Goal: Task Accomplishment & Management: Contribute content

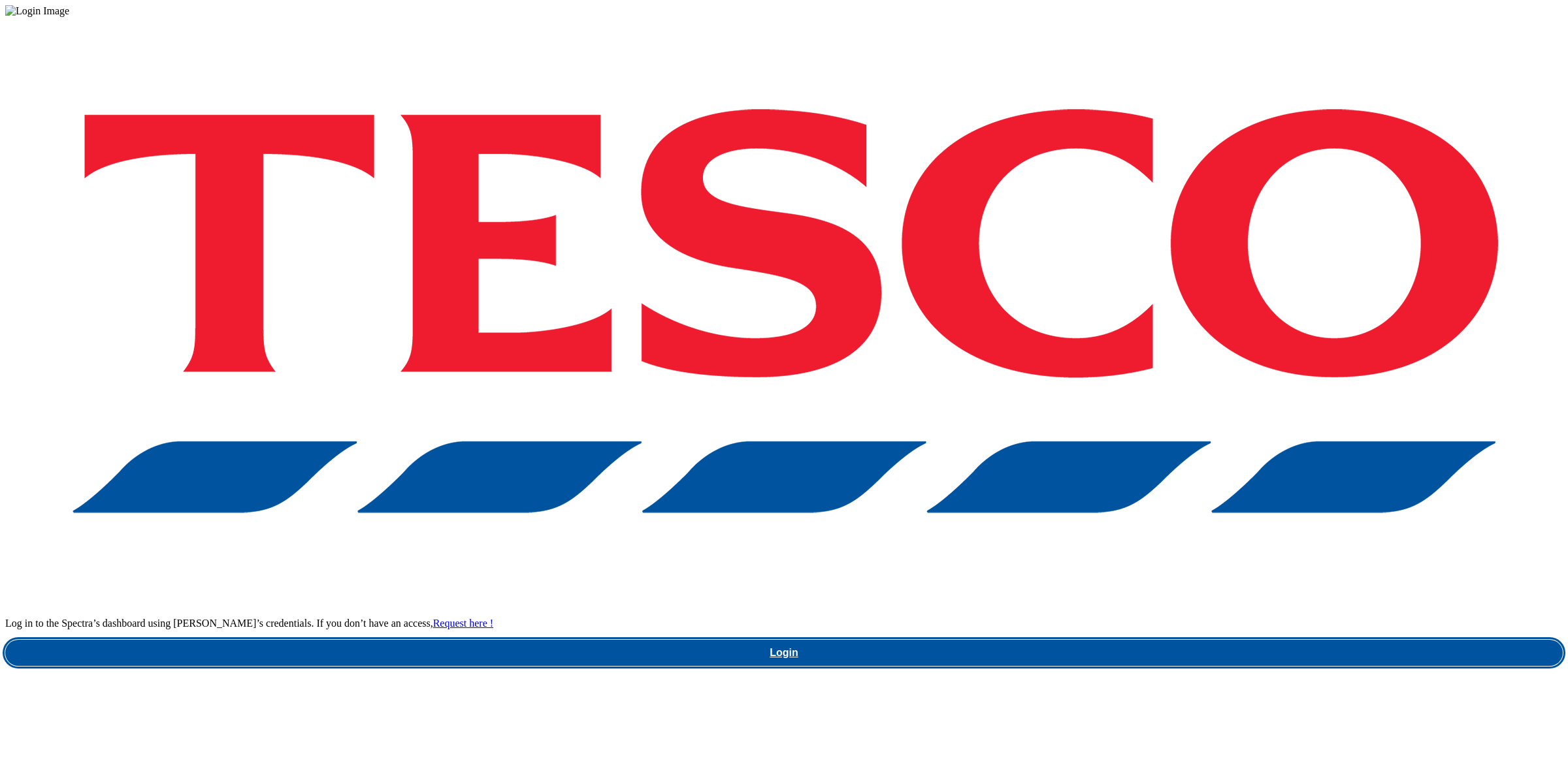
click at [1273, 640] on link "Login" at bounding box center [783, 653] width 1557 height 26
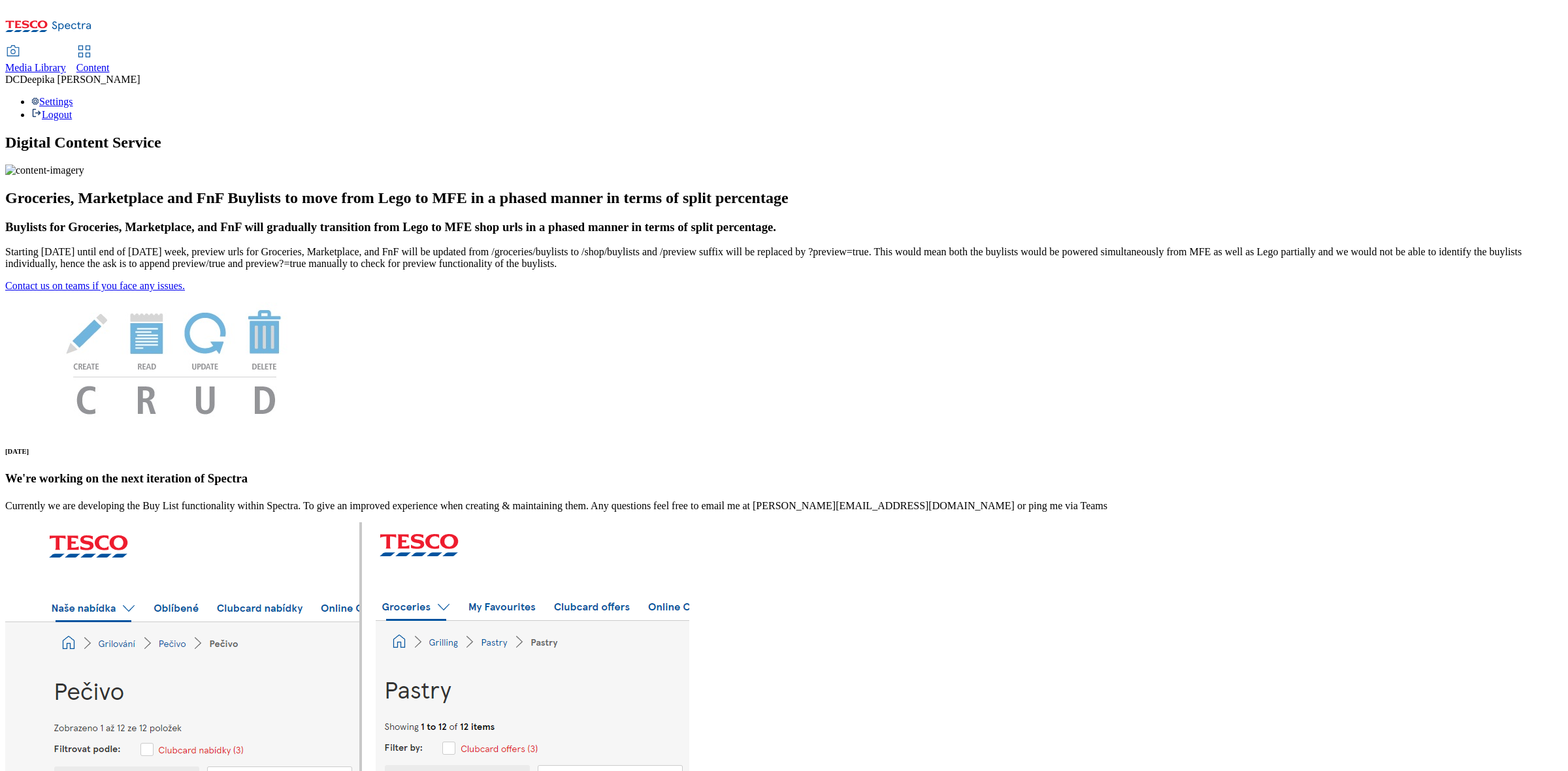
click at [110, 62] on div "Content" at bounding box center [93, 68] width 33 height 12
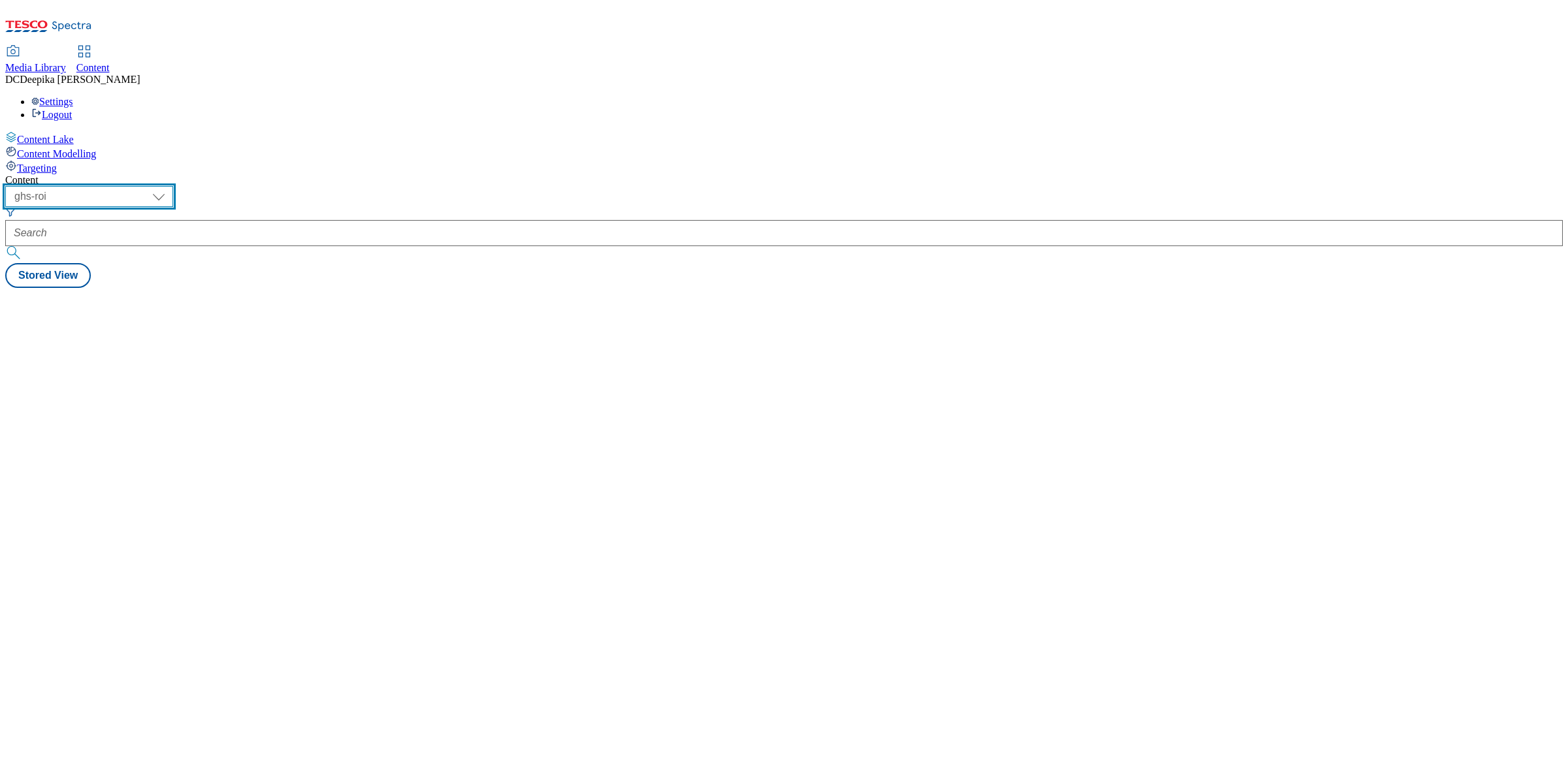
drag, startPoint x: 227, startPoint y: 98, endPoint x: 229, endPoint y: 112, distance: 14.1
click at [173, 186] on select "ghs-roi ghs-[GEOGRAPHIC_DATA]" at bounding box center [89, 196] width 168 height 21
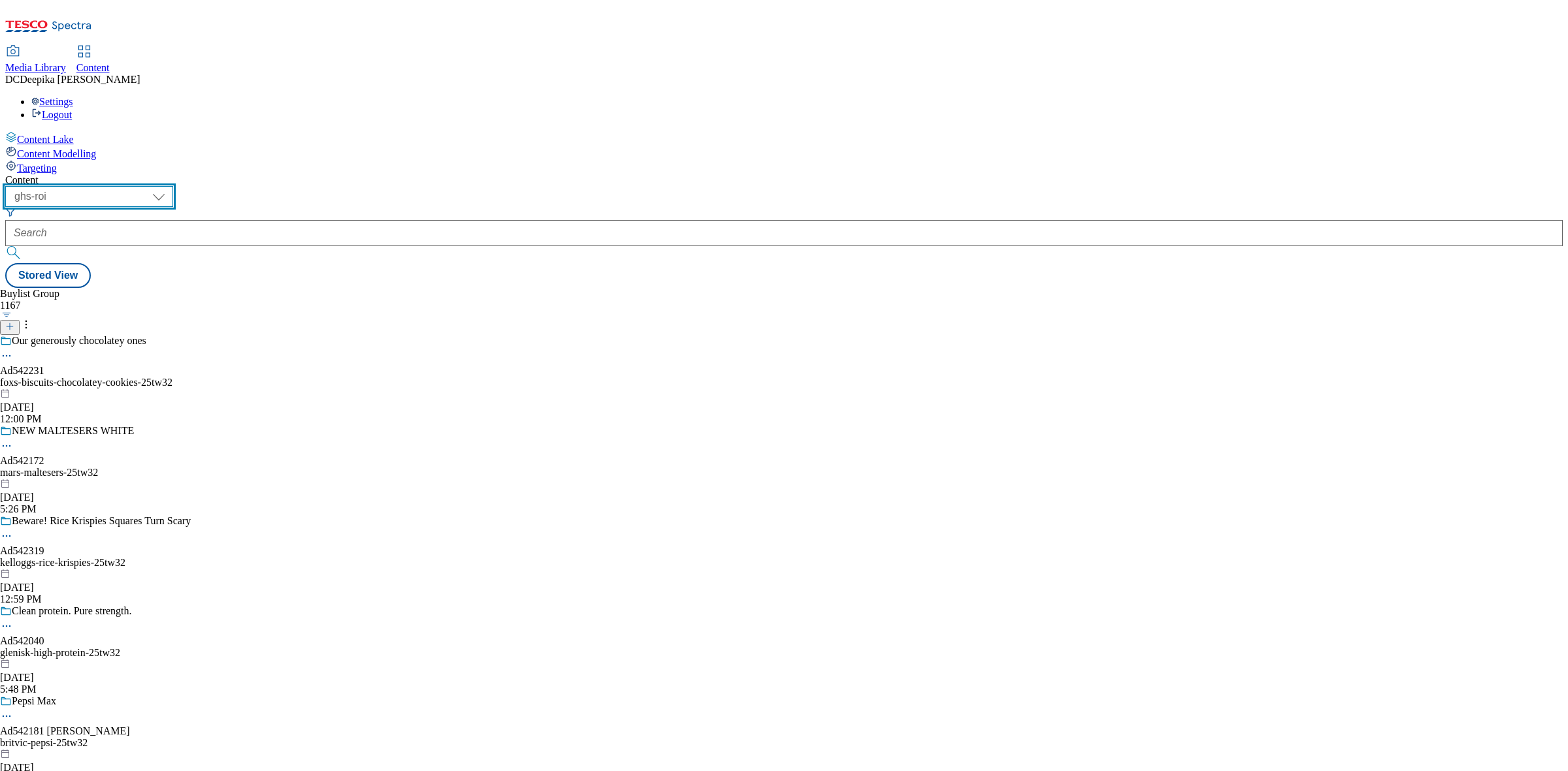
select select "ghs-[GEOGRAPHIC_DATA]"
click at [170, 186] on select "ghs-roi ghs-[GEOGRAPHIC_DATA]" at bounding box center [89, 196] width 168 height 21
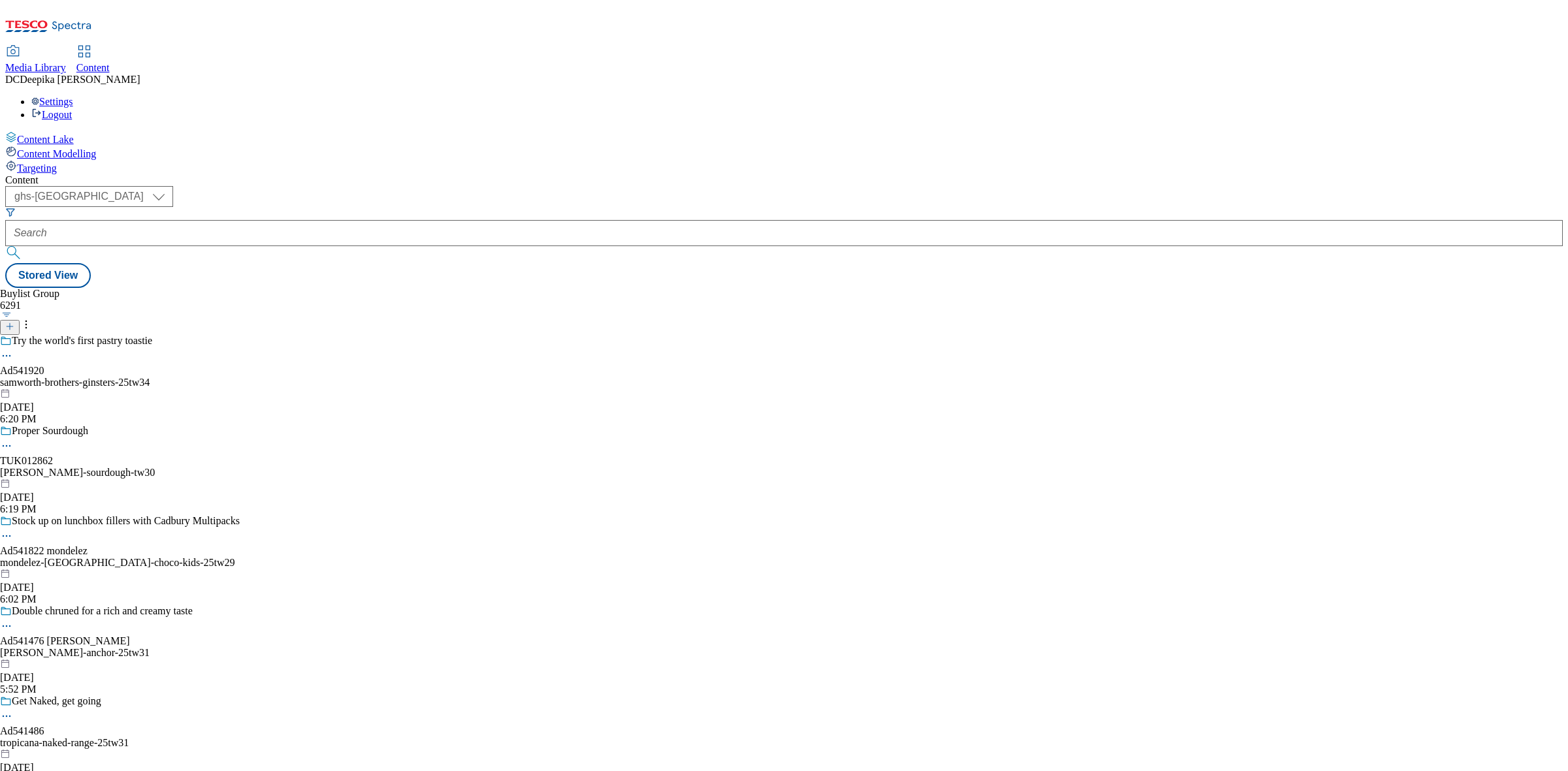
click at [14, 311] on button "button" at bounding box center [7, 314] width 14 height 7
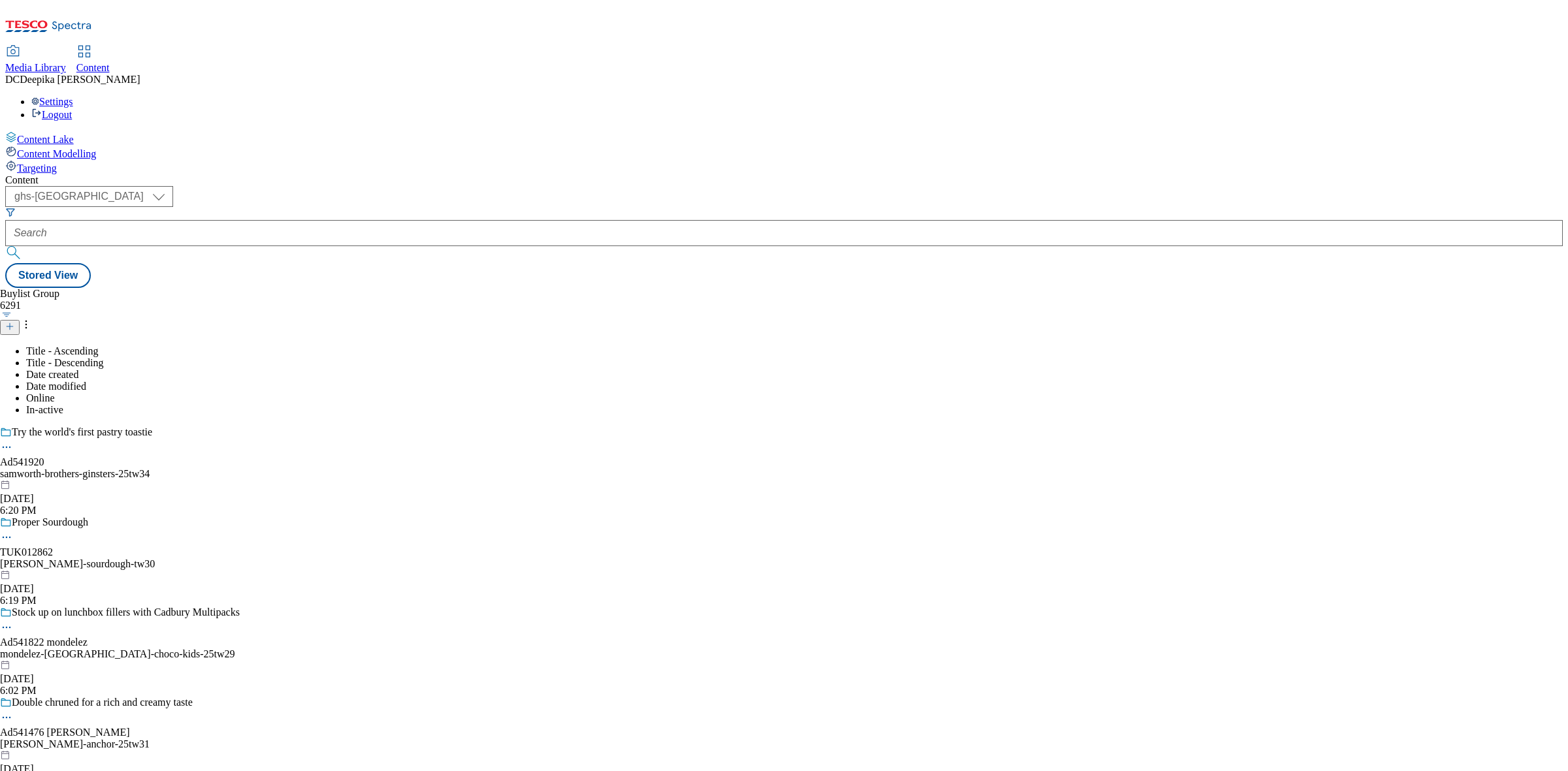
click at [15, 321] on icon at bounding box center [10, 326] width 9 height 9
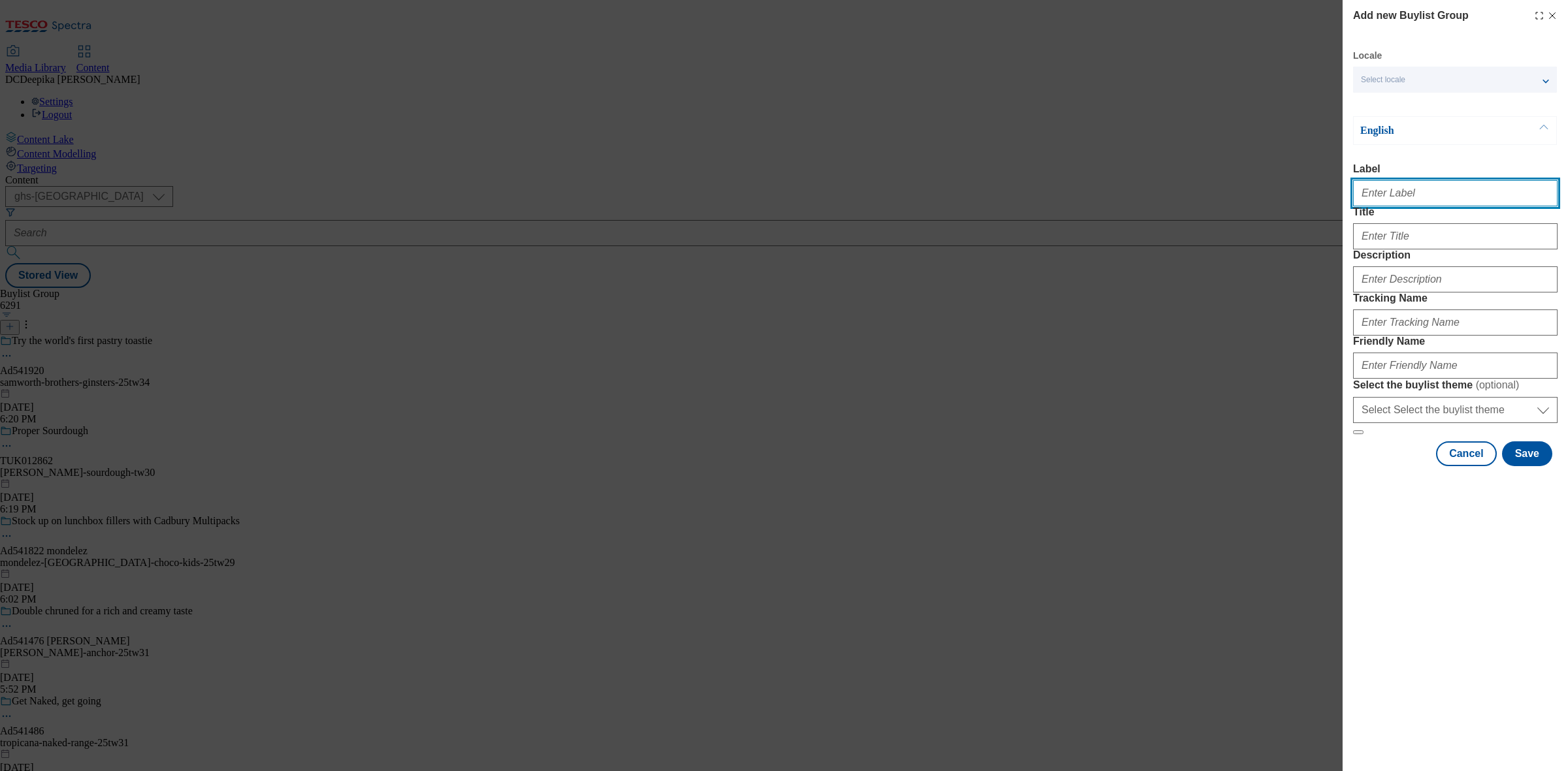
click at [1254, 199] on input "Label" at bounding box center [1455, 193] width 205 height 26
paste input "Ad542102"
type input "Ad542102"
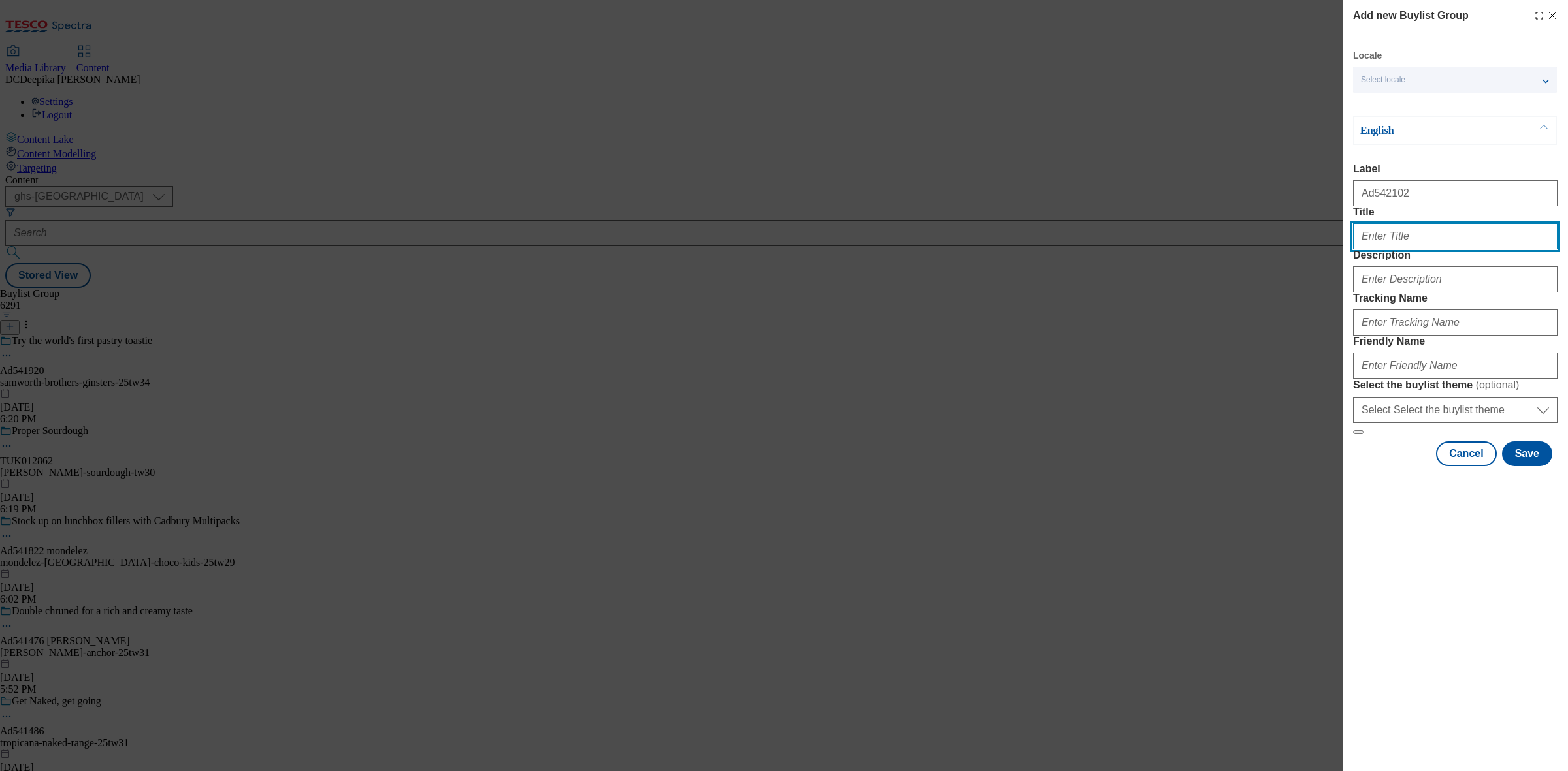
click at [1254, 249] on input "Title" at bounding box center [1455, 235] width 205 height 26
paste input "Netfilx Stranger things"
type input "Netfilx Stranger things"
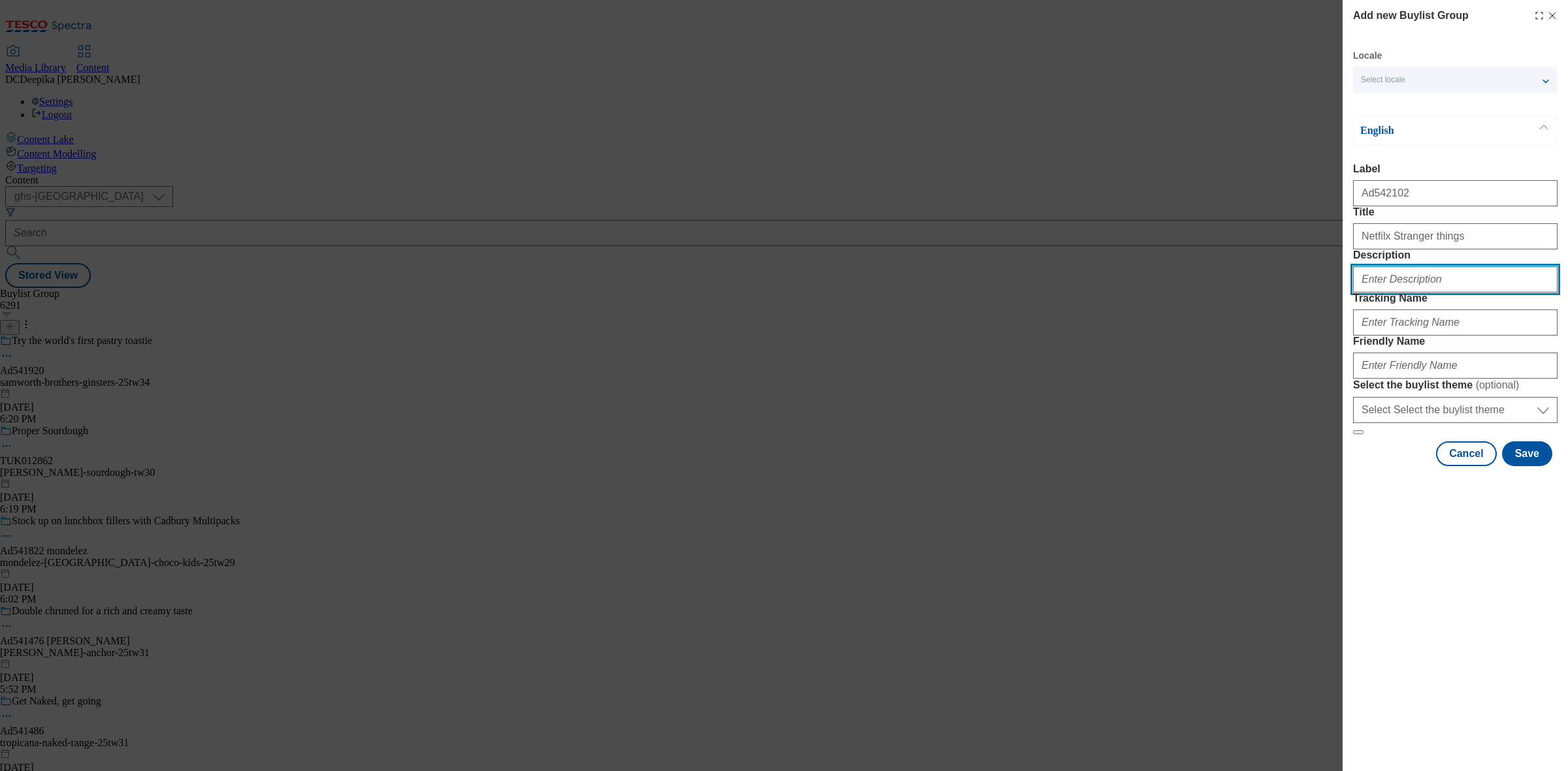
click at [1254, 293] on input "Description" at bounding box center [1455, 279] width 205 height 26
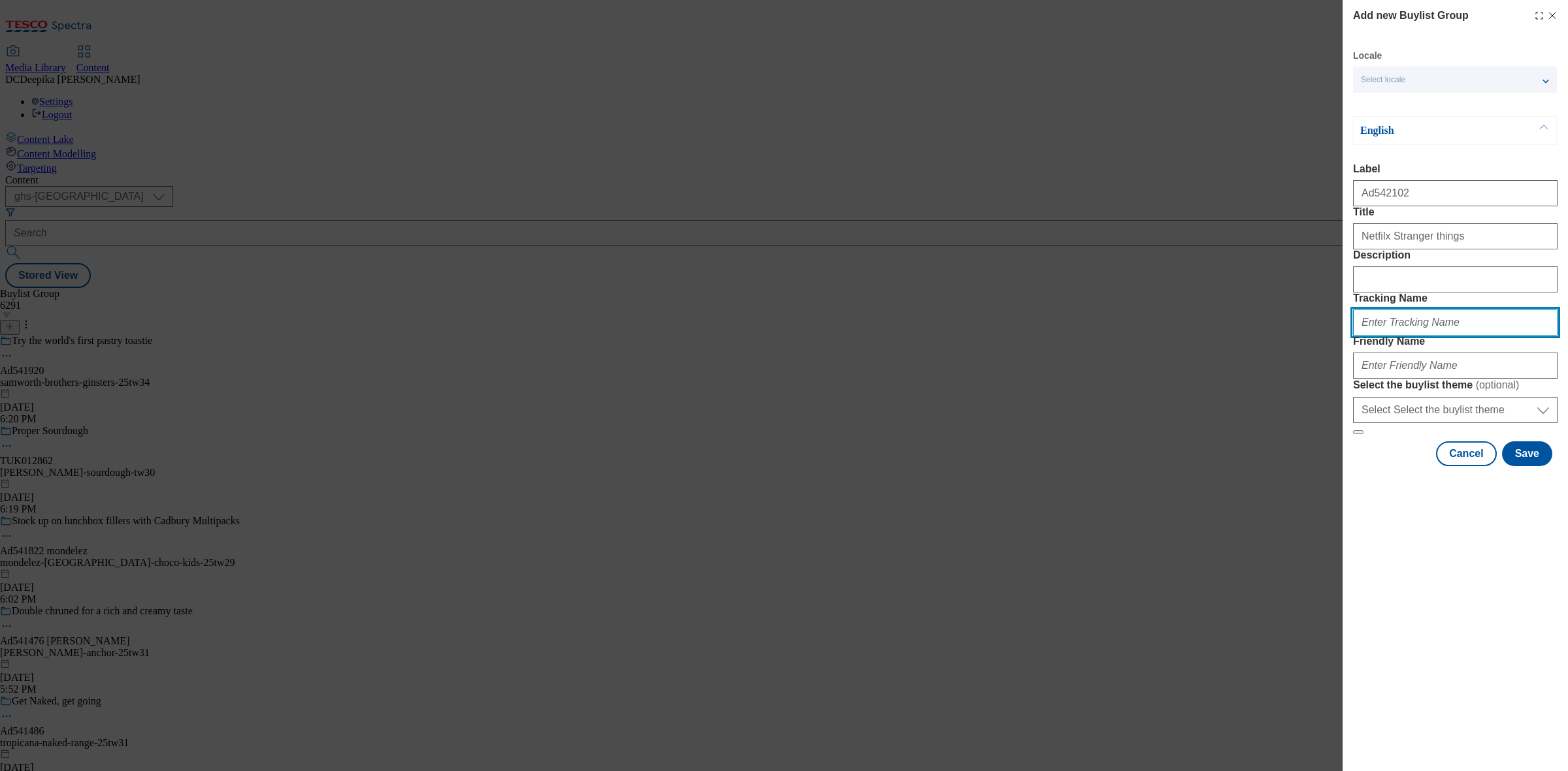
click at [1254, 335] on input "Tracking Name" at bounding box center [1455, 322] width 205 height 26
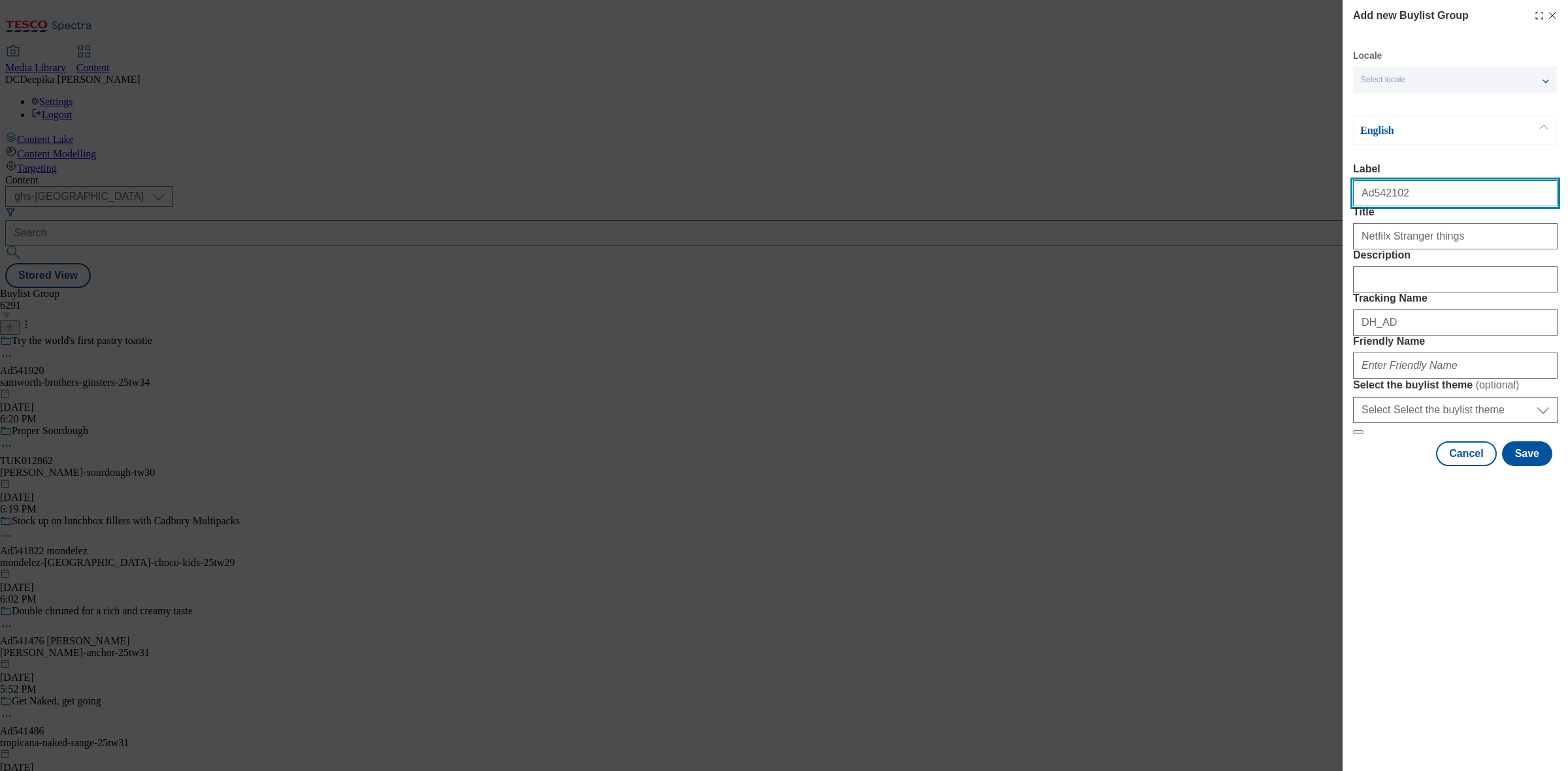
drag, startPoint x: 1406, startPoint y: 199, endPoint x: 1371, endPoint y: 210, distance: 36.7
click at [1254, 206] on input "Ad542102" at bounding box center [1455, 193] width 205 height 26
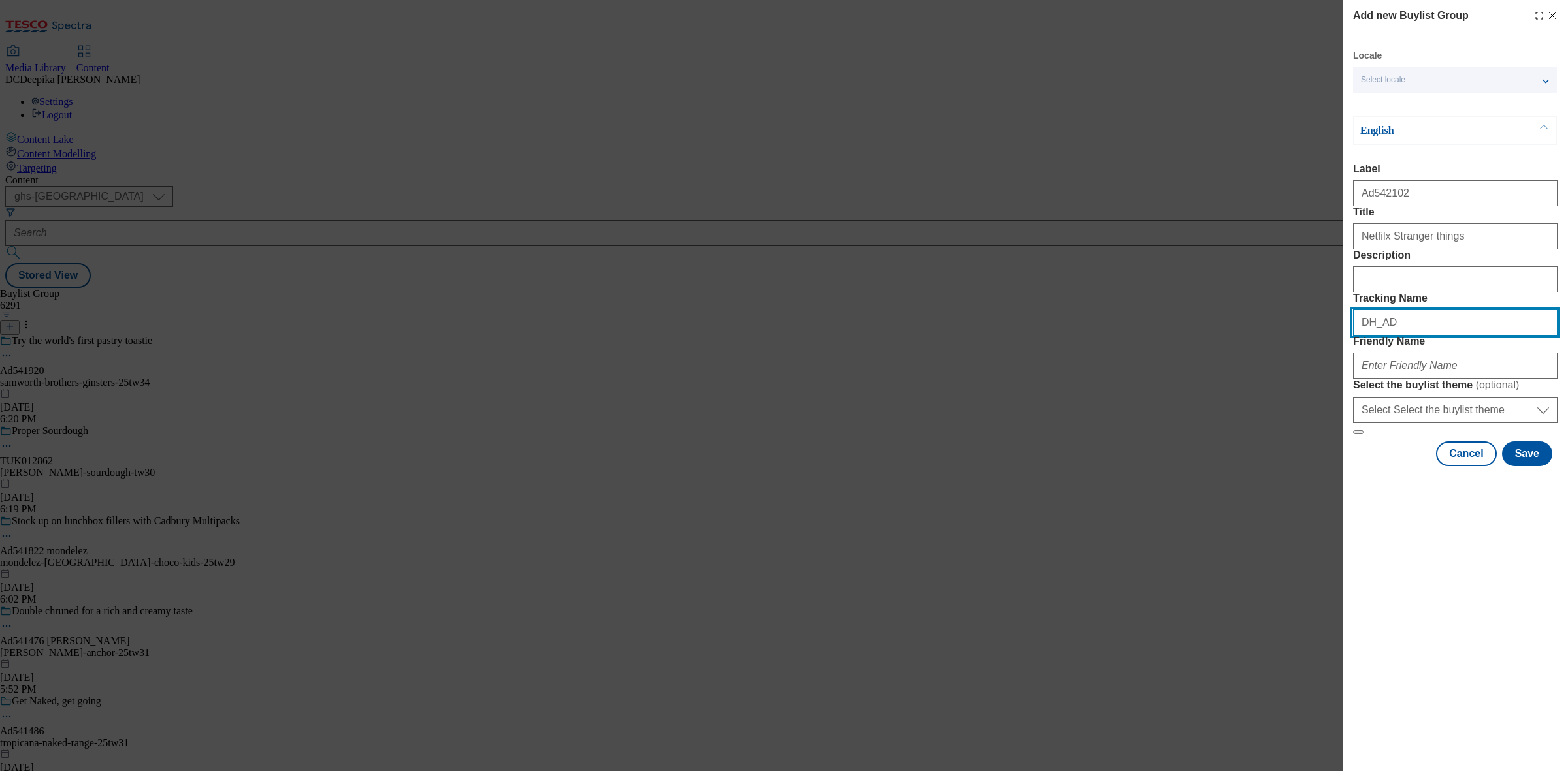
click at [1254, 335] on input "DH_AD" at bounding box center [1455, 322] width 205 height 26
paste input "542102"
type input "DH_AD542102"
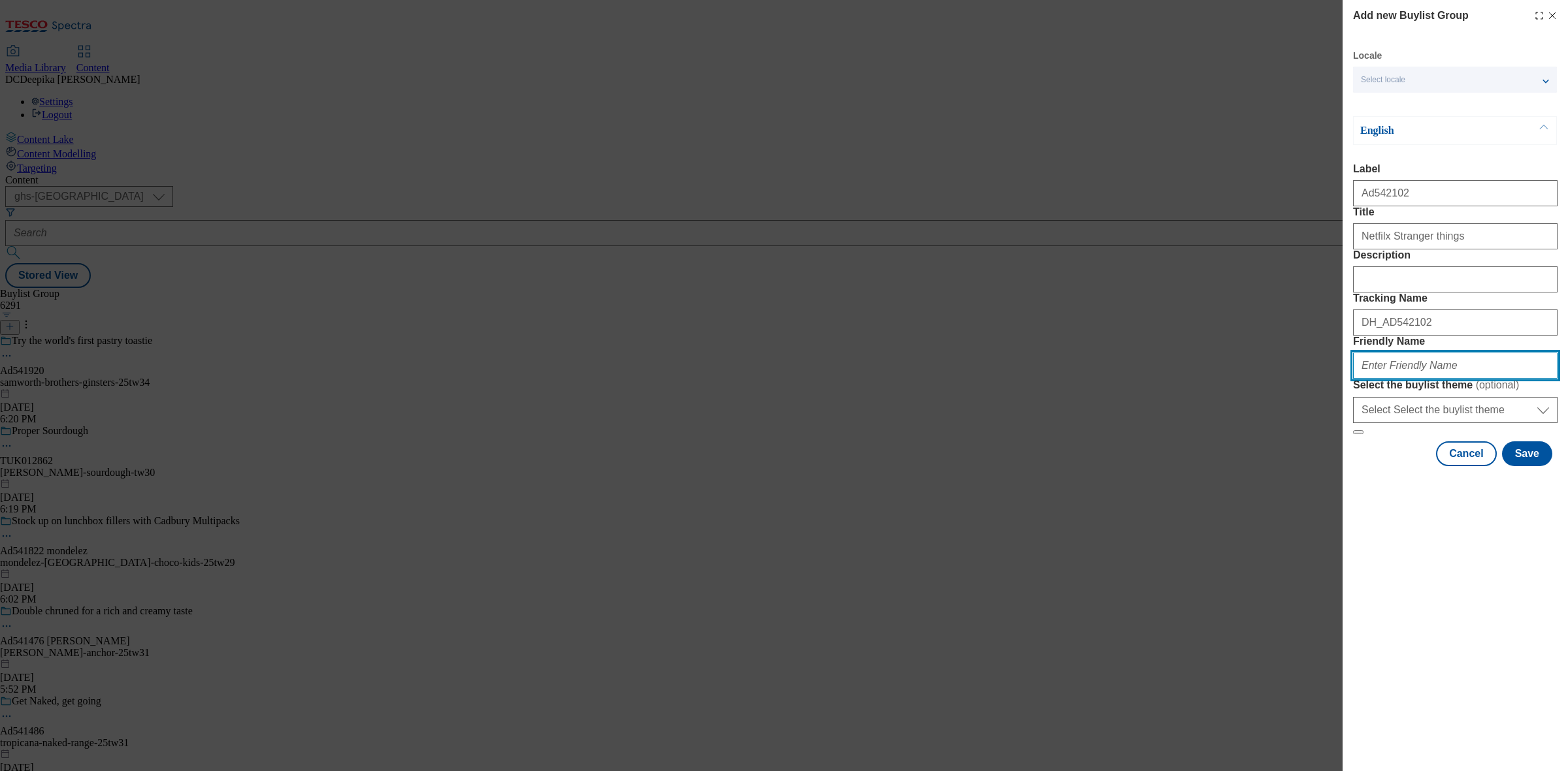
click at [1254, 379] on input "Friendly Name" at bounding box center [1455, 365] width 205 height 26
paste input "pepsico-stranger-things-25tw33"
type input "pepsico-stranger-things-25tw33"
click at [1254, 466] on button "Save" at bounding box center [1527, 454] width 50 height 25
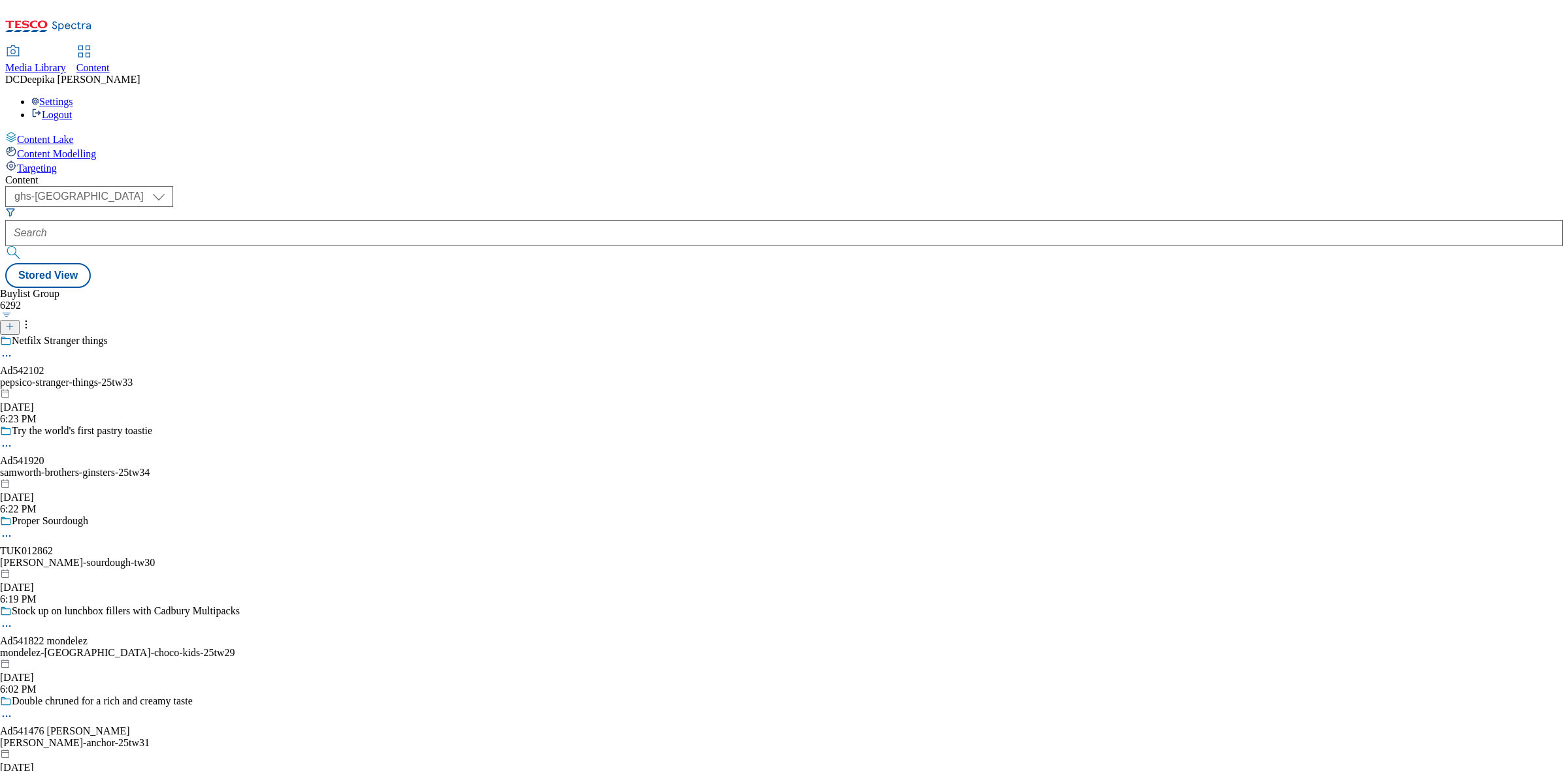
click at [240, 335] on div "Netfilx Stranger things Ad542102 pepsico-stranger-things-25tw33 [DATE] 6:23 PM" at bounding box center [120, 380] width 240 height 90
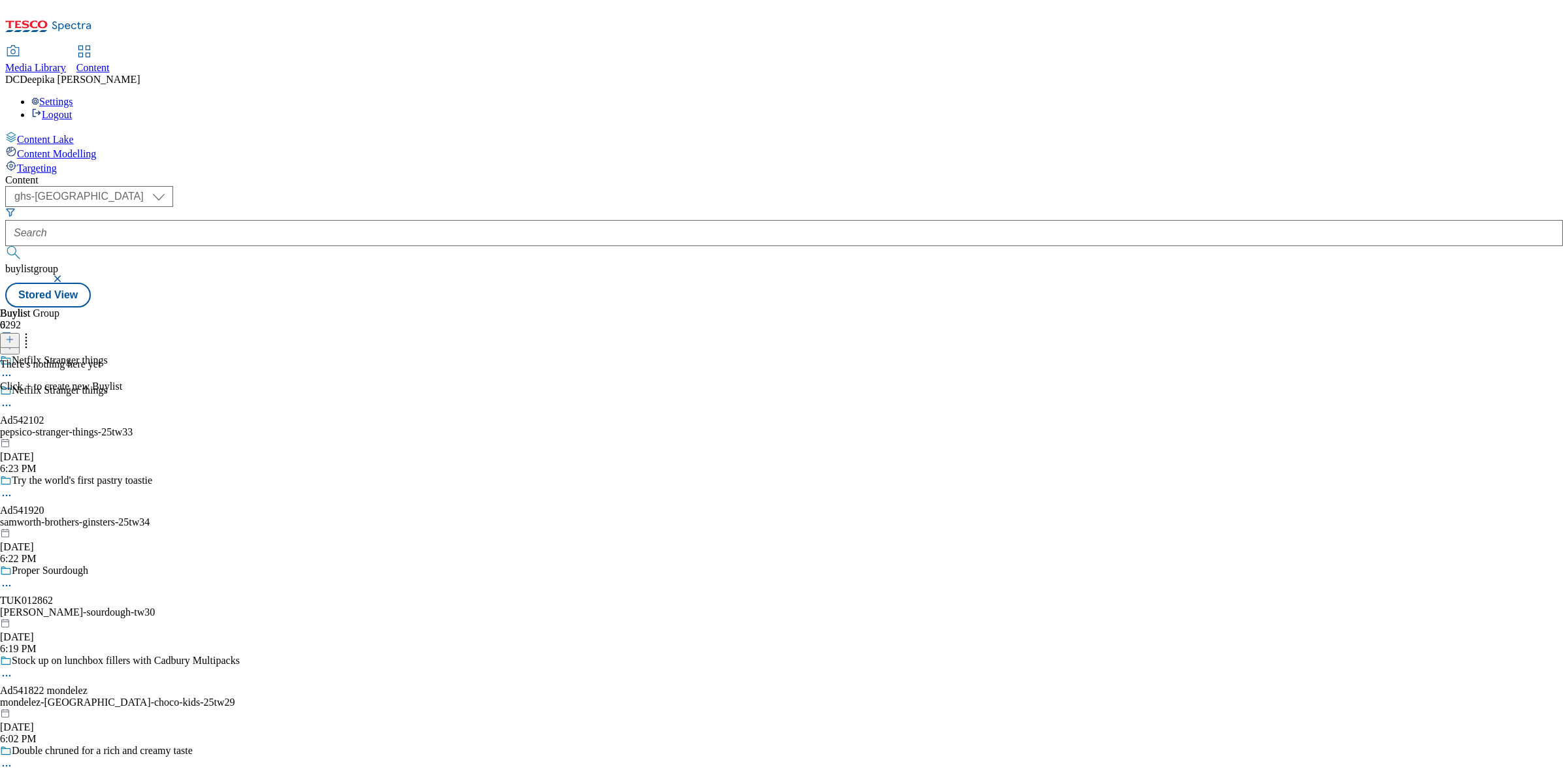
click at [15, 335] on icon at bounding box center [10, 339] width 9 height 9
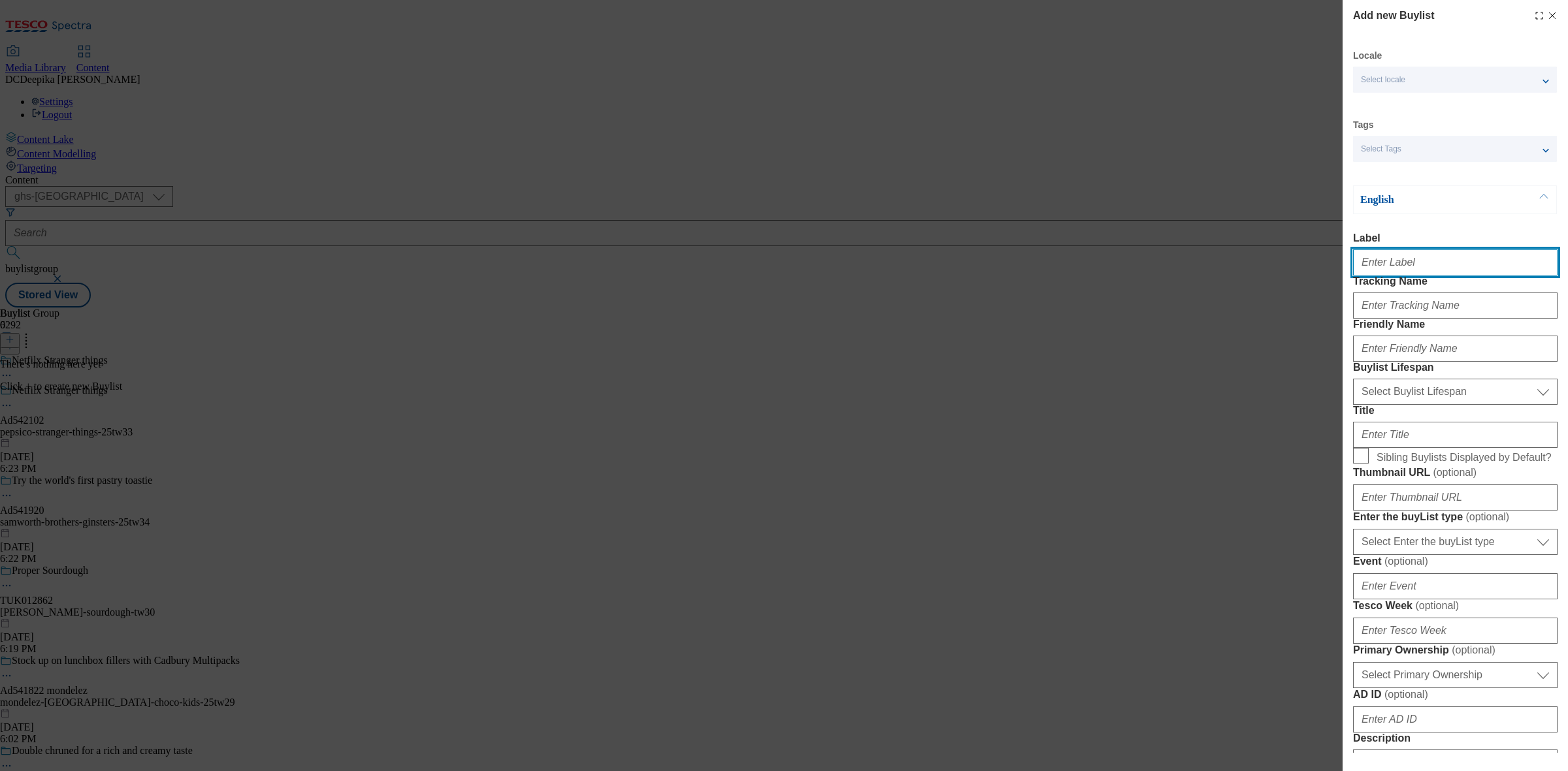
click at [1254, 275] on input "Label" at bounding box center [1455, 262] width 205 height 26
paste input "Ad542102"
type input "Ad542102"
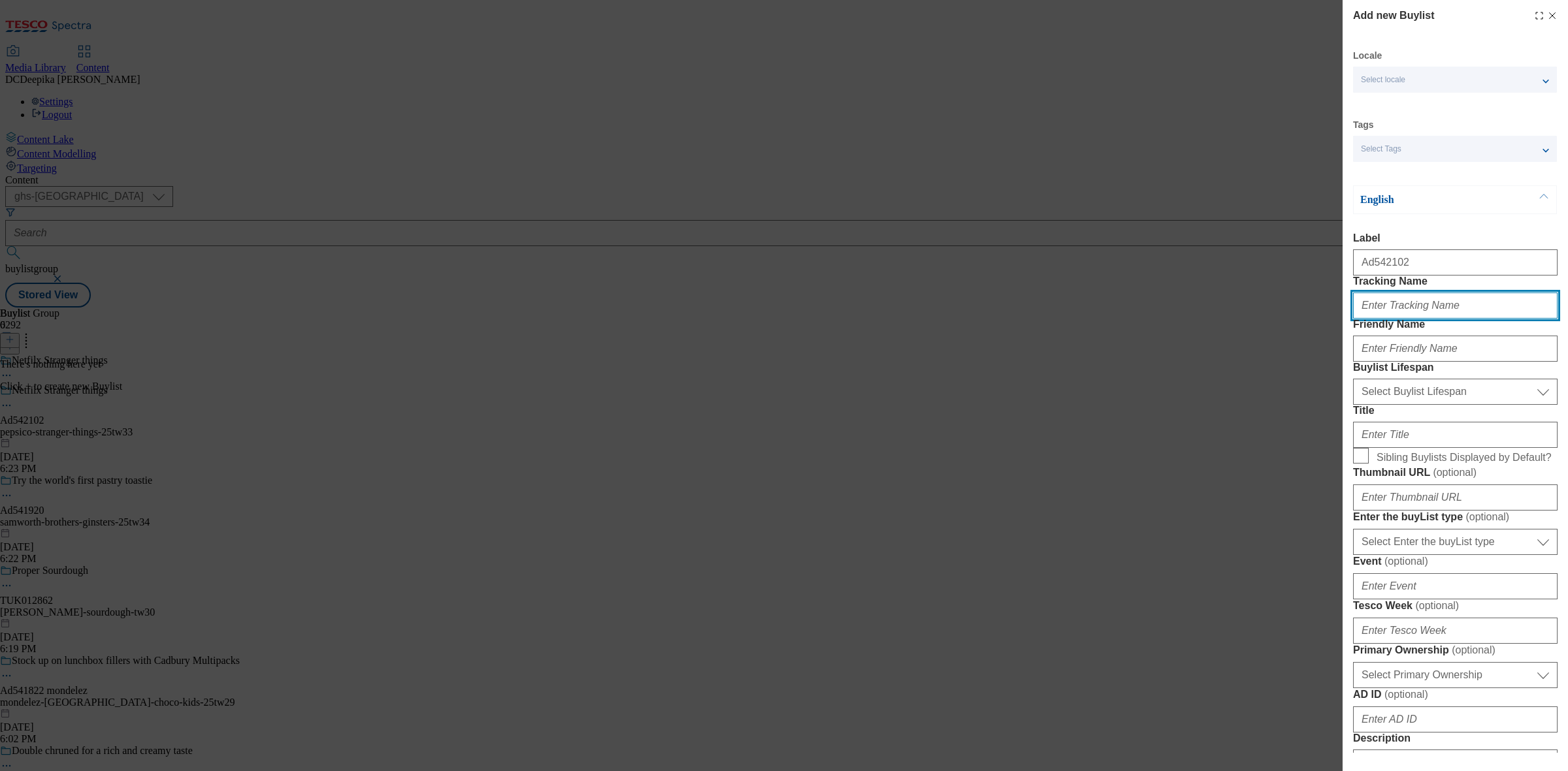
click at [1254, 319] on input "Tracking Name" at bounding box center [1455, 305] width 205 height 26
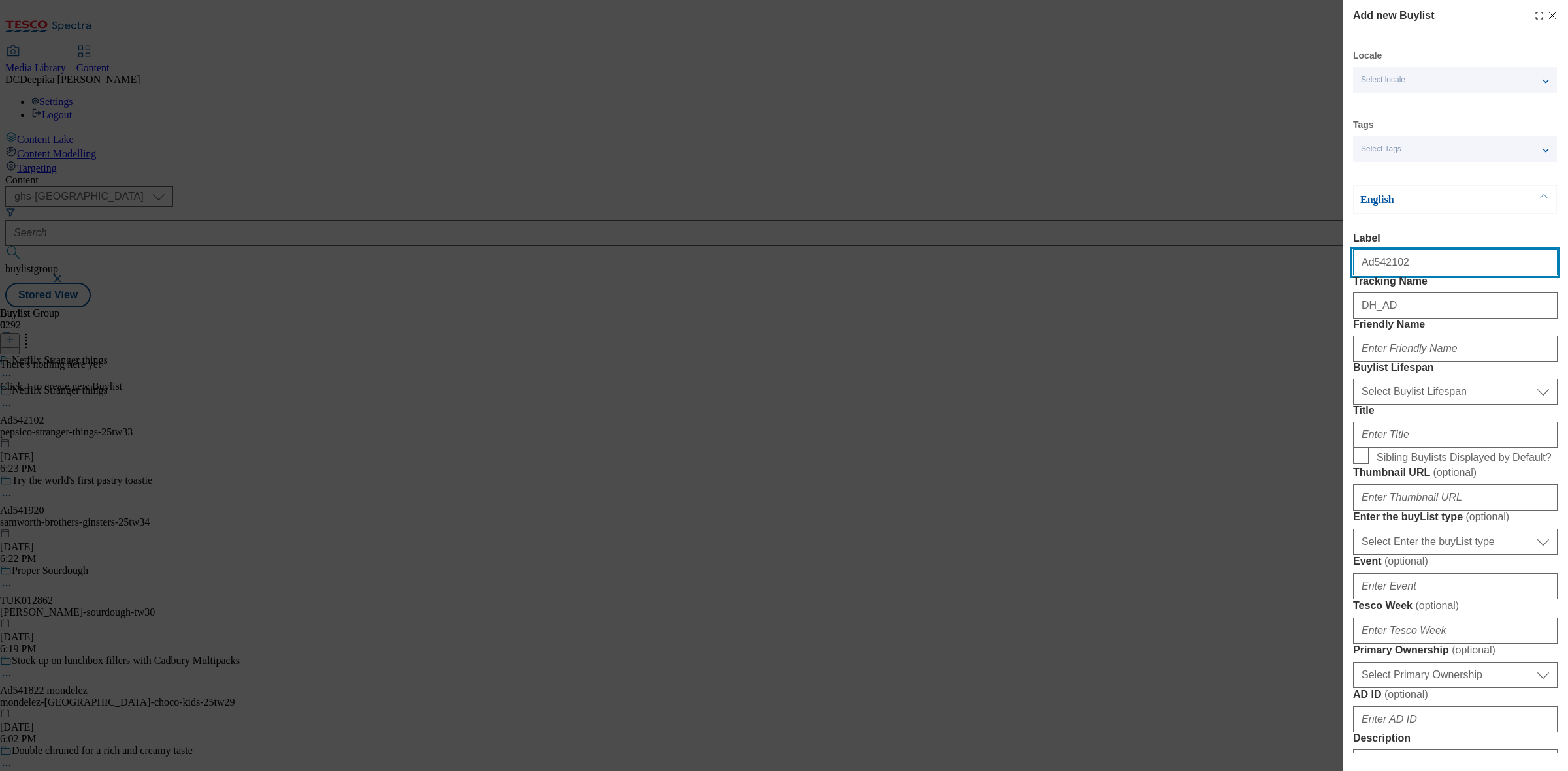
drag, startPoint x: 1402, startPoint y: 269, endPoint x: 1371, endPoint y: 274, distance: 31.4
click at [1254, 274] on input "Ad542102" at bounding box center [1455, 262] width 205 height 26
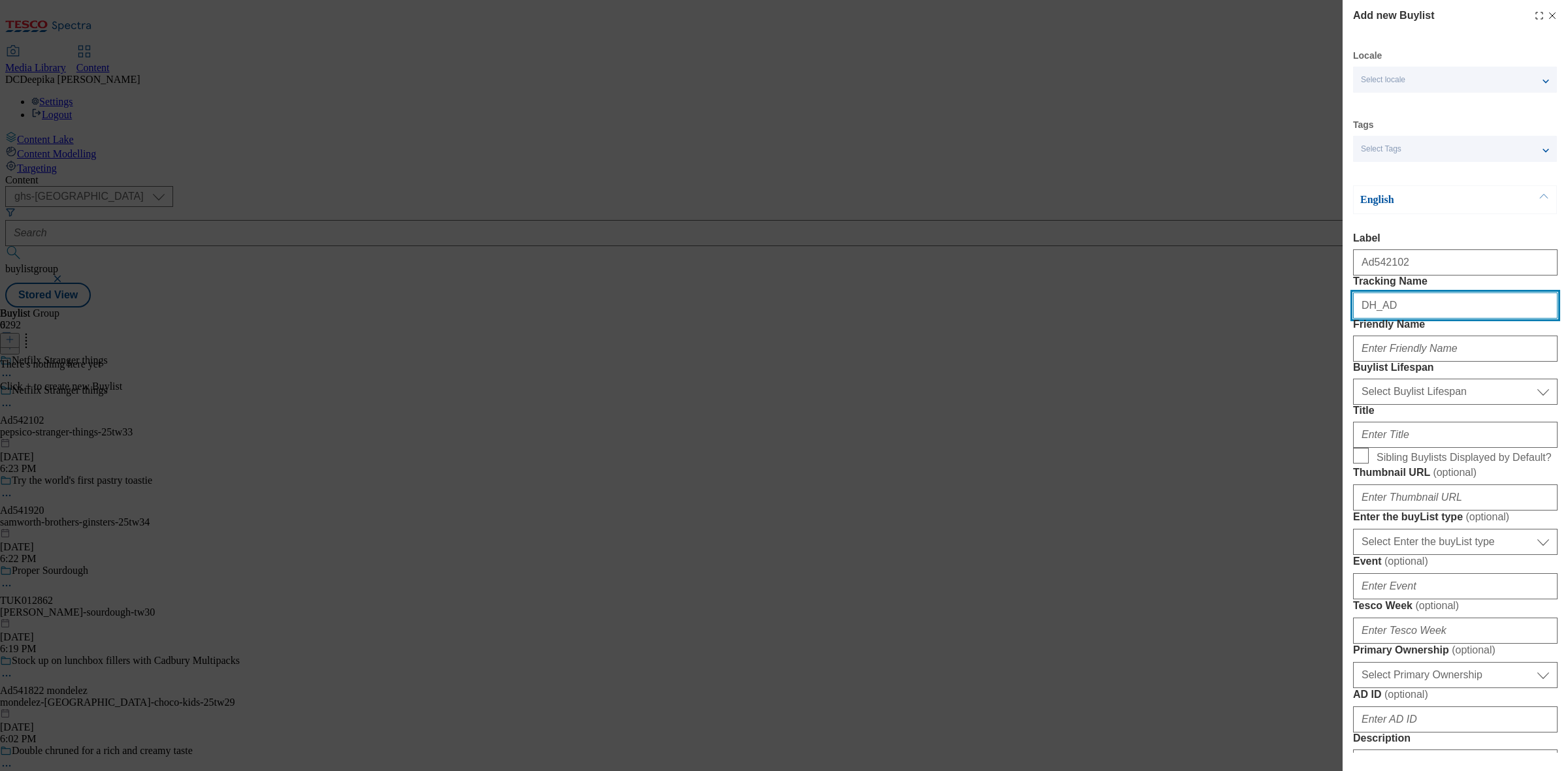
click at [1254, 319] on input "DH_AD" at bounding box center [1455, 305] width 205 height 26
paste input "542102"
type input "DH_AD542102"
click at [1254, 362] on div "Modal" at bounding box center [1455, 346] width 205 height 32
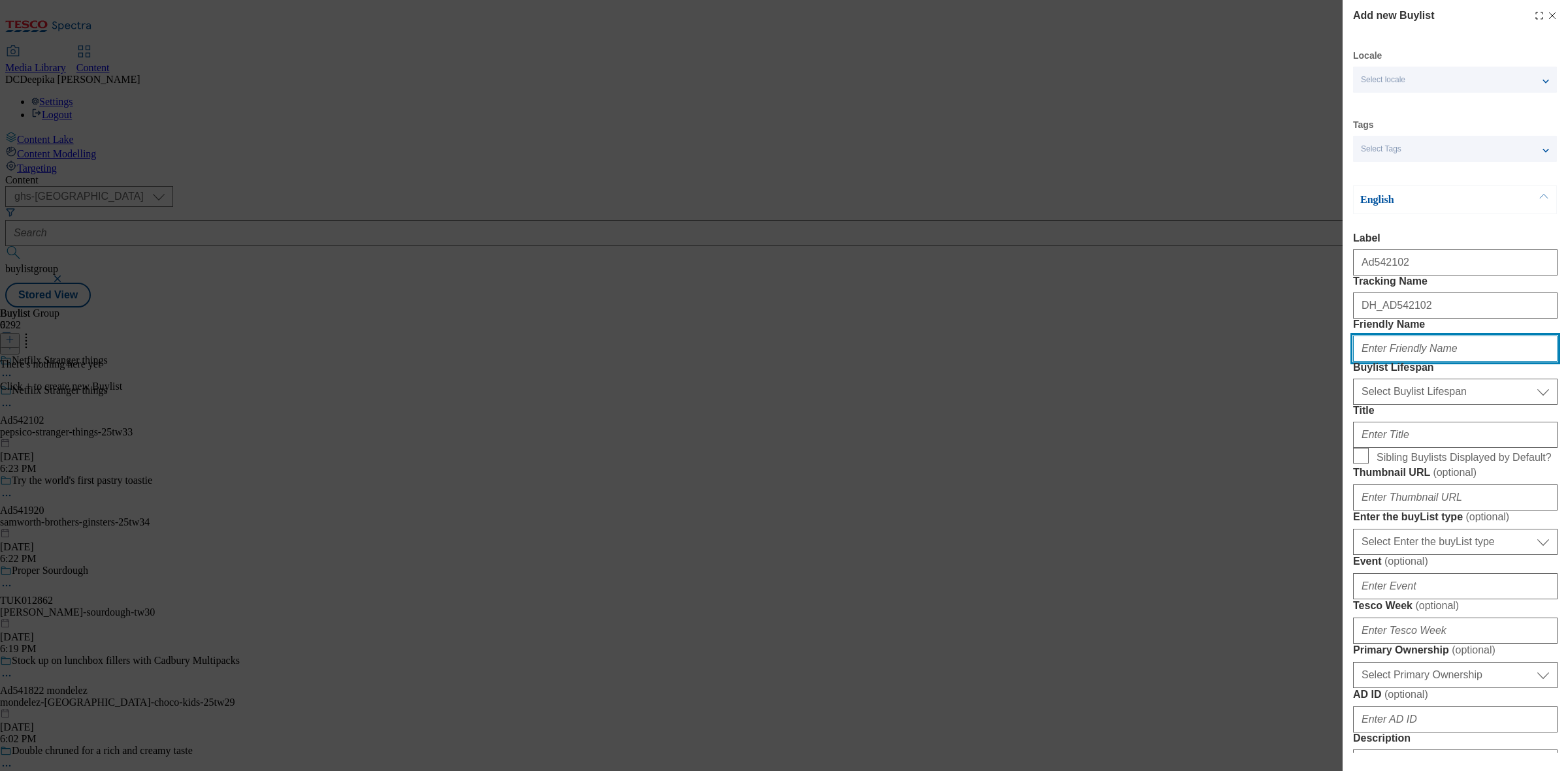
click at [1254, 362] on input "Friendly Name" at bounding box center [1455, 348] width 205 height 26
paste input "pepsico"
type input "pepsico"
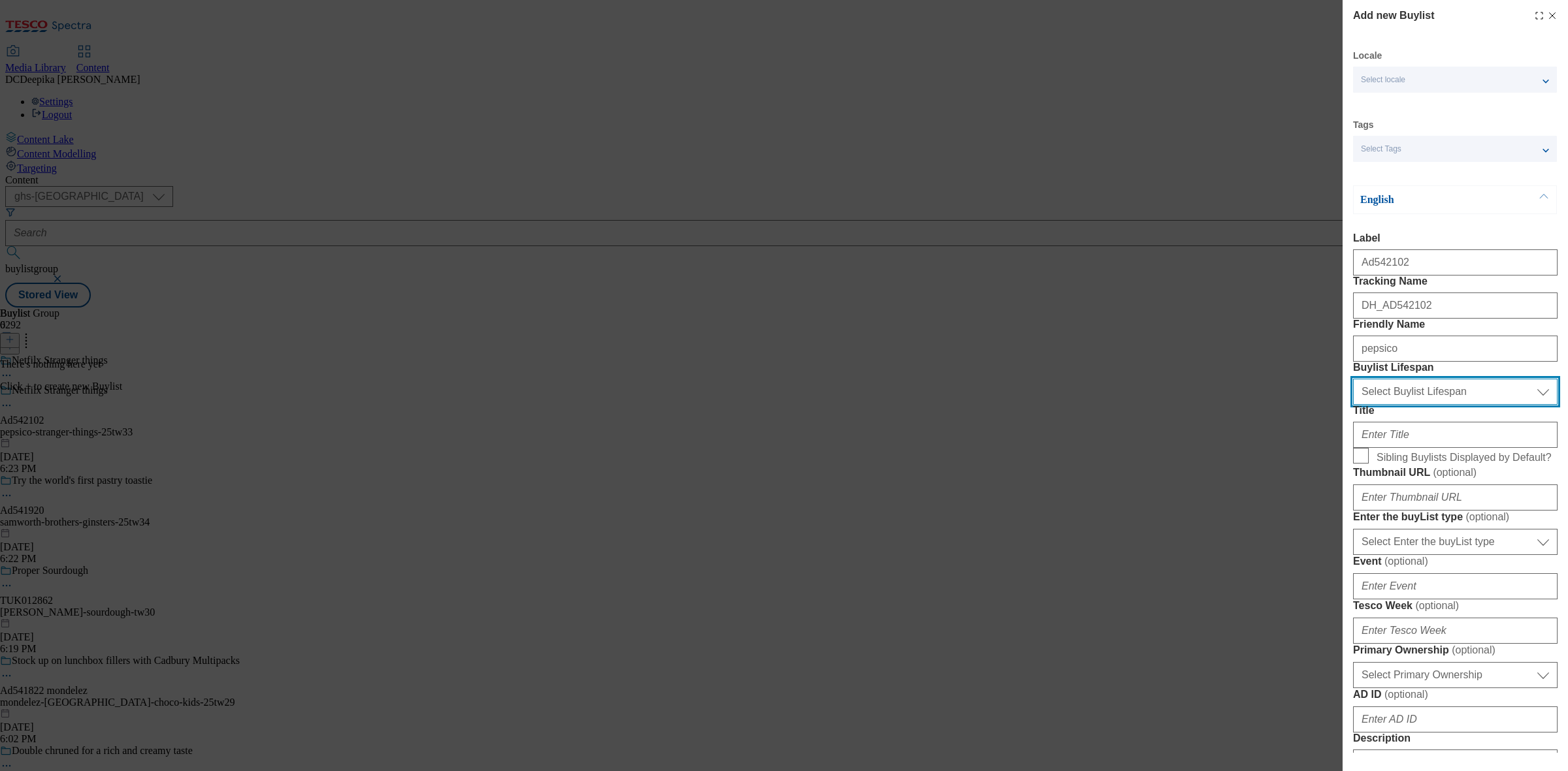
click at [1254, 405] on select "Select Buylist Lifespan evergreen seasonal tactical" at bounding box center [1455, 391] width 205 height 26
select select "tactical"
click at [1254, 405] on select "Select Buylist Lifespan evergreen seasonal tactical" at bounding box center [1455, 391] width 205 height 26
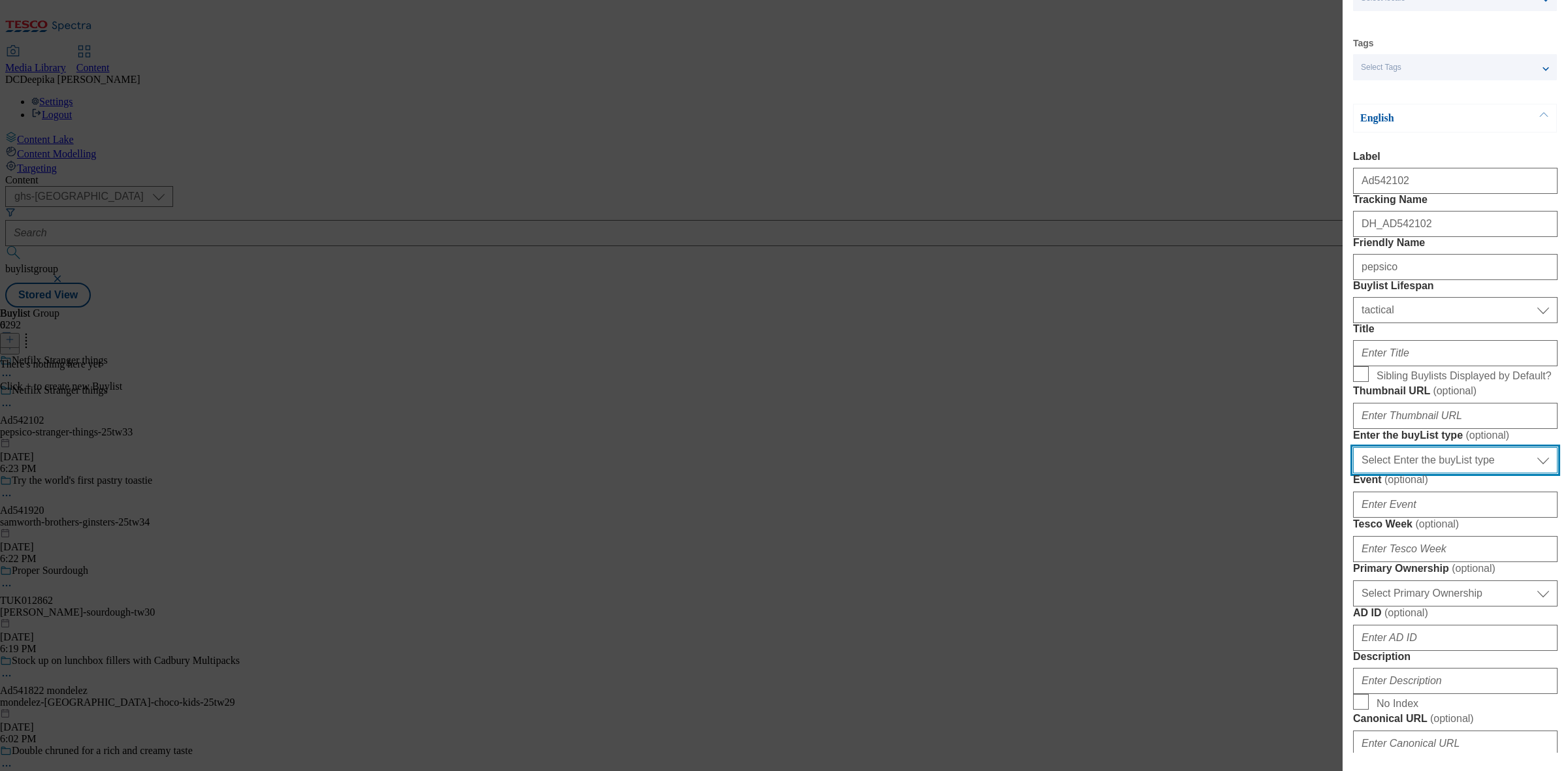
click at [1254, 473] on select "Select Enter the buyList type event supplier funded long term >4 weeks supplier…" at bounding box center [1455, 460] width 205 height 26
select select "supplier funded short term 1-3 weeks"
click at [1254, 473] on select "Select Enter the buyList type event supplier funded long term >4 weeks supplier…" at bounding box center [1455, 460] width 205 height 26
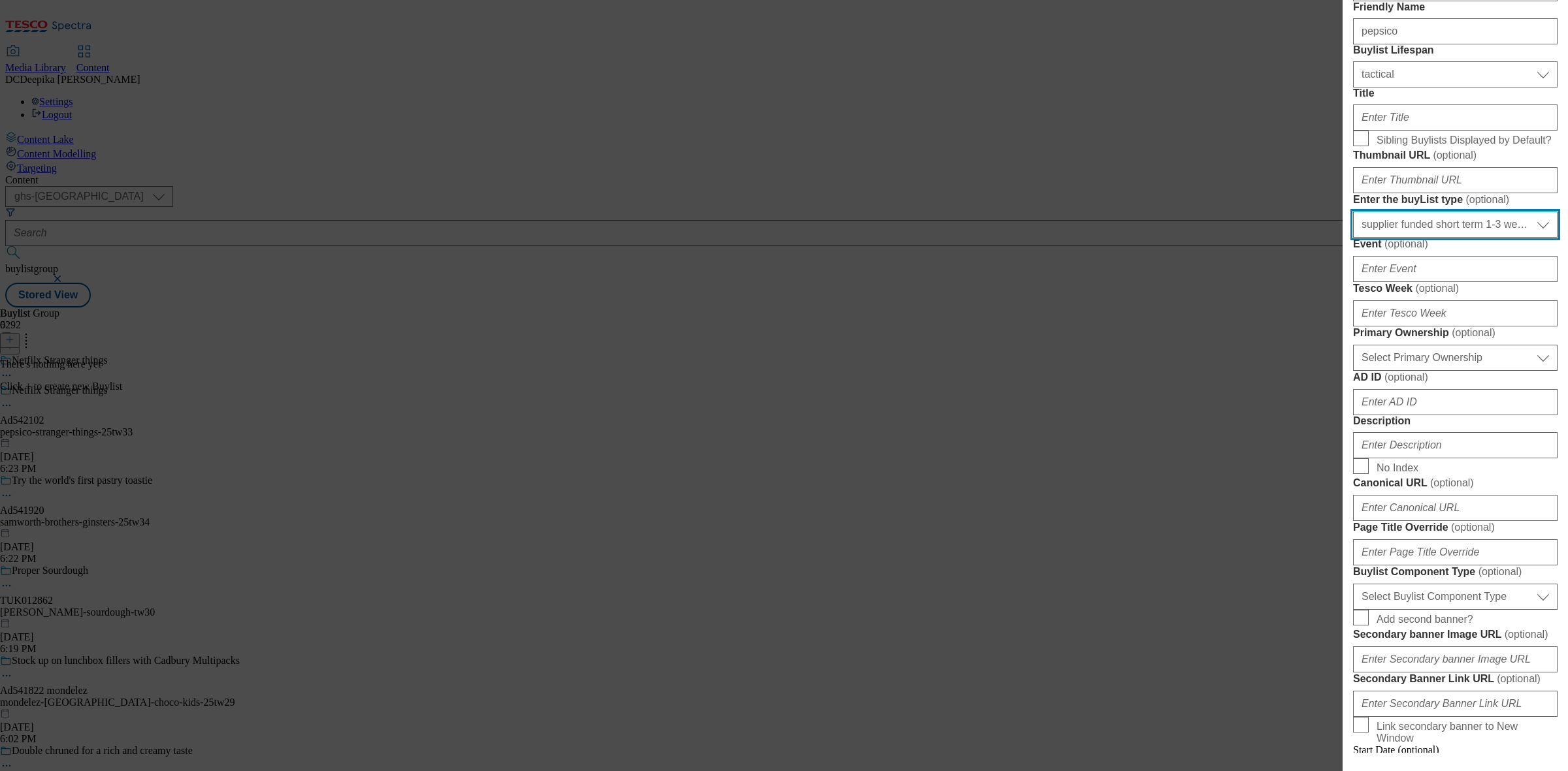
scroll to position [327, 0]
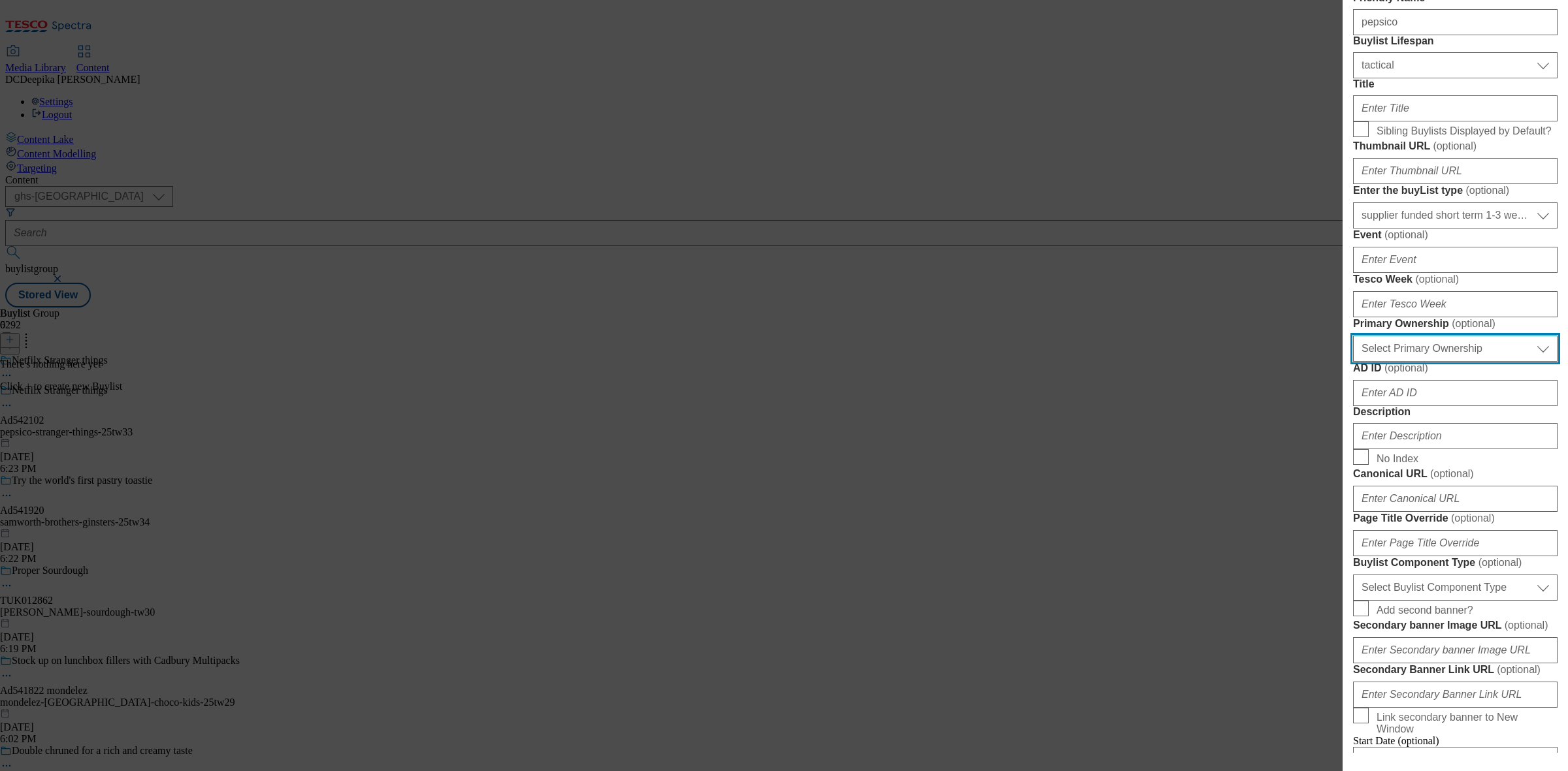
click at [1254, 362] on select "Select Primary Ownership [PERSON_NAME]" at bounding box center [1455, 348] width 205 height 26
select select "dunnhumby"
click at [1254, 362] on select "Select Primary Ownership [PERSON_NAME]" at bounding box center [1455, 348] width 205 height 26
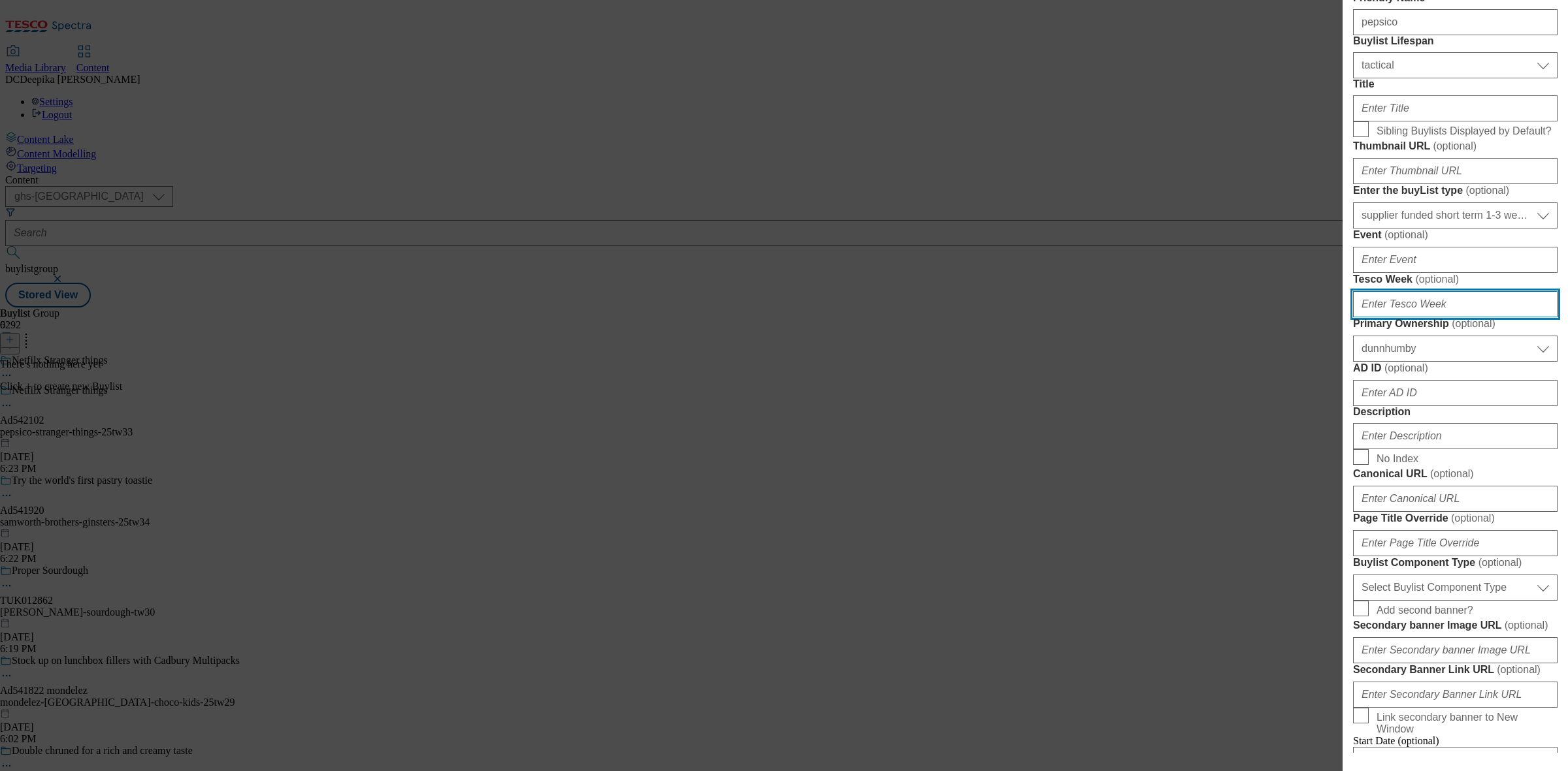
click at [1254, 317] on input "Tesco Week ( optional )" at bounding box center [1455, 304] width 205 height 26
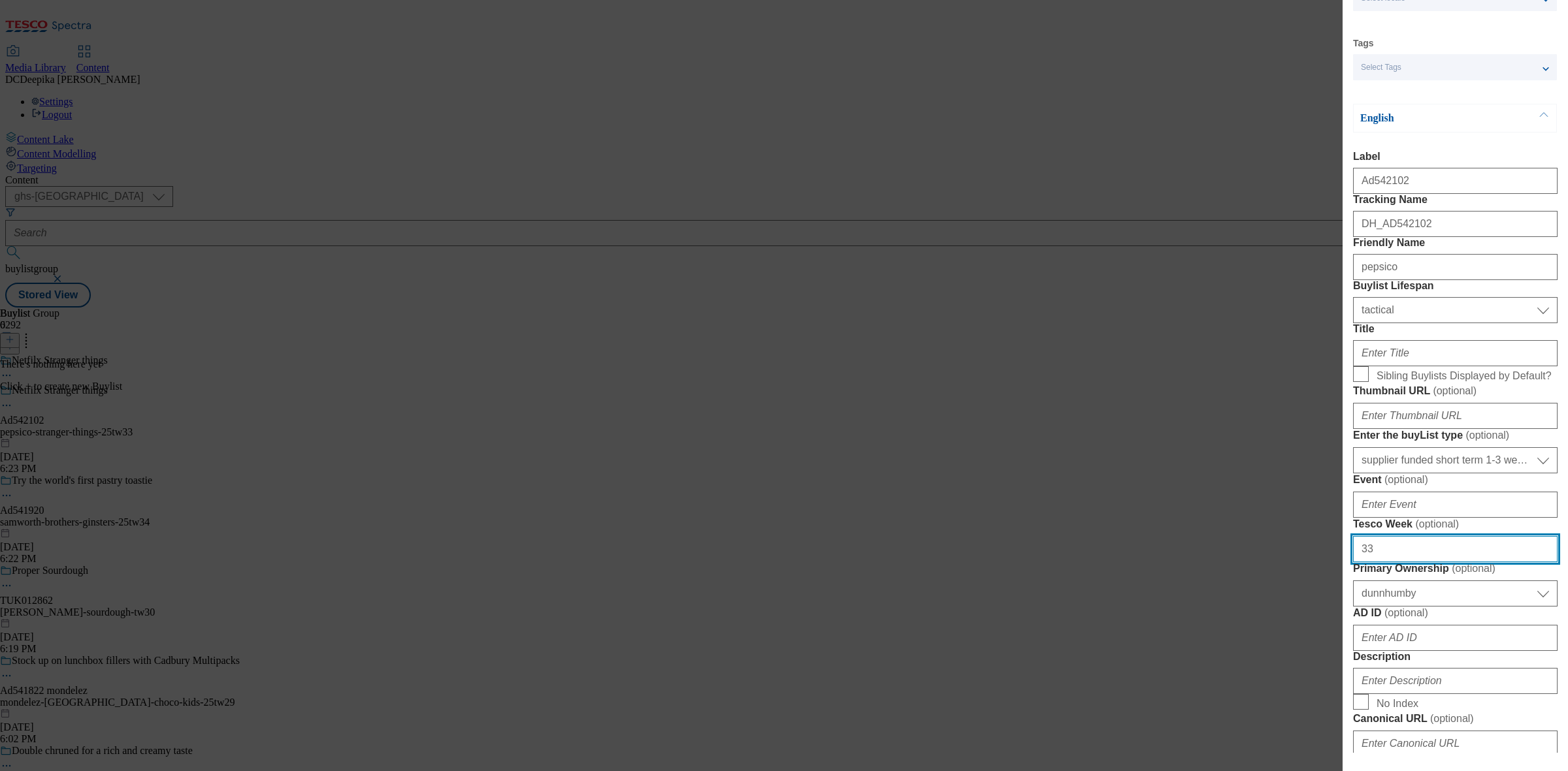
type input "33"
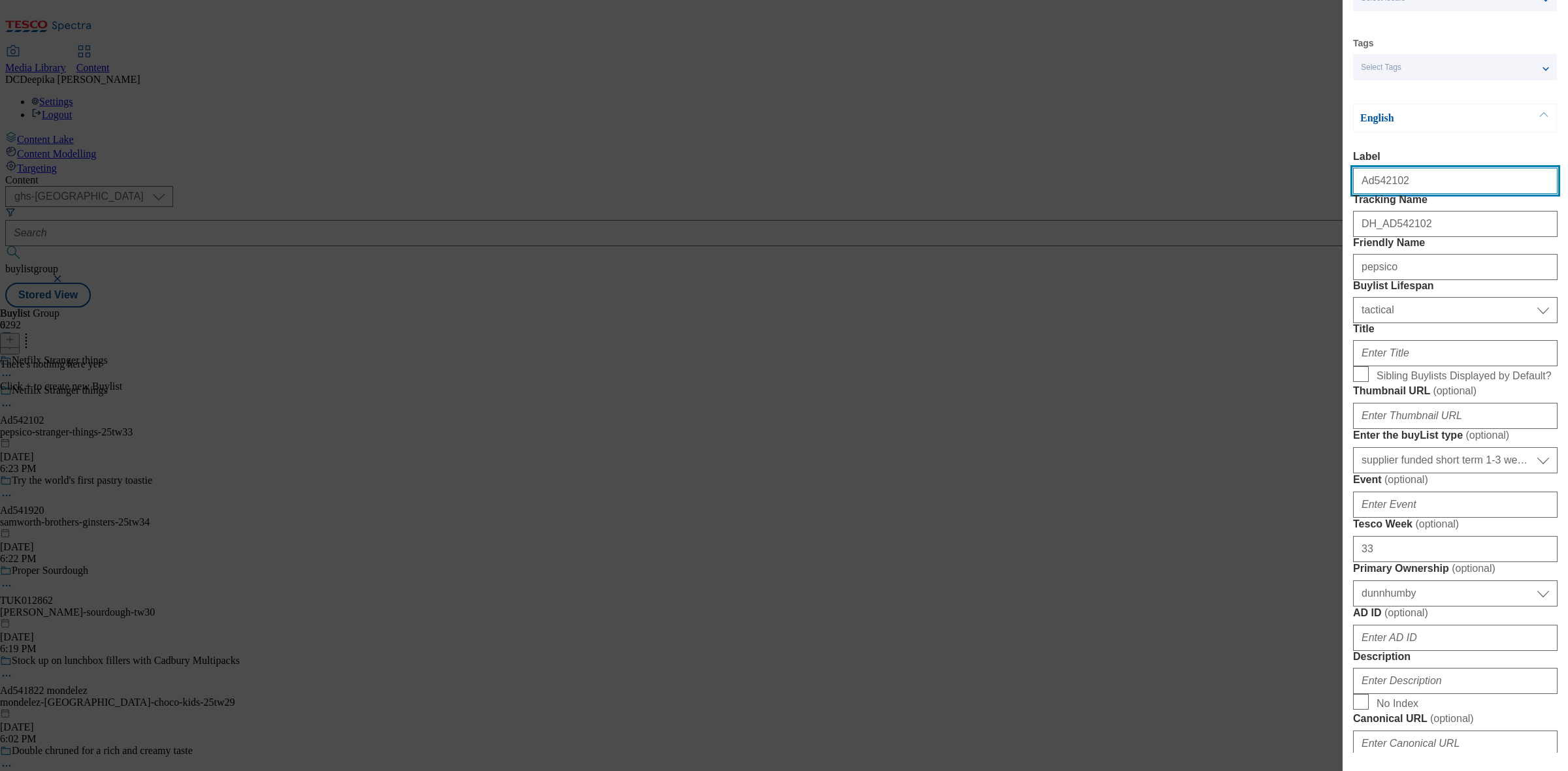
drag, startPoint x: 1402, startPoint y: 190, endPoint x: 1371, endPoint y: 196, distance: 31.6
click at [1254, 194] on input "Ad542102" at bounding box center [1455, 180] width 205 height 26
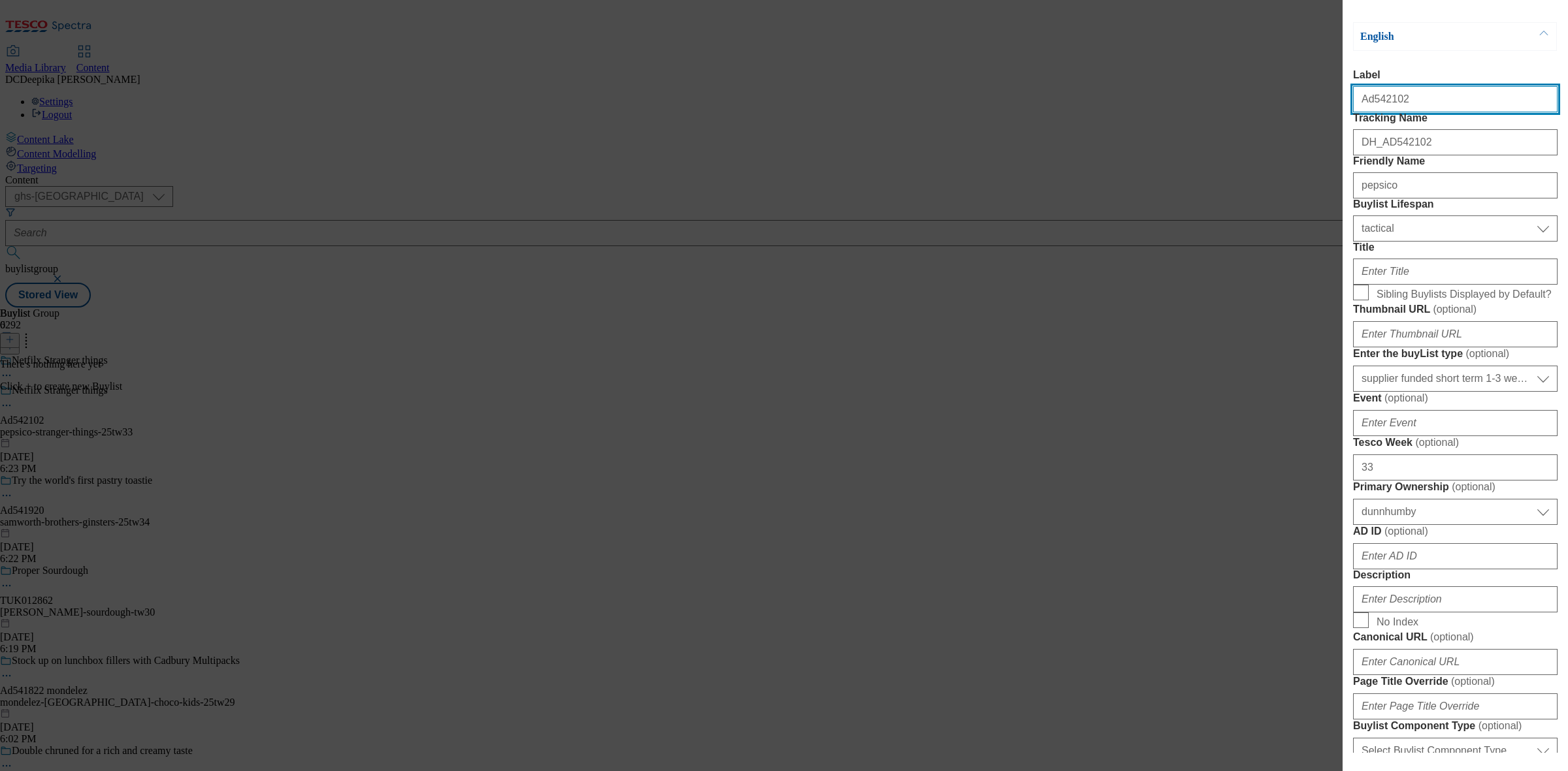
scroll to position [327, 0]
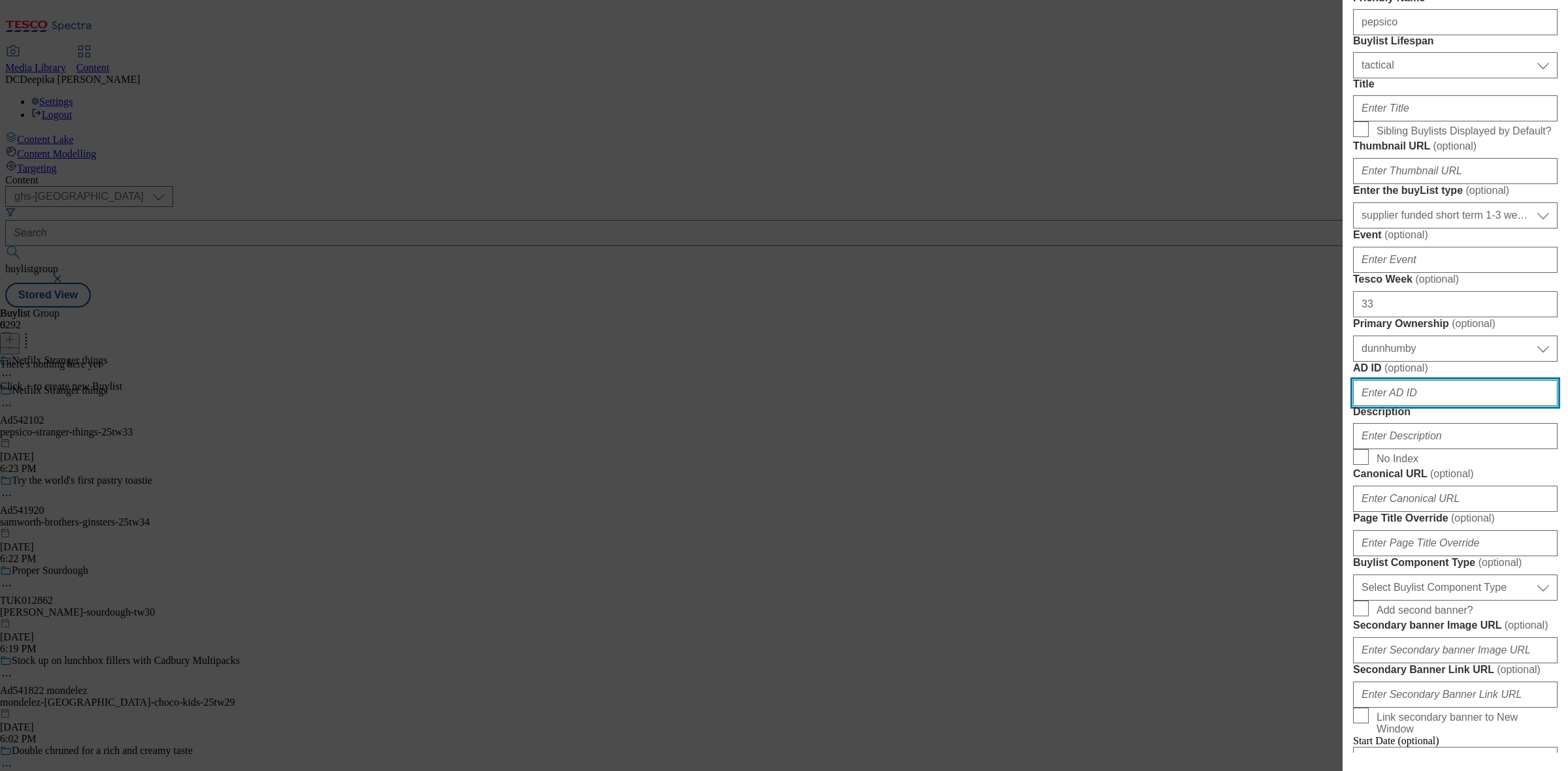
click at [1254, 406] on input "AD ID ( optional )" at bounding box center [1455, 392] width 205 height 26
paste input "542102"
type input "542102"
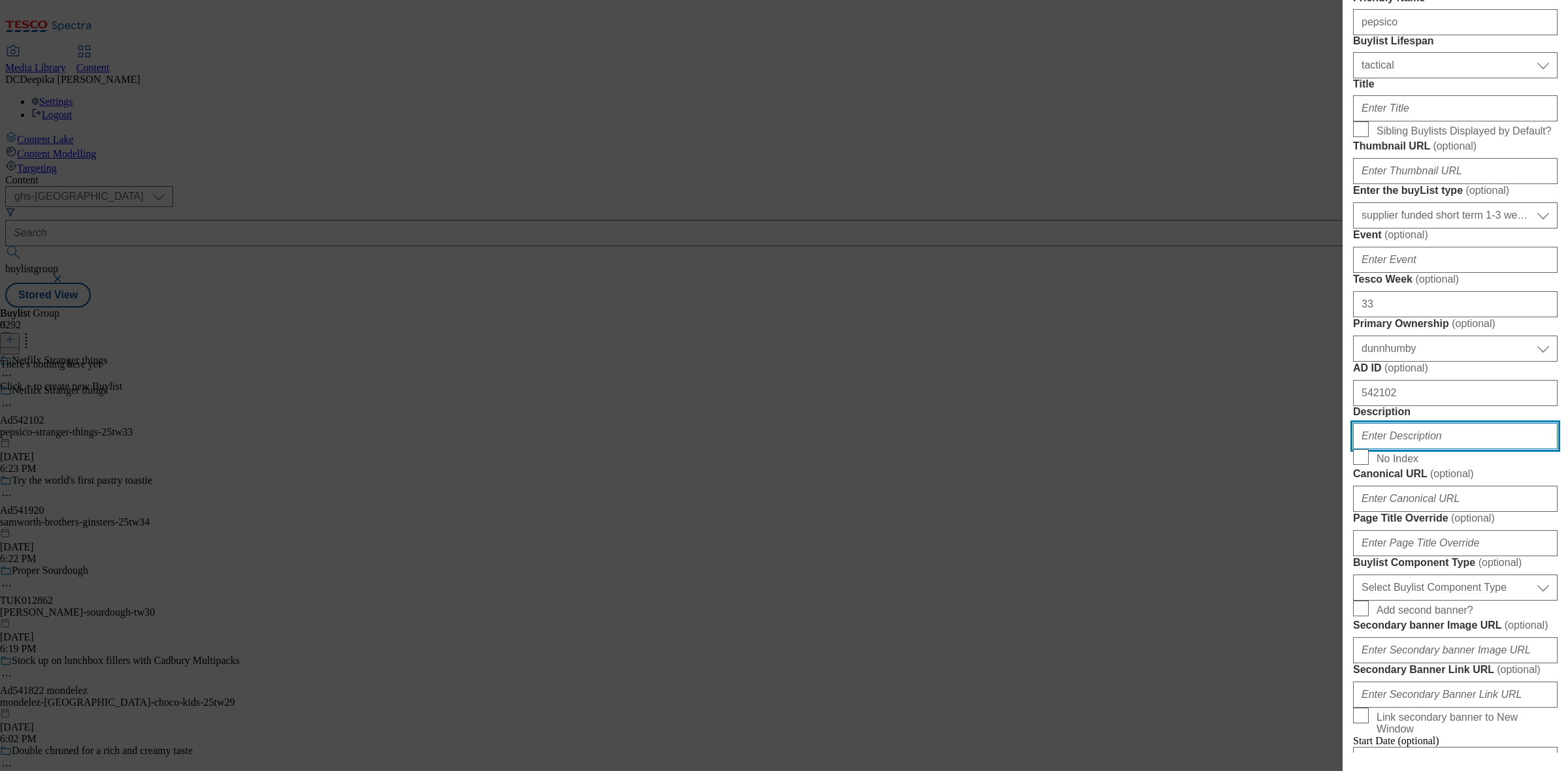
click at [1254, 449] on input "Description" at bounding box center [1455, 436] width 205 height 26
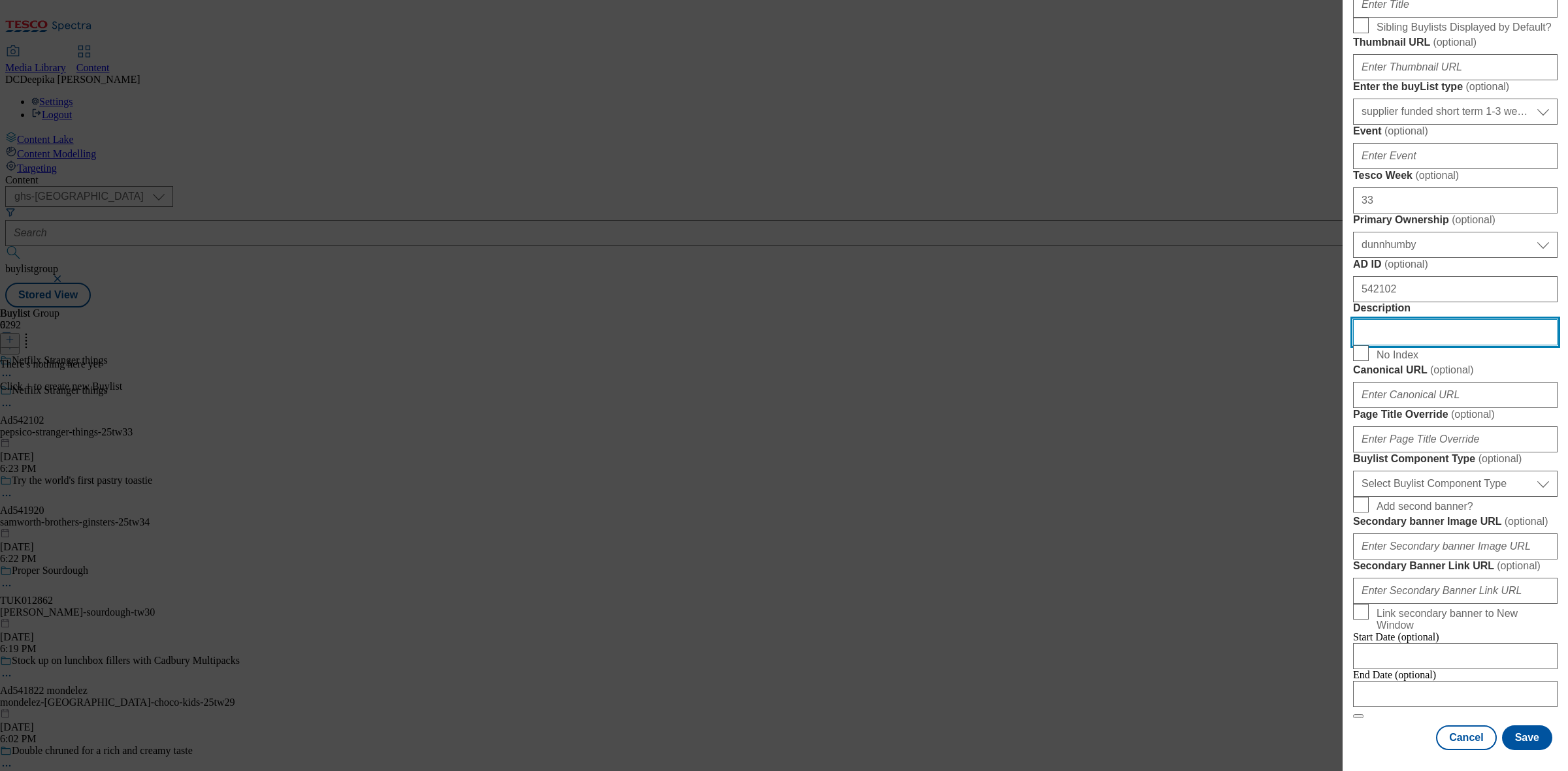
scroll to position [653, 0]
click at [1254, 497] on select "Select Buylist Component Type Banner Competition Header Meal" at bounding box center [1455, 483] width 205 height 26
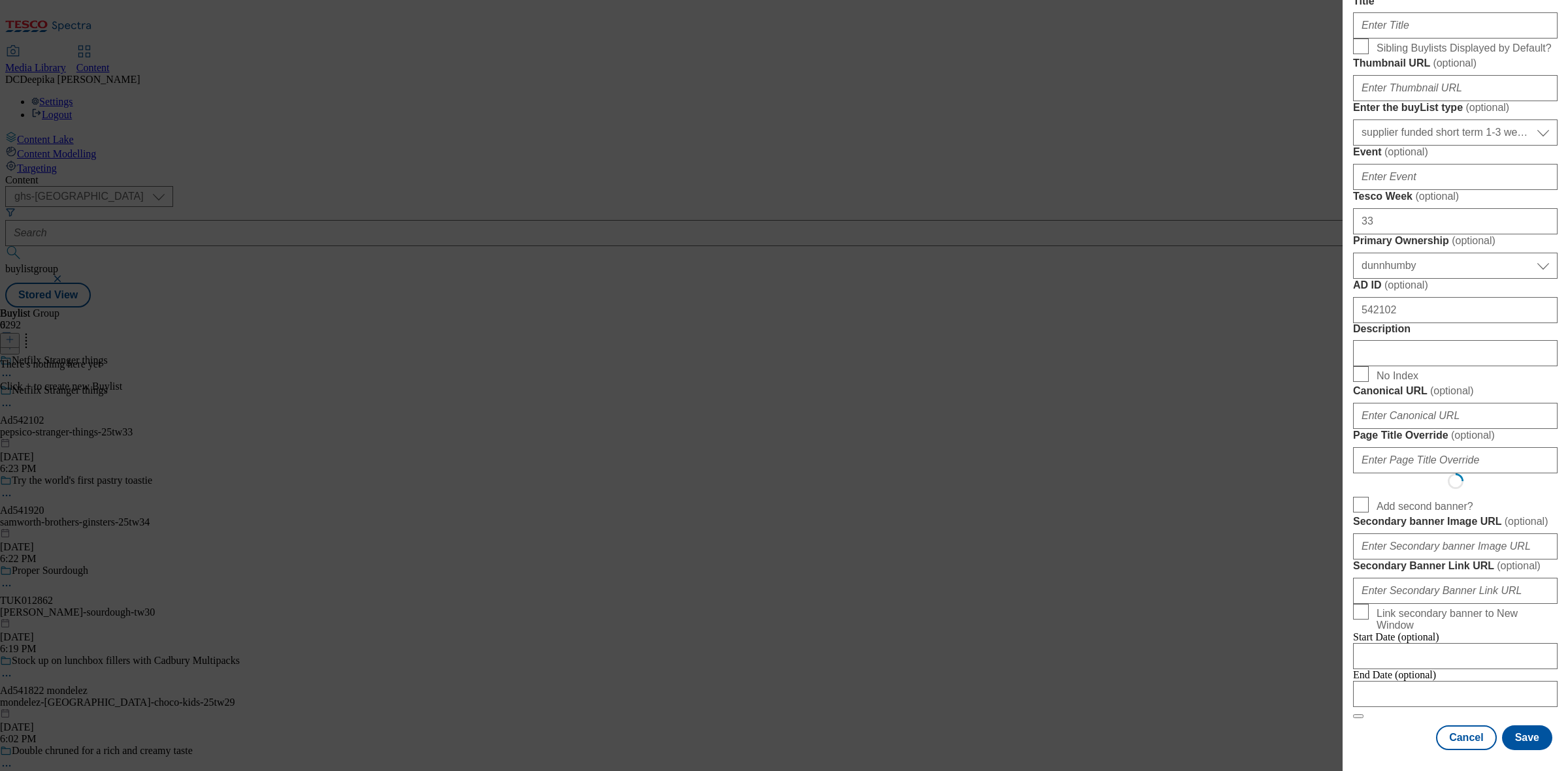
select select "Banner"
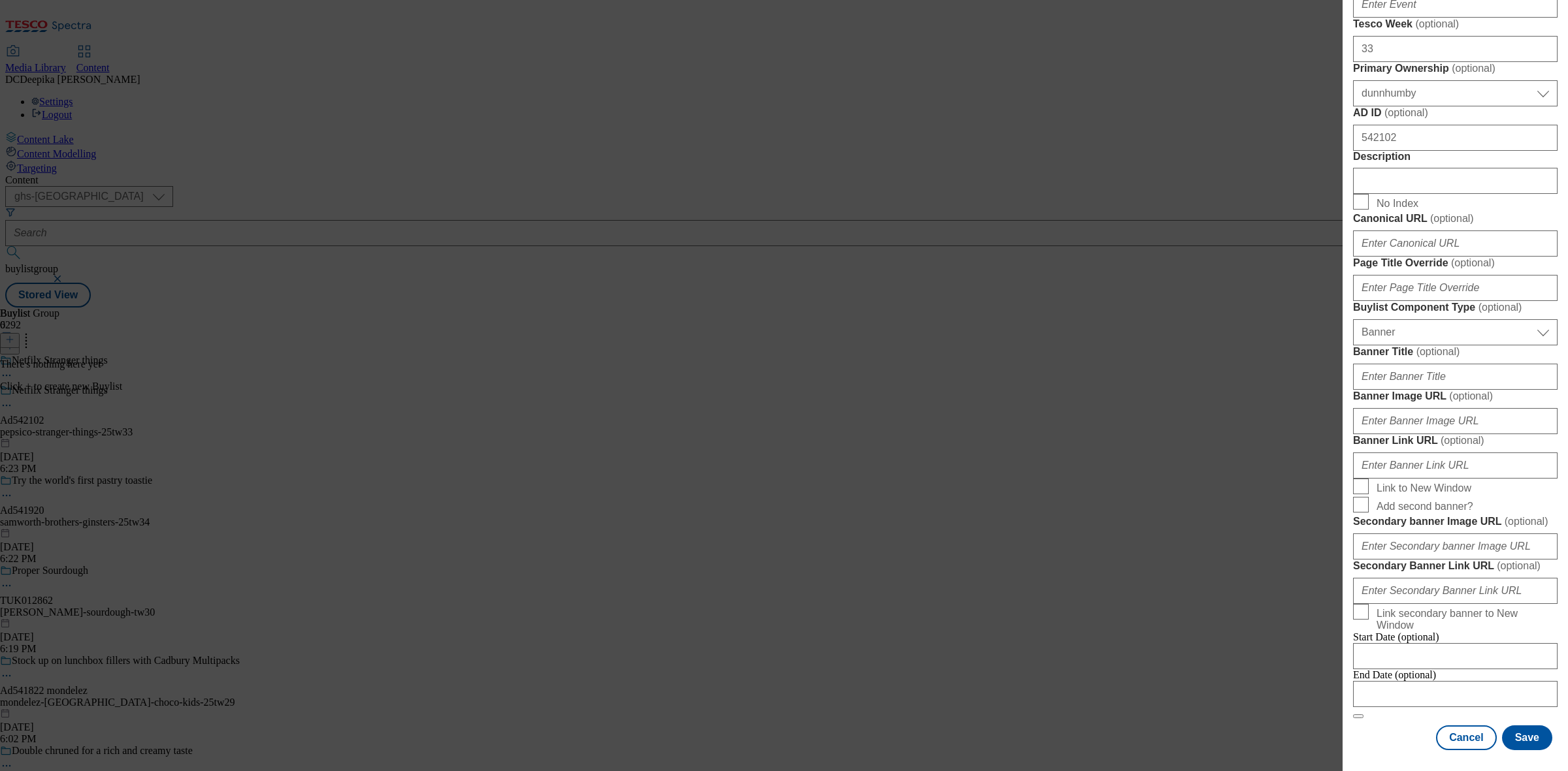
scroll to position [1143, 0]
click at [1254, 617] on input "Modal" at bounding box center [1455, 693] width 205 height 26
select select "2025"
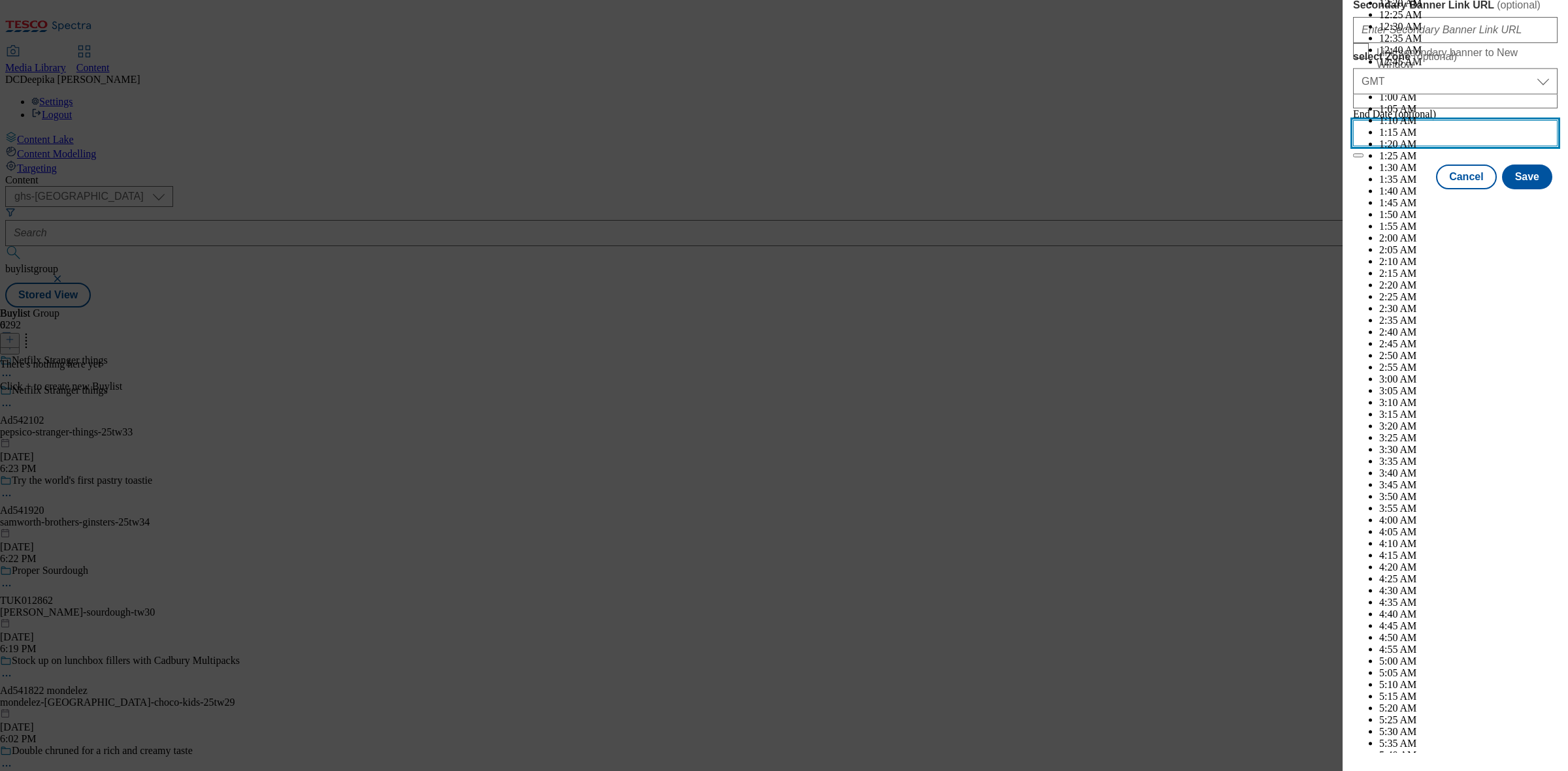
scroll to position [5342, 0]
select select "January"
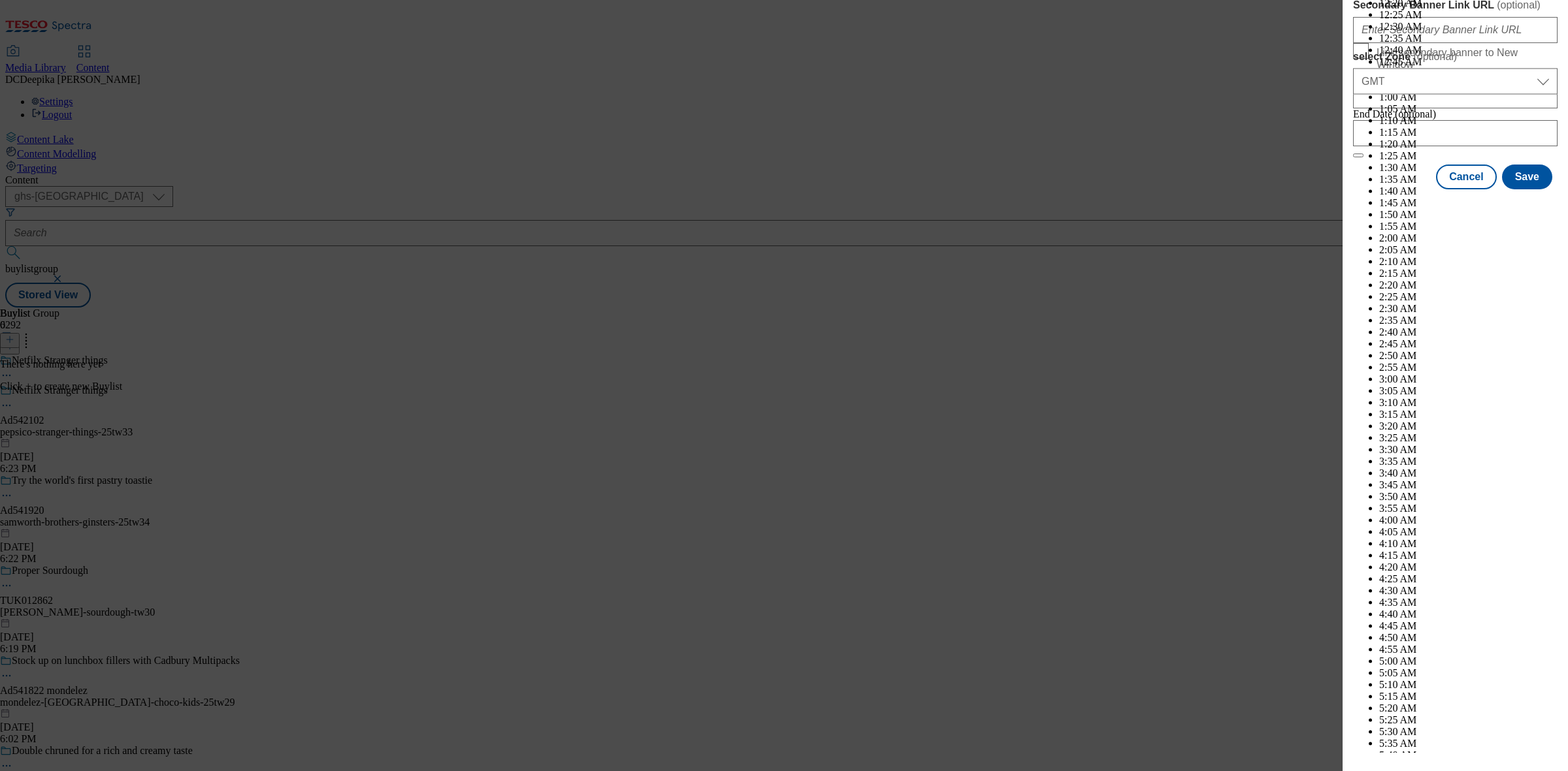
select select "2026"
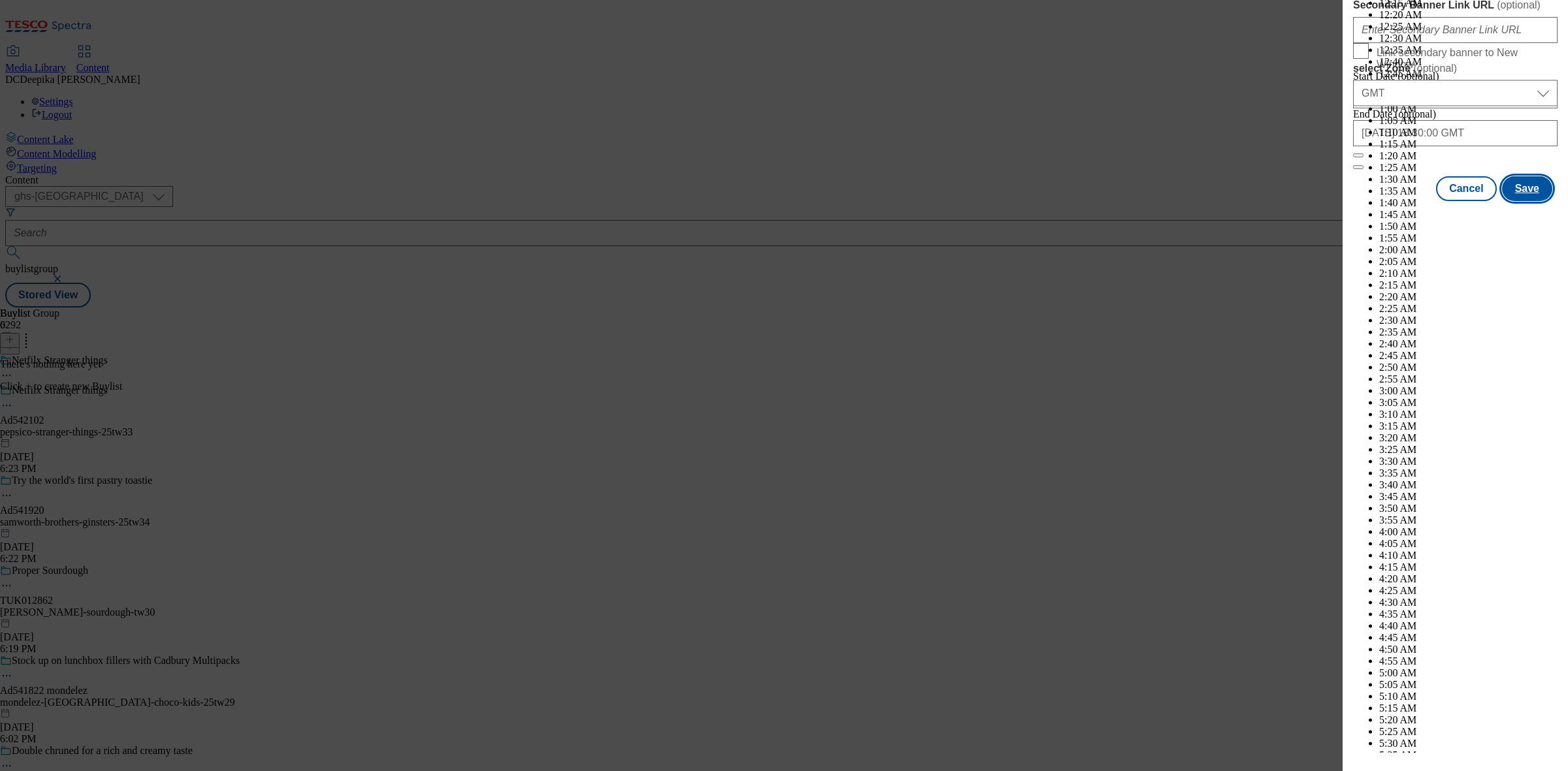
click at [1254, 201] on button "Save" at bounding box center [1527, 189] width 50 height 25
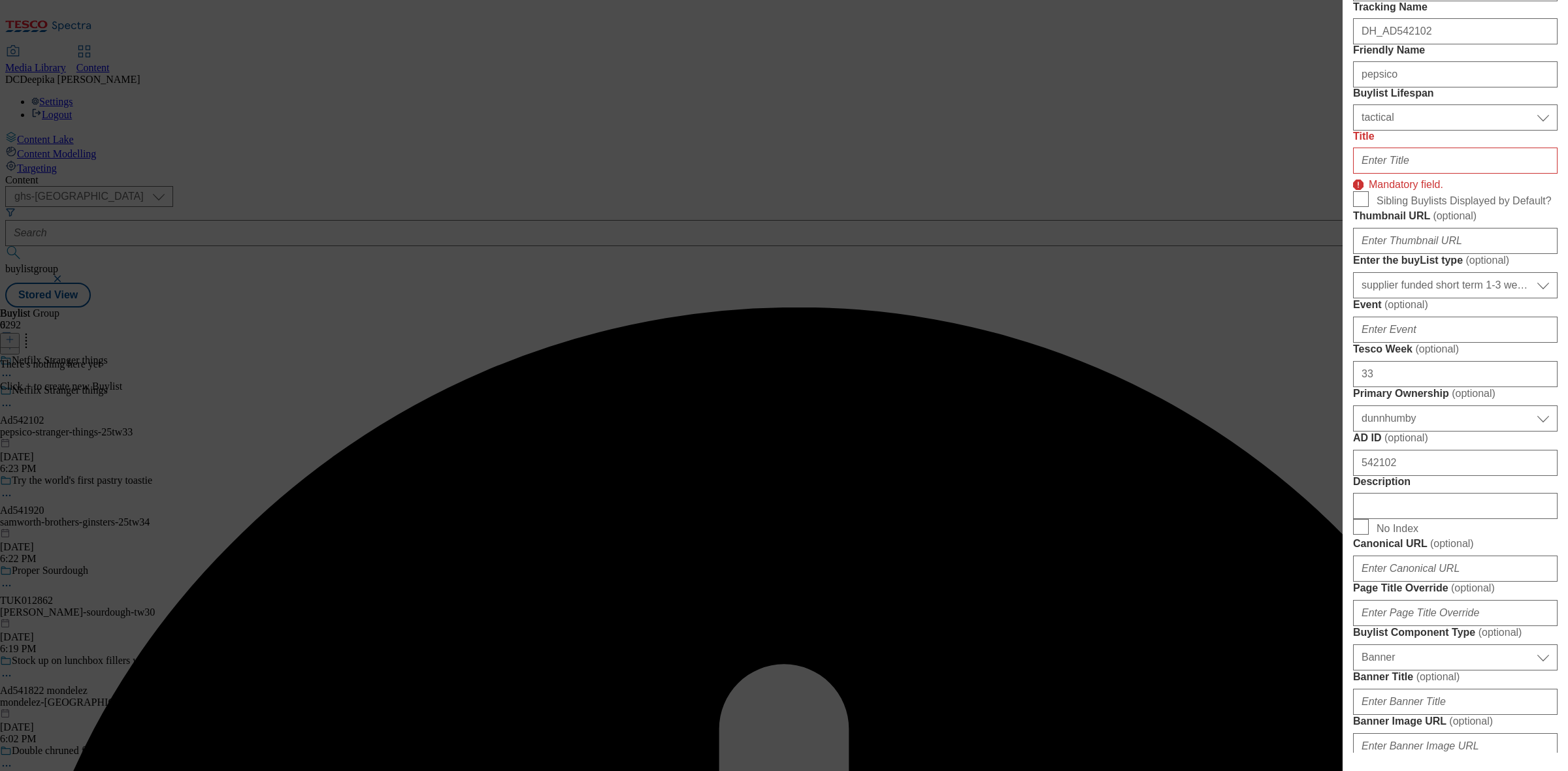
scroll to position [261, 0]
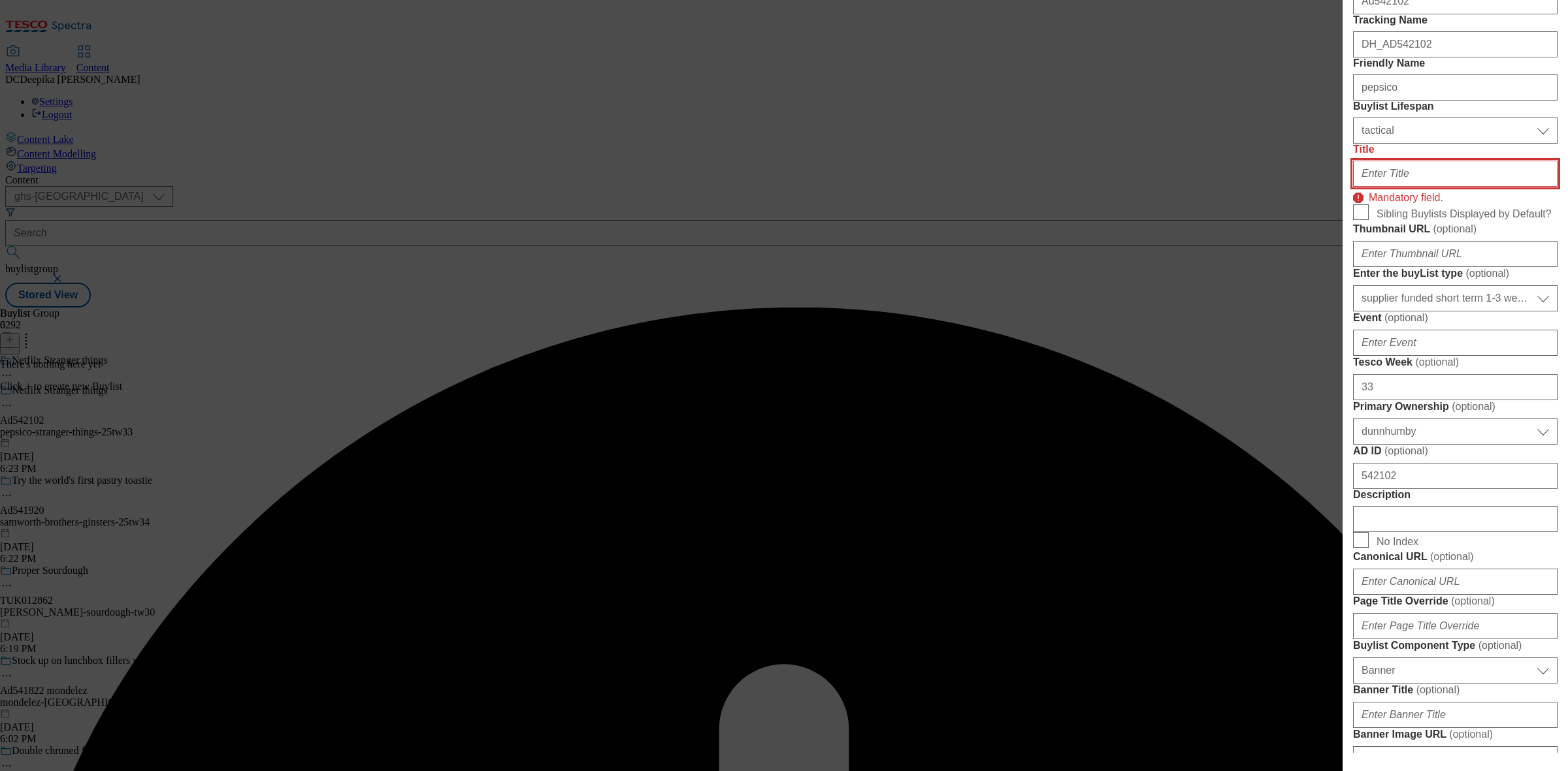
click at [1254, 187] on input "Title" at bounding box center [1455, 173] width 205 height 26
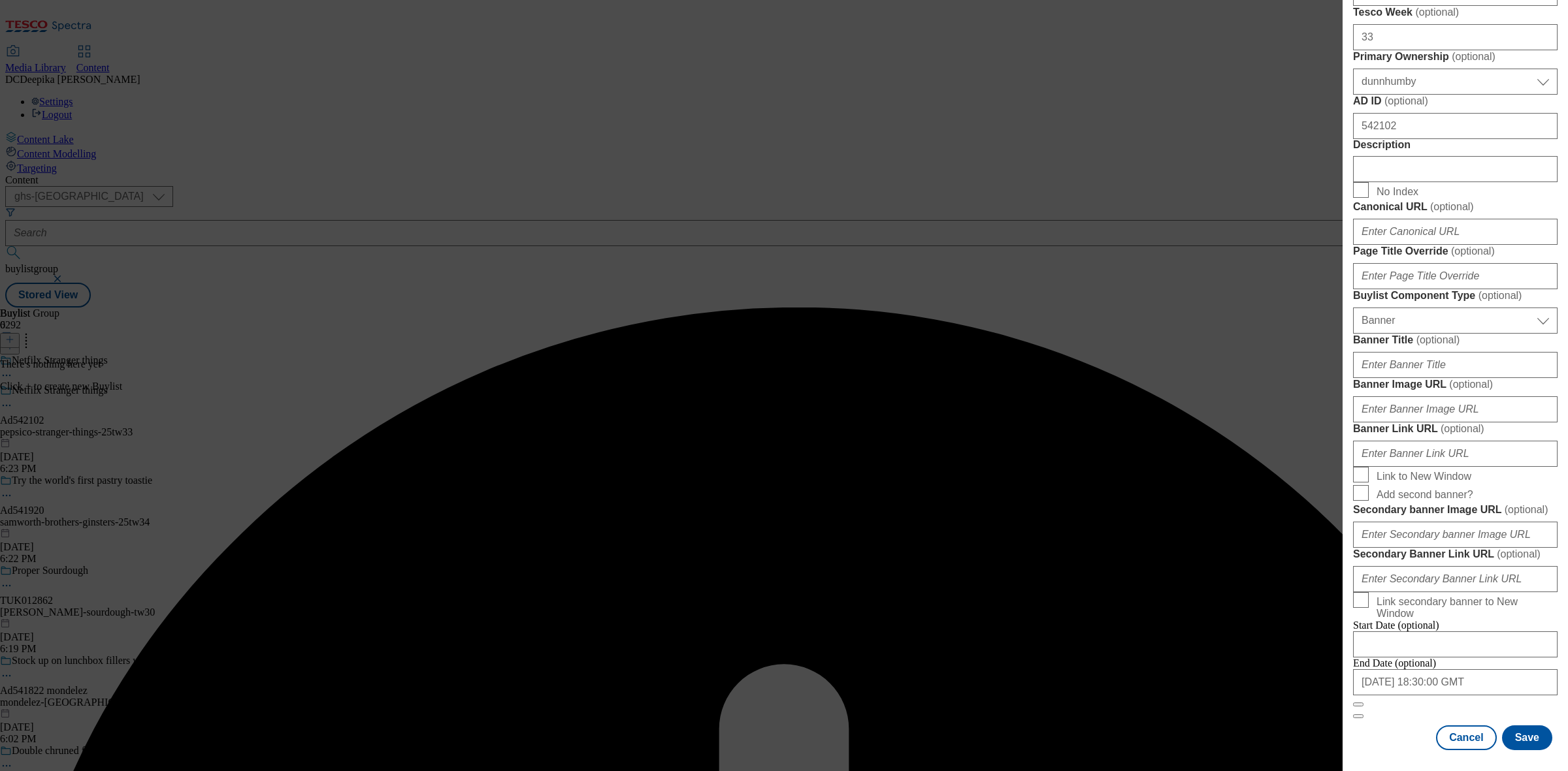
scroll to position [1150, 0]
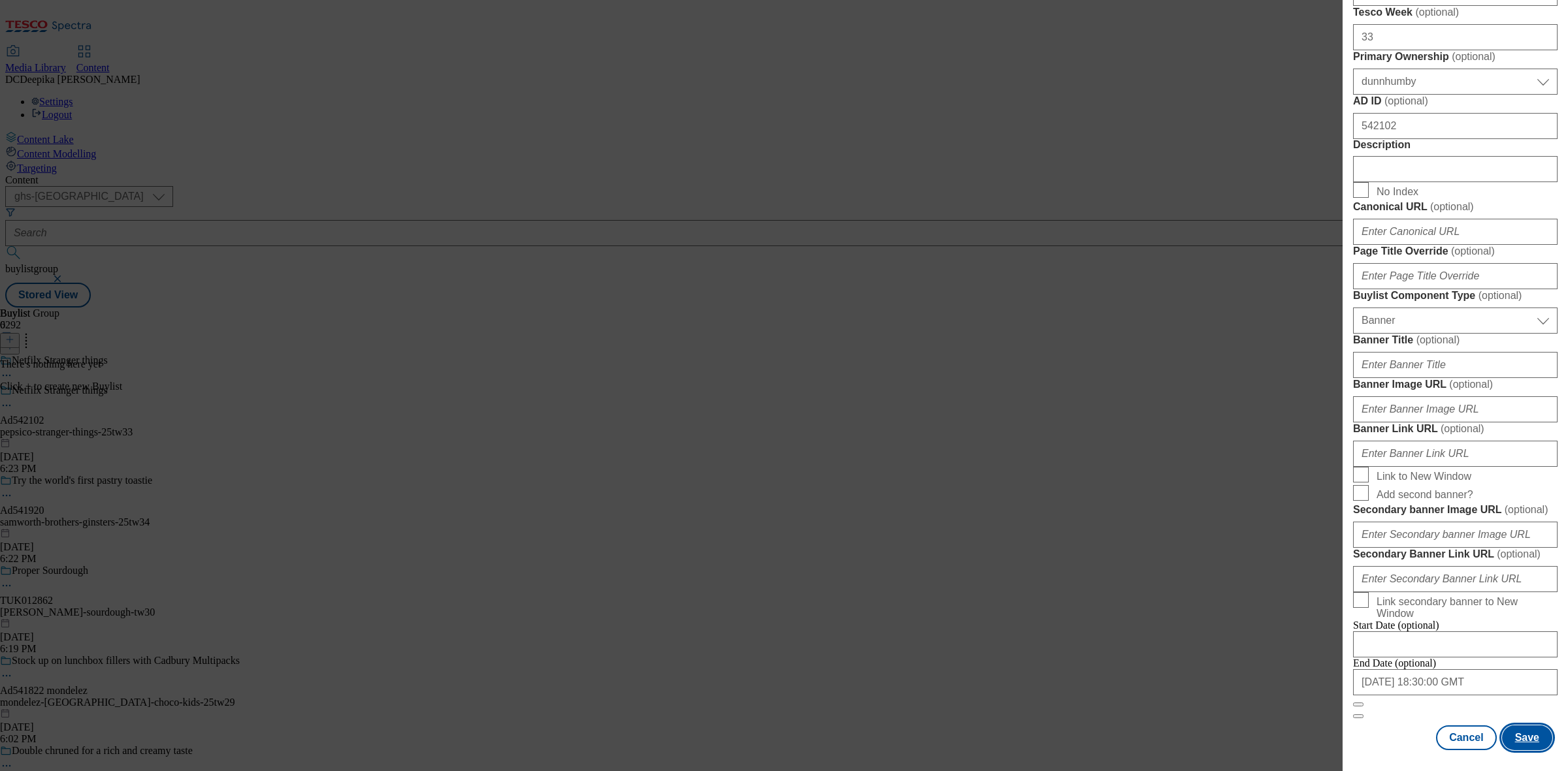
click at [1254, 617] on button "Save" at bounding box center [1527, 738] width 50 height 25
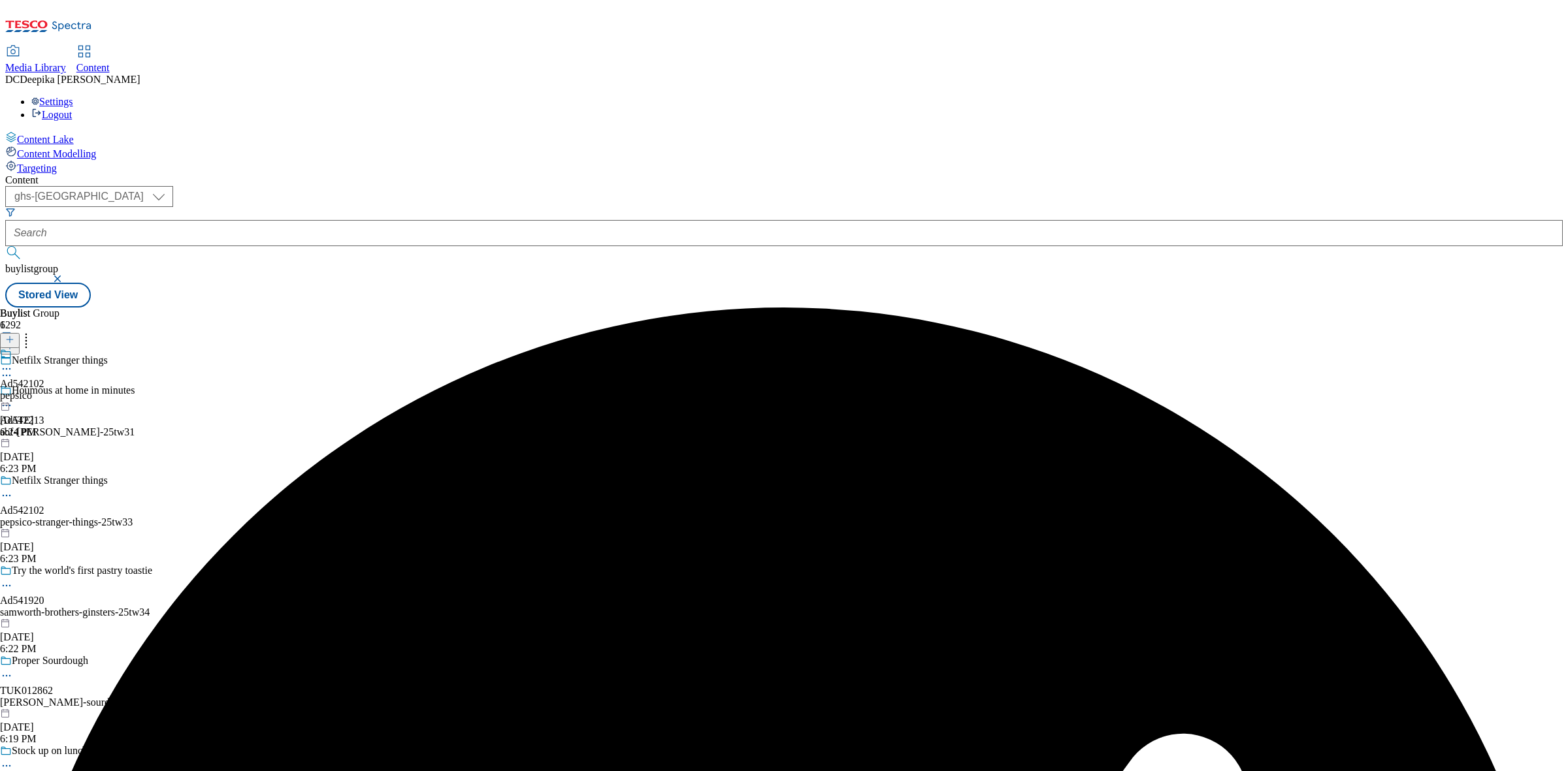
click at [44, 348] on div "Ad542102 pepsico [DATE] 6:24 PM" at bounding box center [22, 393] width 44 height 90
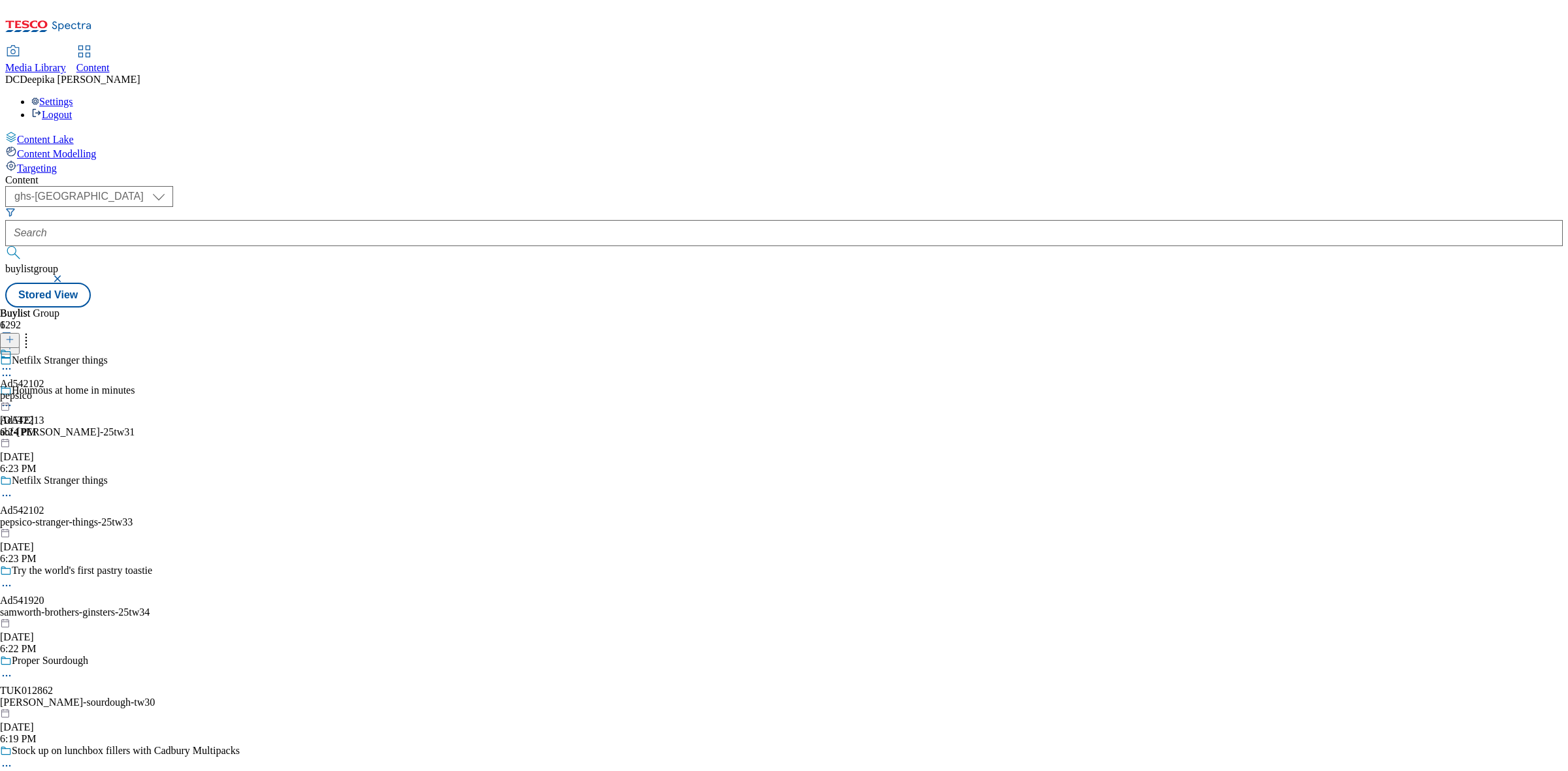
click at [44, 390] on div "pepsico" at bounding box center [22, 396] width 44 height 12
click at [15, 335] on icon at bounding box center [10, 339] width 9 height 9
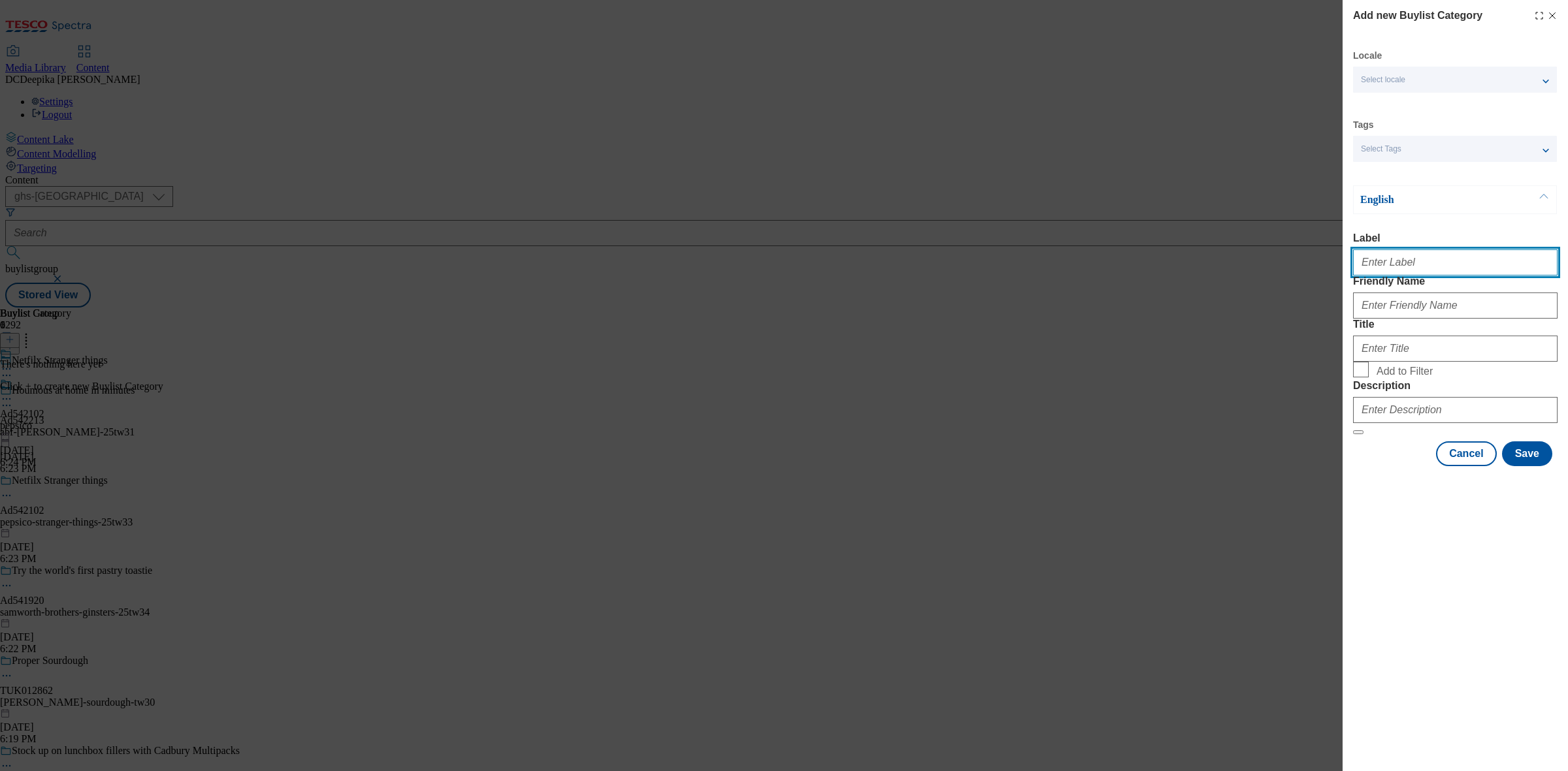
click at [1254, 264] on input "Label" at bounding box center [1455, 262] width 205 height 26
paste input "Ad542102"
type input "Ad542102"
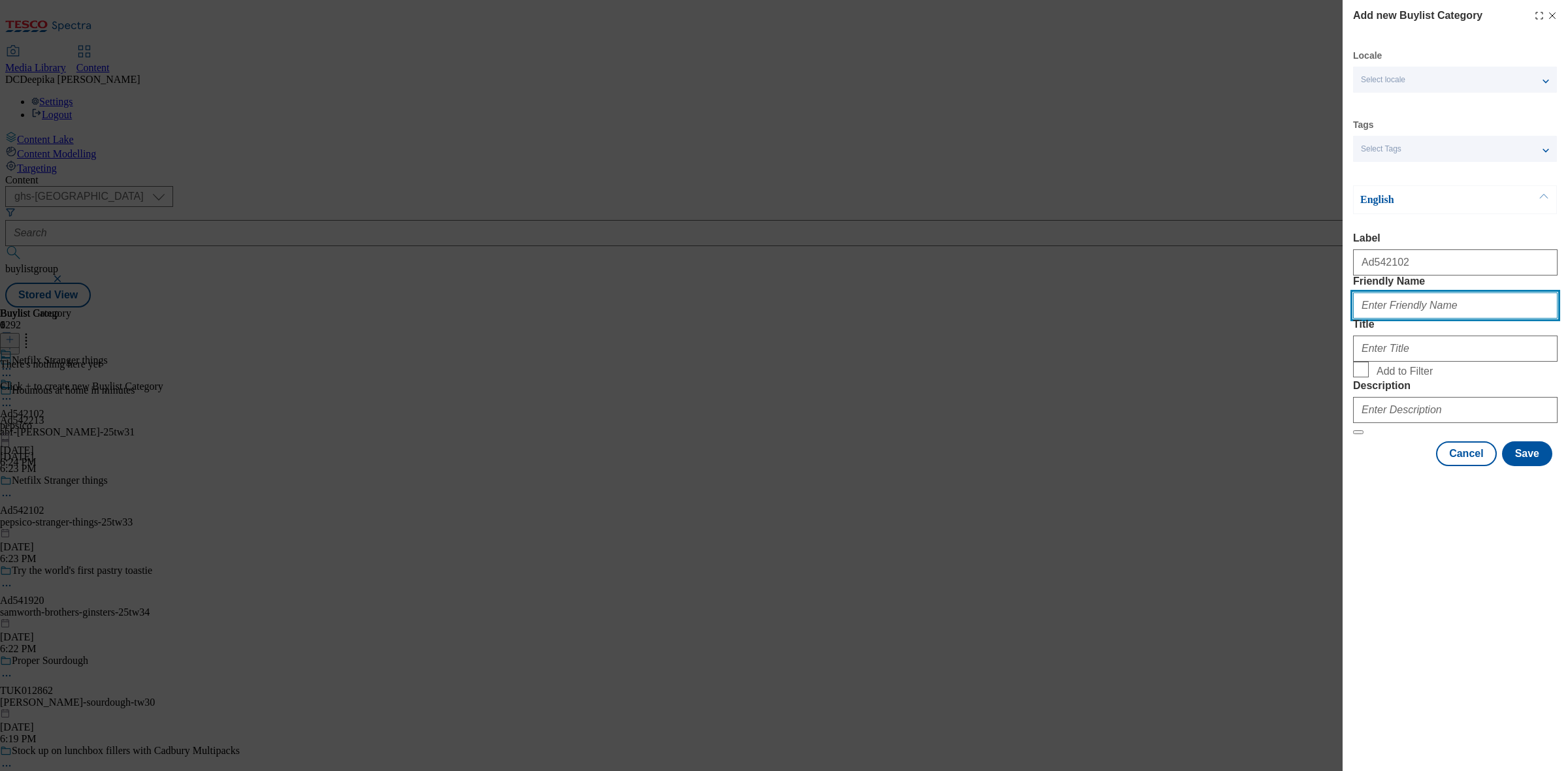
click at [1254, 319] on input "Friendly Name" at bounding box center [1455, 305] width 205 height 26
paste input "pepsico-stranger-things"
type input "pepsico-stranger-things"
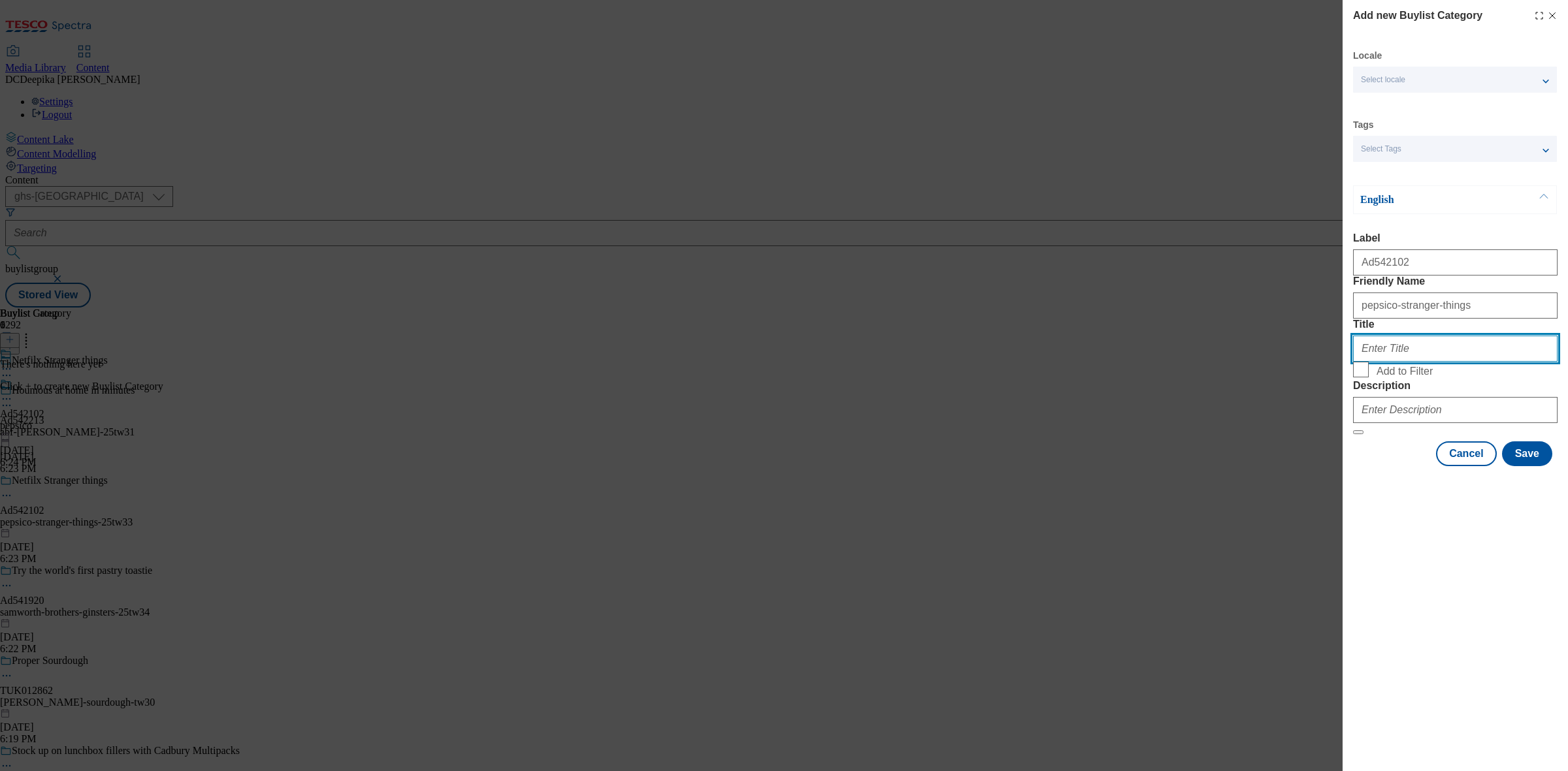
click at [1254, 362] on input "Title" at bounding box center [1455, 348] width 205 height 26
paste input "Pepsico"
type input "Pepsico"
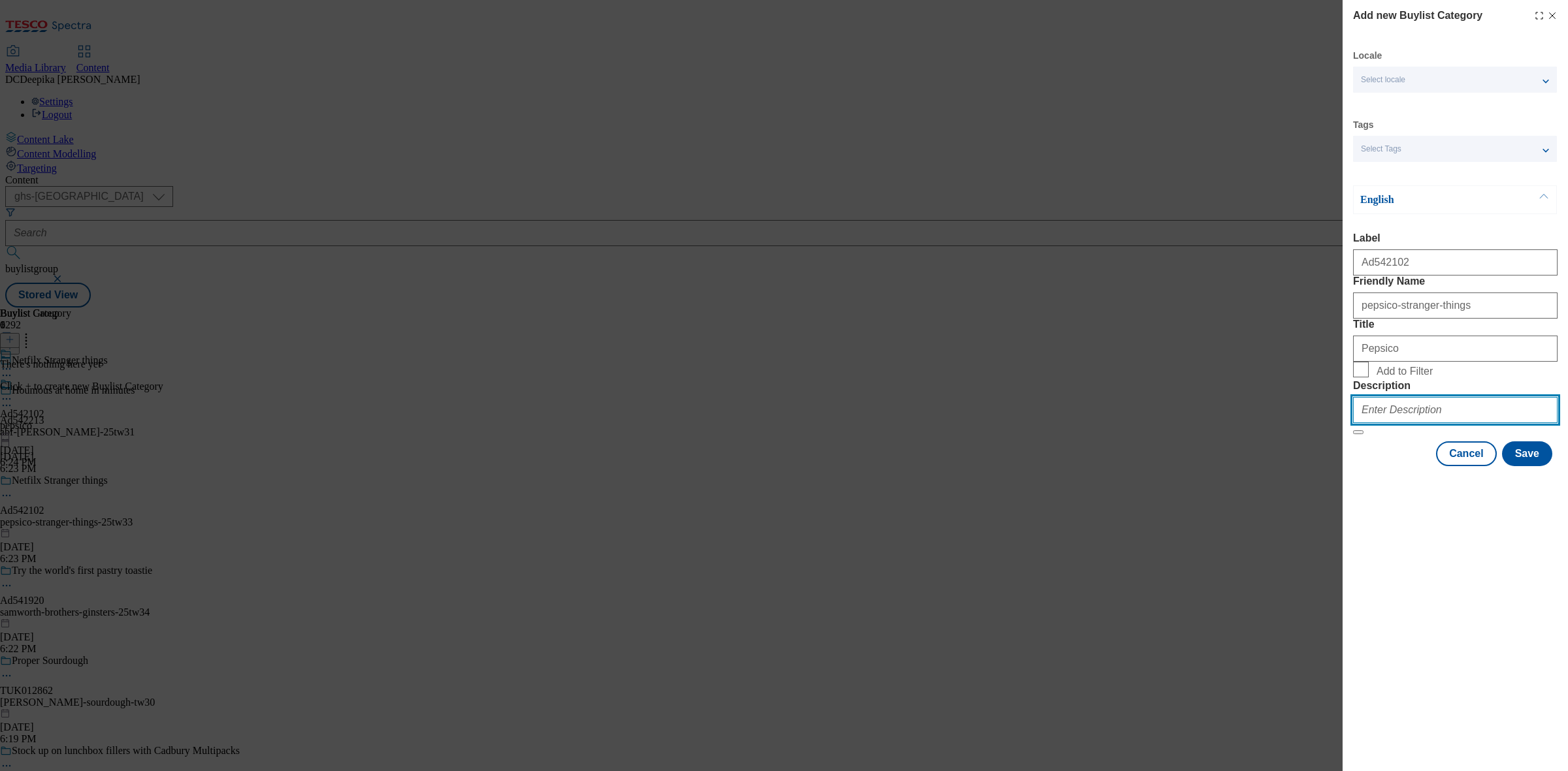
click at [1254, 423] on input "Description" at bounding box center [1455, 409] width 205 height 26
click at [1254, 466] on button "Save" at bounding box center [1527, 454] width 50 height 25
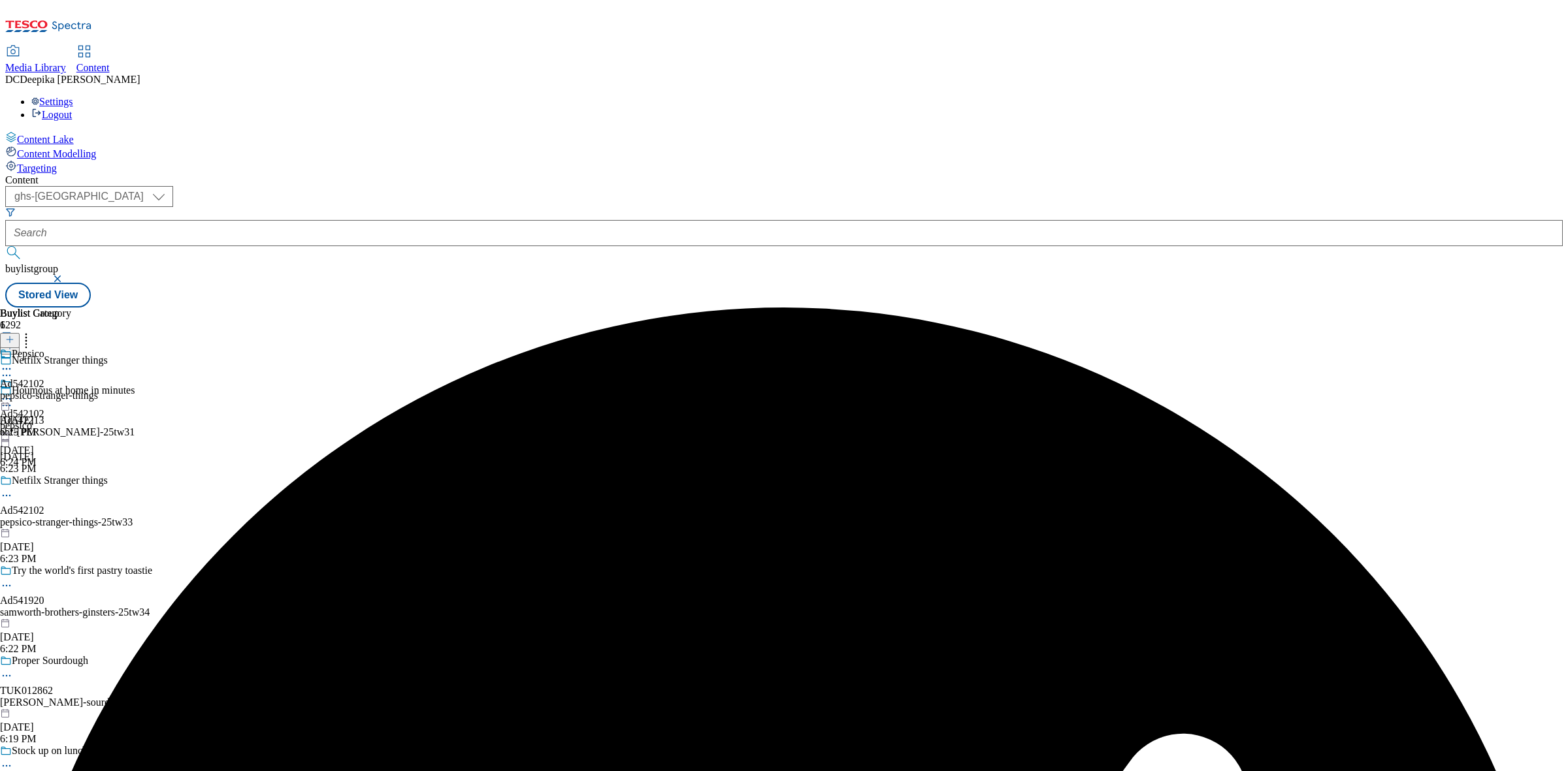
click at [98, 348] on div "Pepsico Ad542102 pepsico-stranger-things [DATE] 6:25 PM" at bounding box center [49, 393] width 98 height 90
click at [158, 308] on header "Buylist Product 0" at bounding box center [79, 327] width 158 height 40
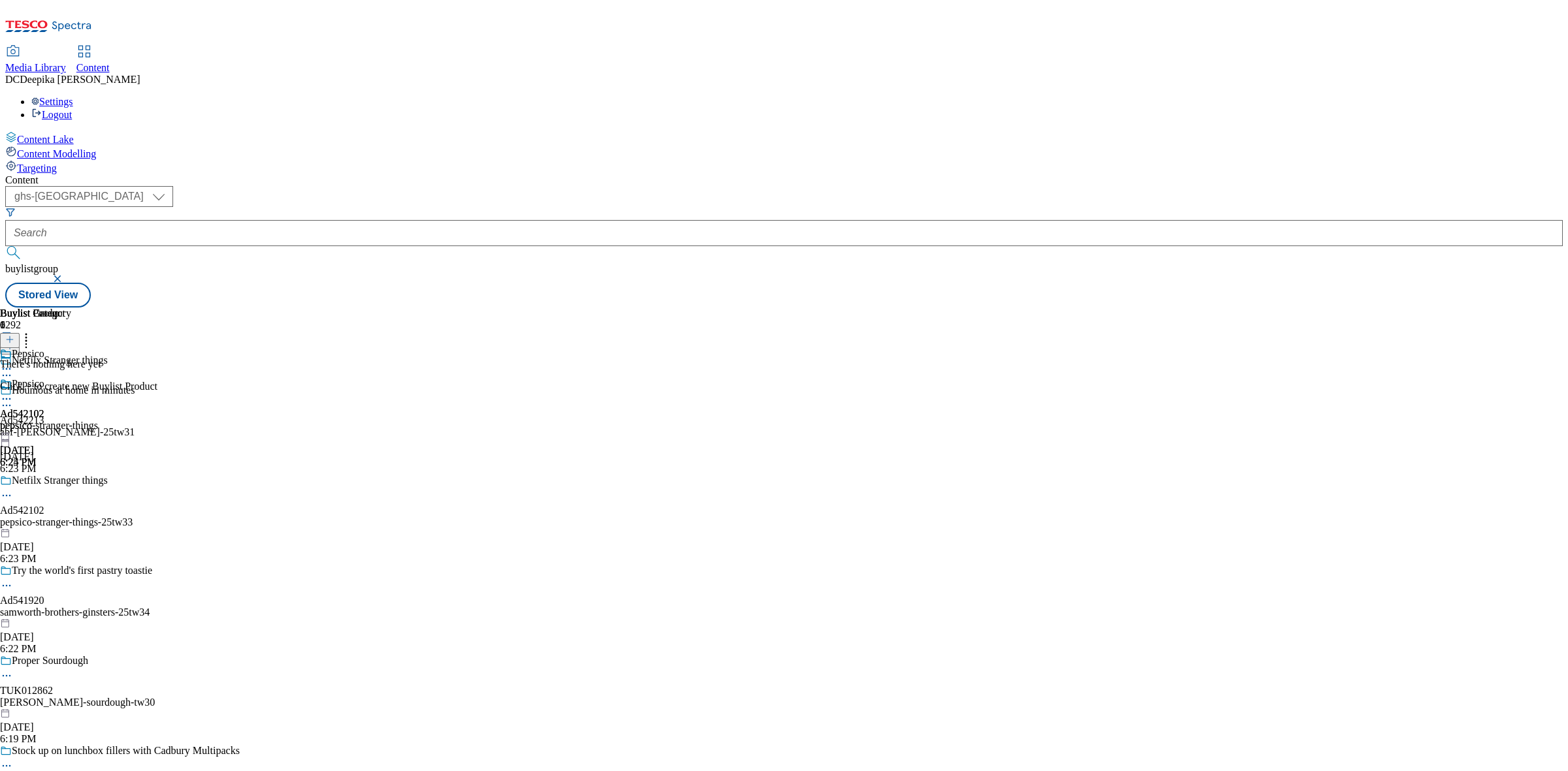
click at [15, 335] on icon at bounding box center [10, 339] width 9 height 9
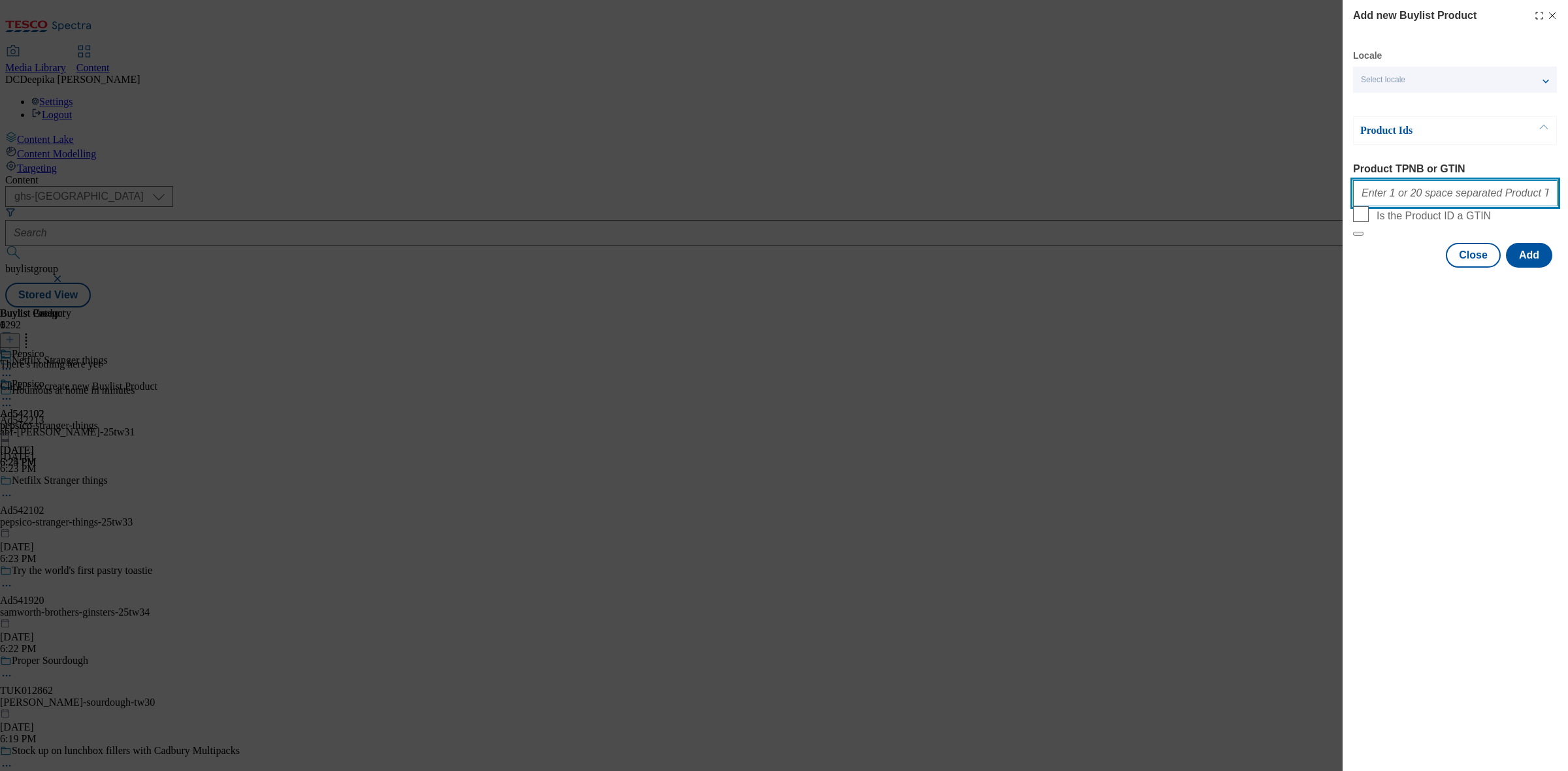
click at [1254, 206] on input "Product TPNB or GTIN" at bounding box center [1455, 193] width 205 height 26
paste input "96493710 96778344 96642482 96401779 96401779 88718526 91771221 60266056 9309914…"
type input "96493710 96778344 96642482 96401779 96401779 88718526 91771221 60266056 9309914…"
click at [1254, 268] on button "Add" at bounding box center [1528, 255] width 46 height 25
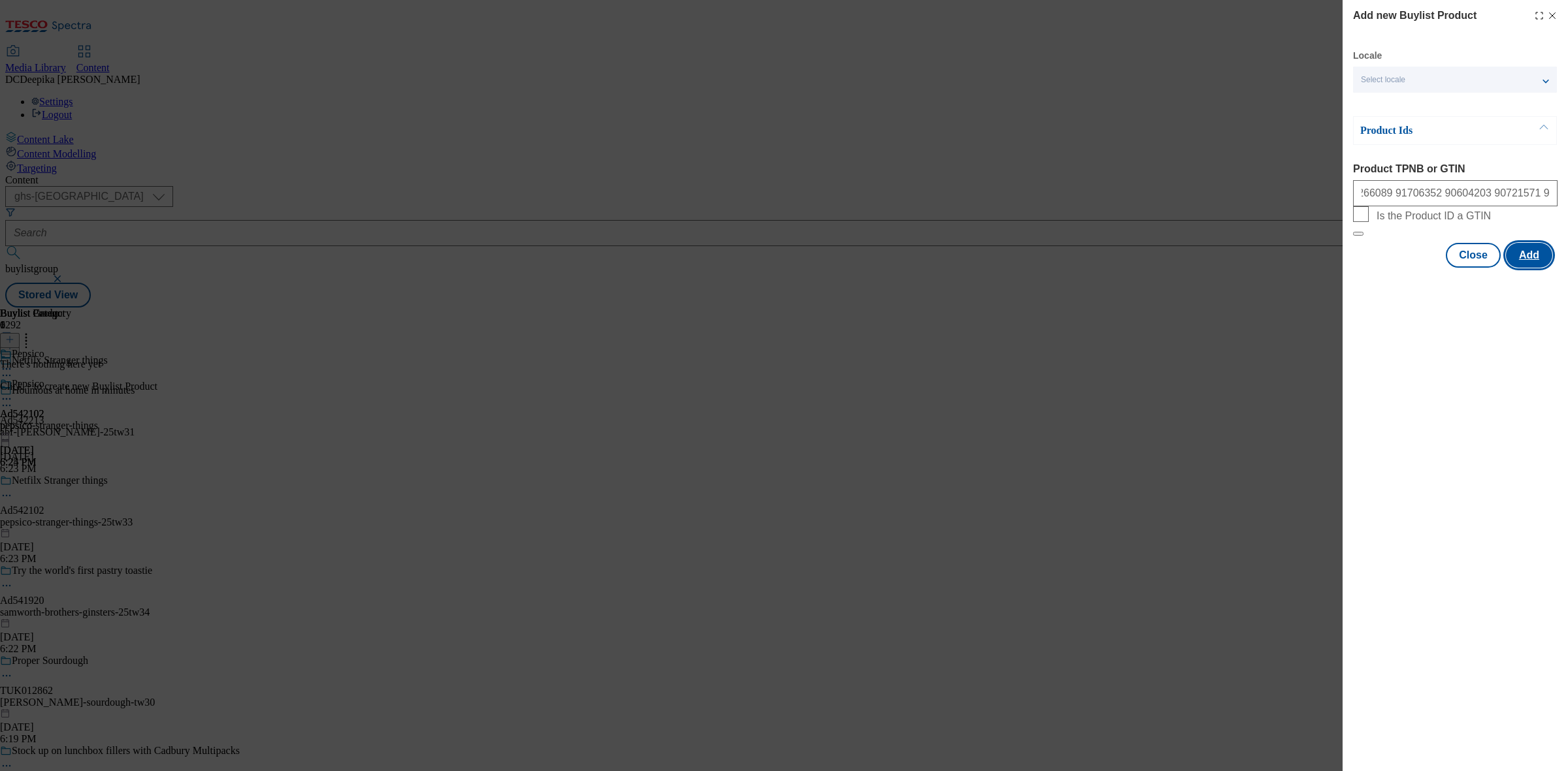
scroll to position [0, 0]
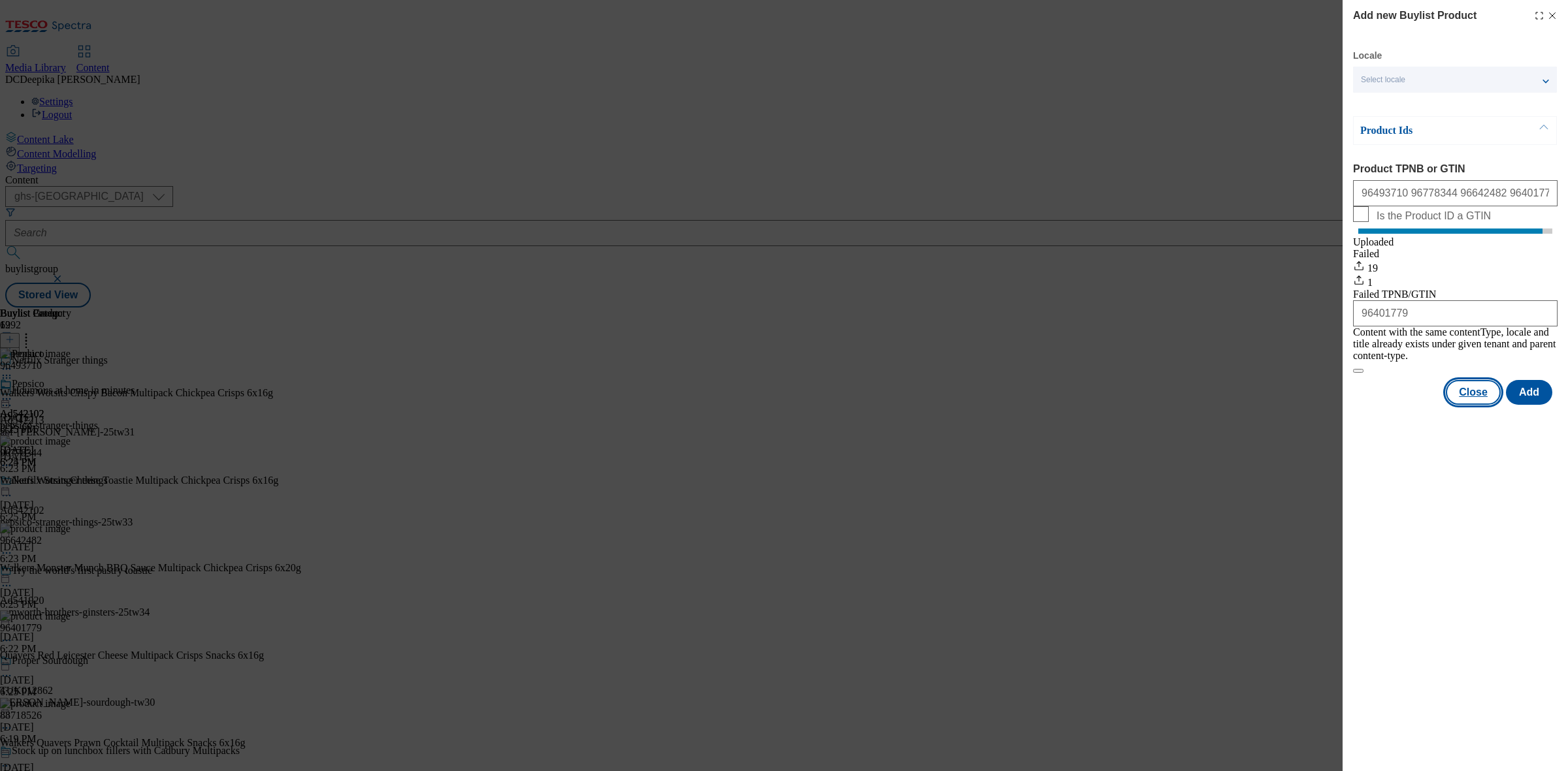
click at [1254, 402] on button "Close" at bounding box center [1473, 392] width 55 height 25
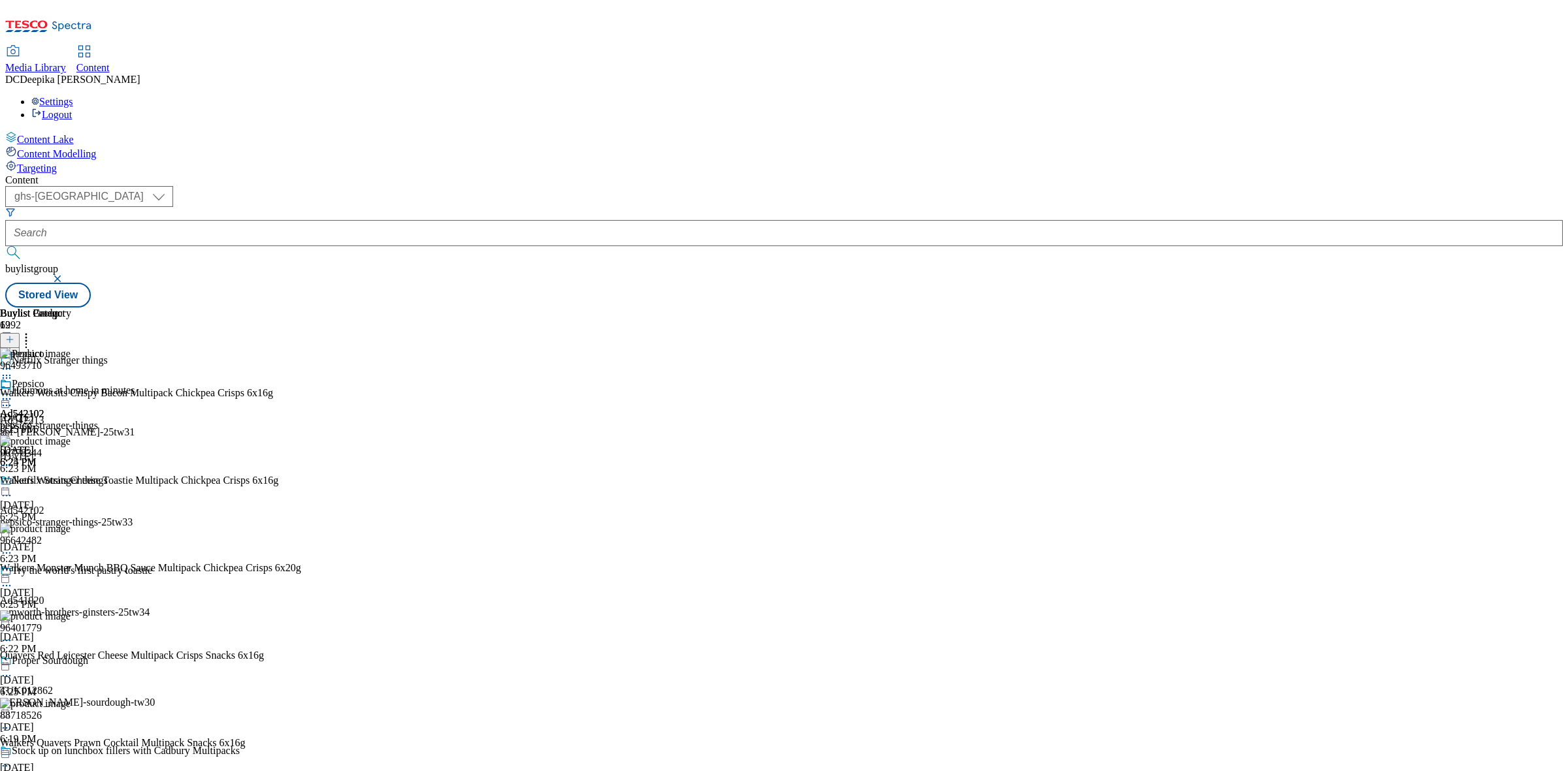
click at [13, 392] on icon at bounding box center [7, 399] width 13 height 13
click at [77, 478] on button "Preview" at bounding box center [51, 486] width 50 height 15
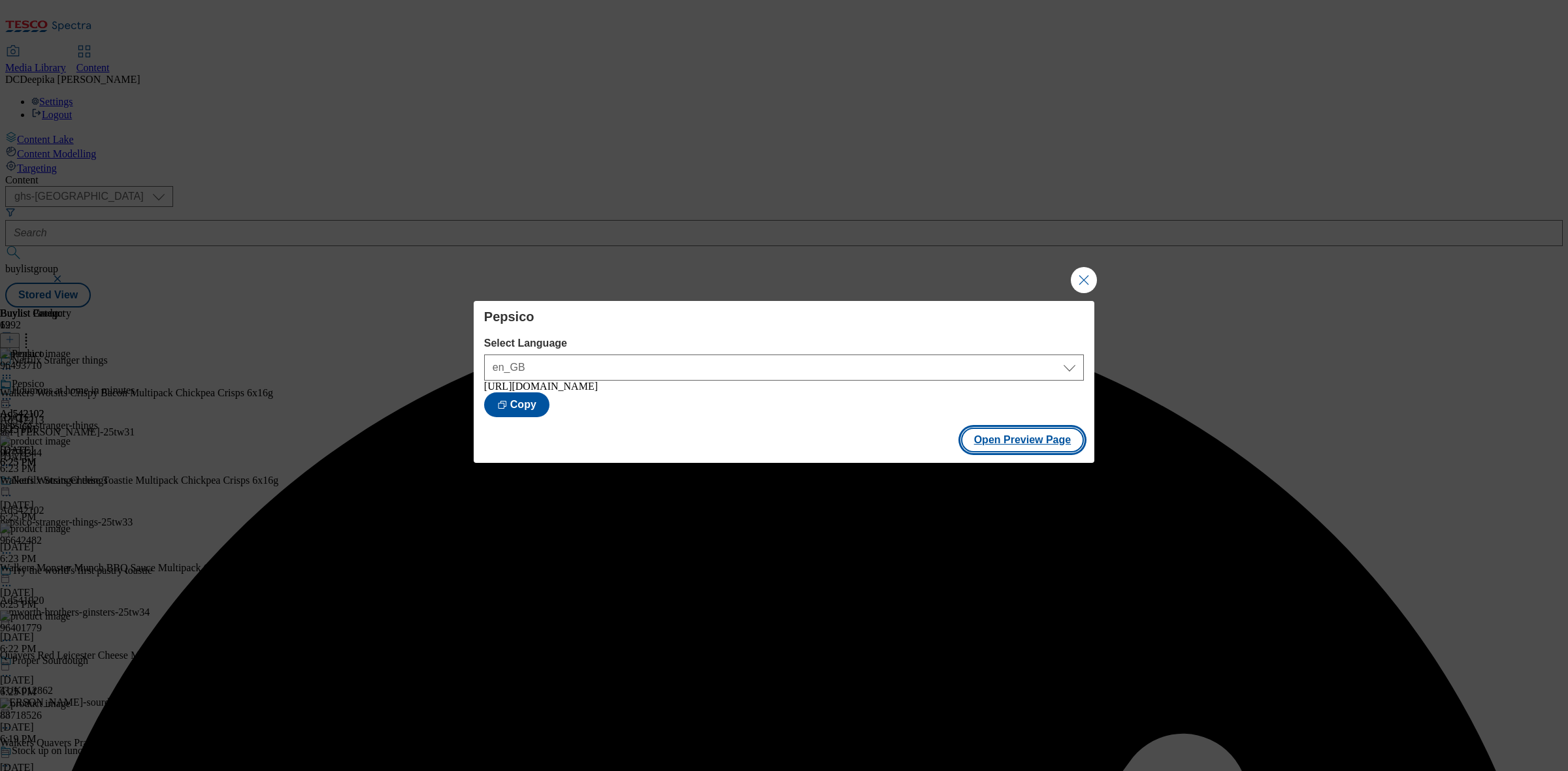
click at [1010, 452] on button "Open Preview Page" at bounding box center [1023, 440] width 124 height 25
click at [1048, 438] on button "Open Preview Page" at bounding box center [1023, 440] width 124 height 25
click at [1078, 281] on button "Close Modal" at bounding box center [1083, 280] width 26 height 26
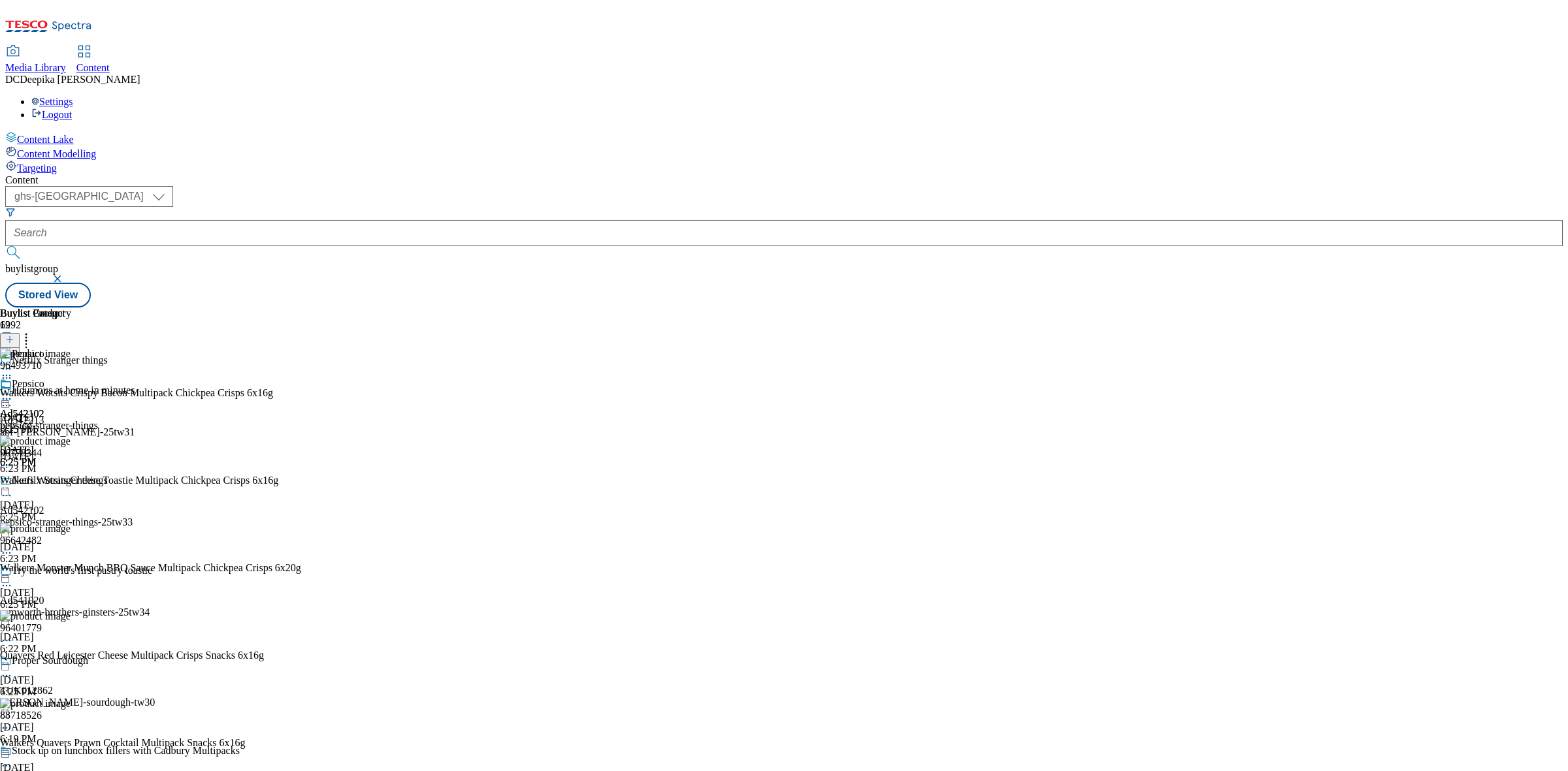
click at [8, 495] on circle at bounding box center [7, 496] width 2 height 2
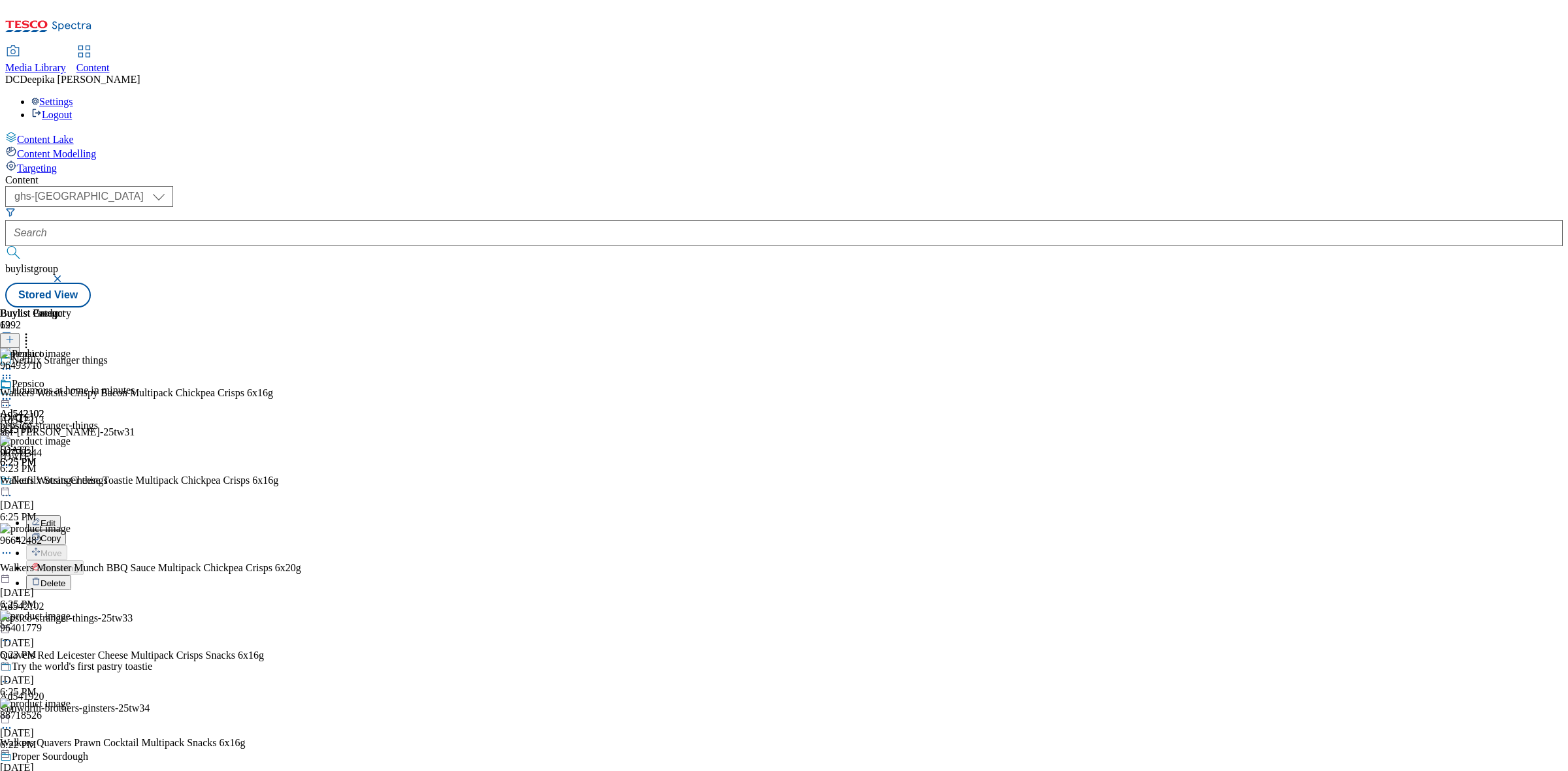
click at [61, 515] on button "Edit" at bounding box center [43, 522] width 35 height 15
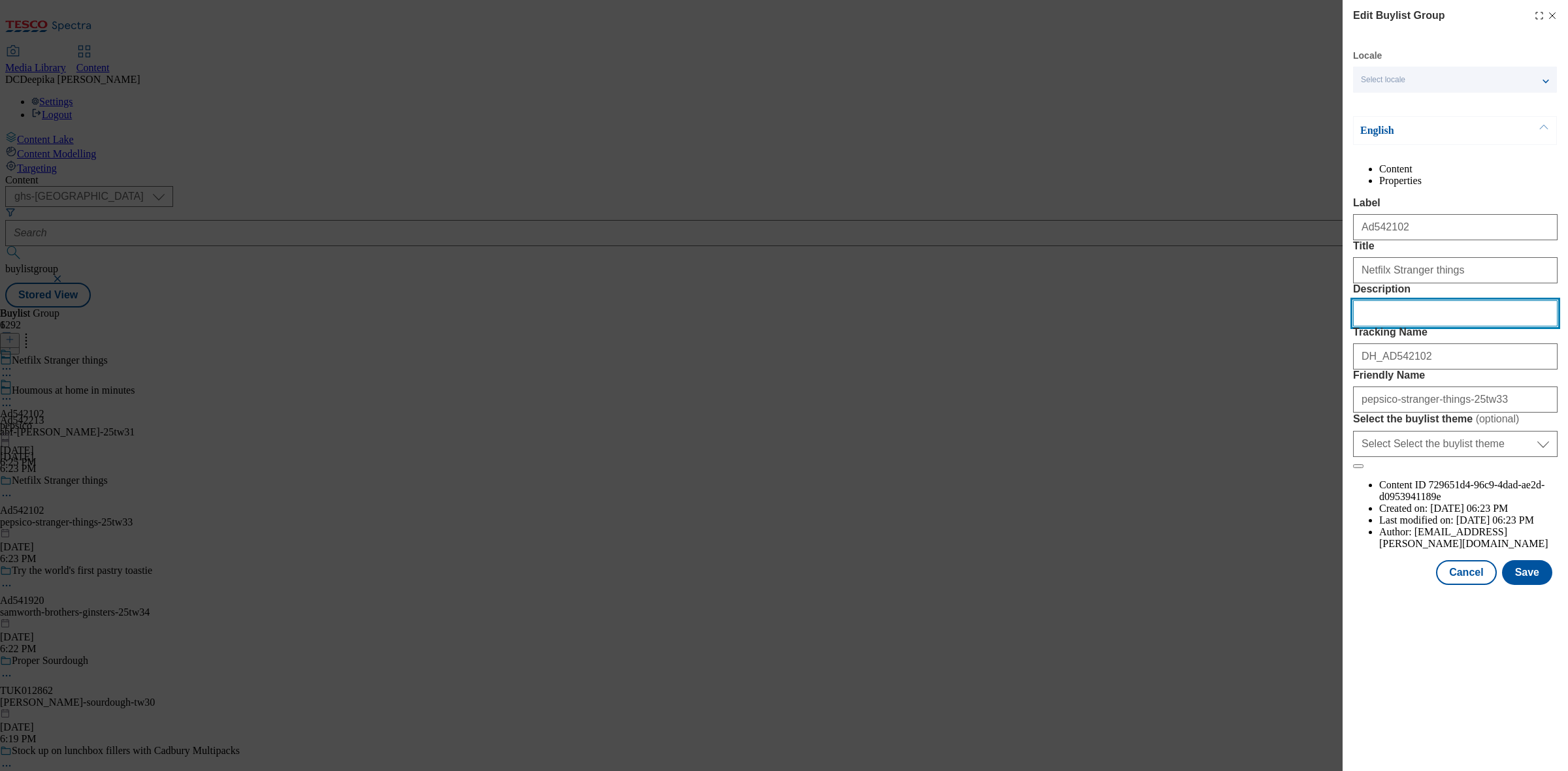
click at [1254, 327] on input "Description" at bounding box center [1455, 313] width 205 height 26
paste input "Walkers Wotsits Crispy Bacon Multipack Crisps 6 x 16g"
type input "Walkers Wotsits Crispy Bacon Multipack Crisps 6 x 16g"
click at [1254, 585] on button "Save" at bounding box center [1527, 572] width 50 height 25
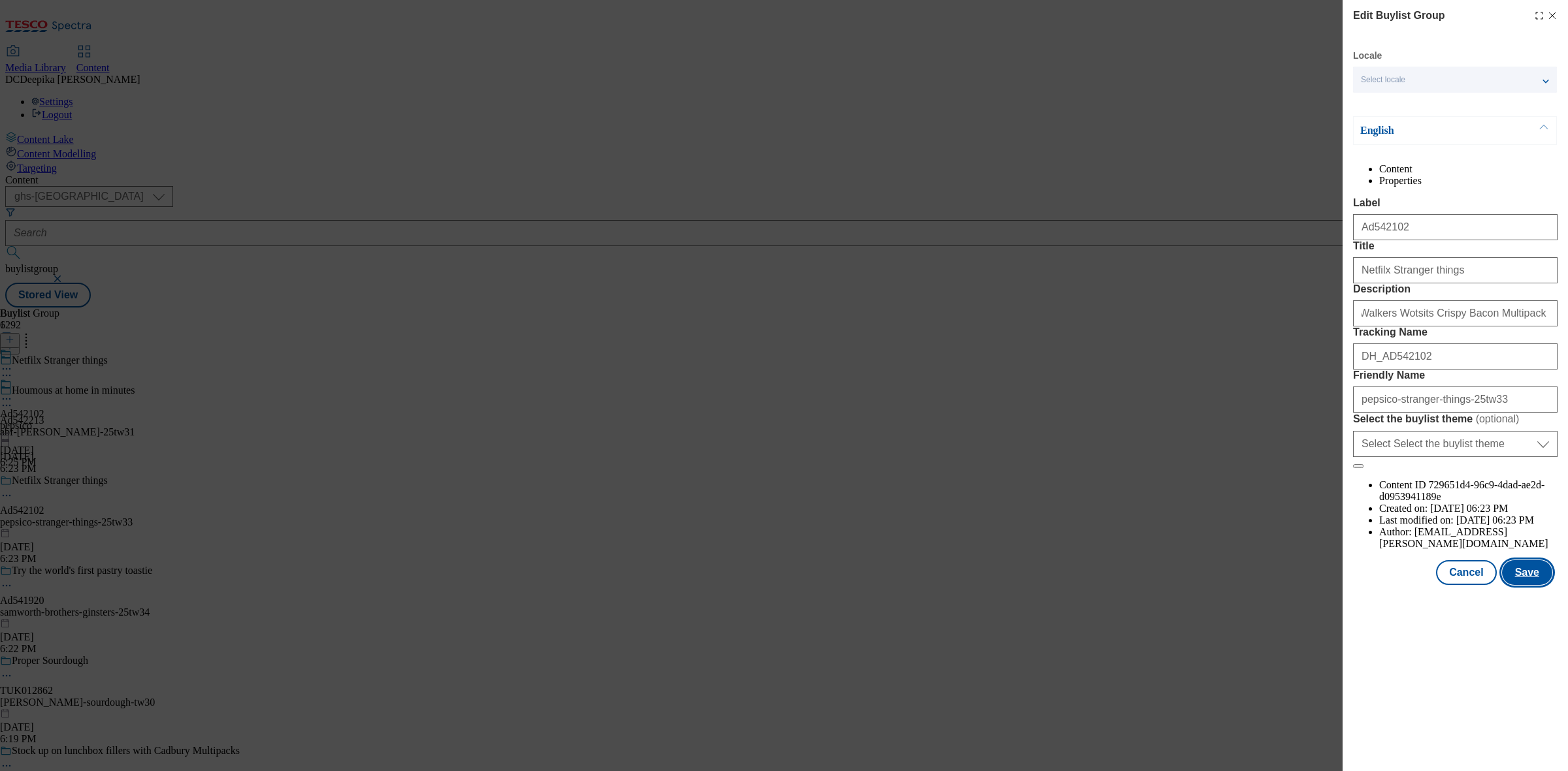
scroll to position [0, 0]
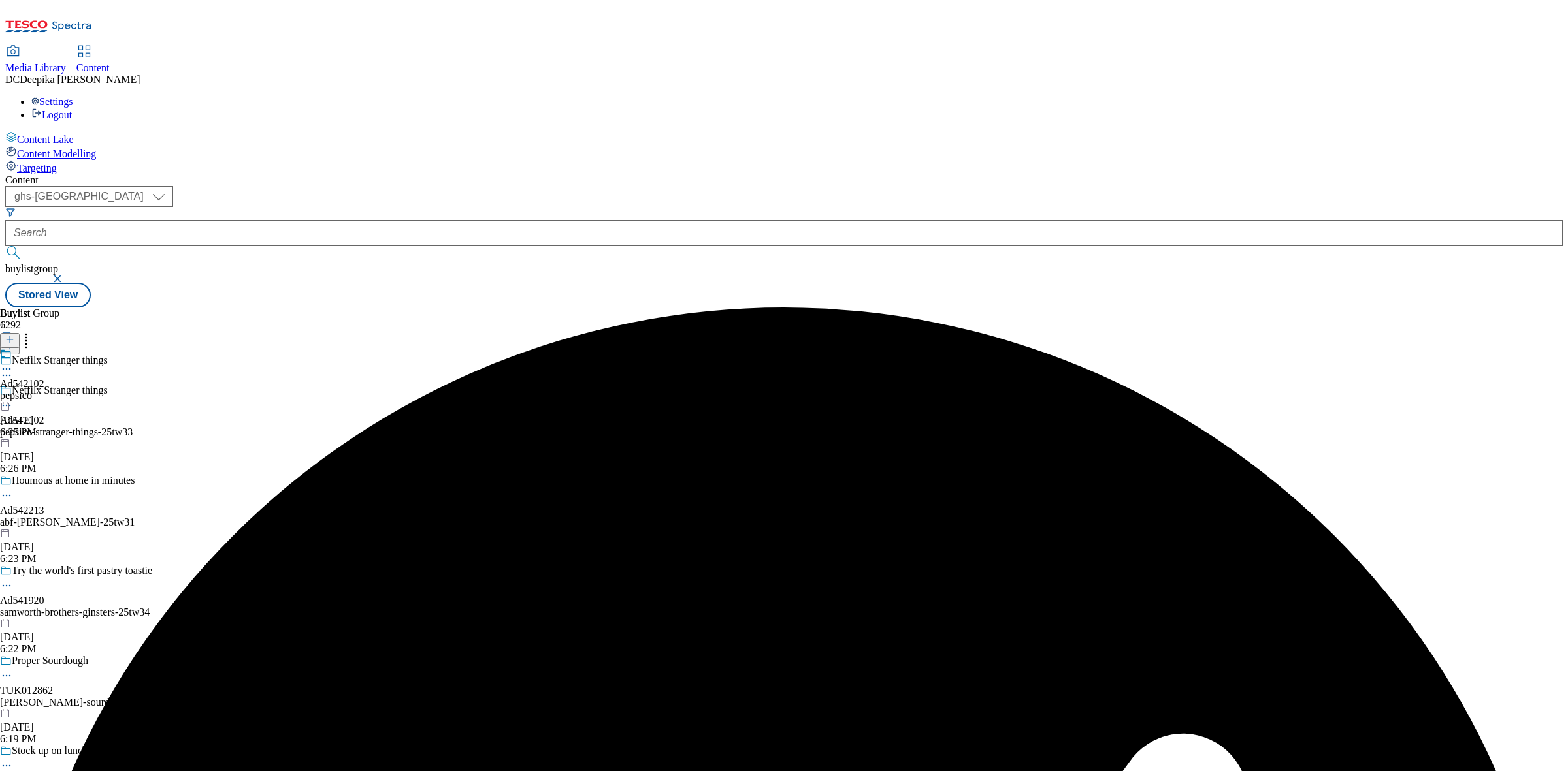
click at [13, 362] on icon at bounding box center [7, 369] width 13 height 13
click at [61, 388] on button "Edit" at bounding box center [43, 396] width 35 height 15
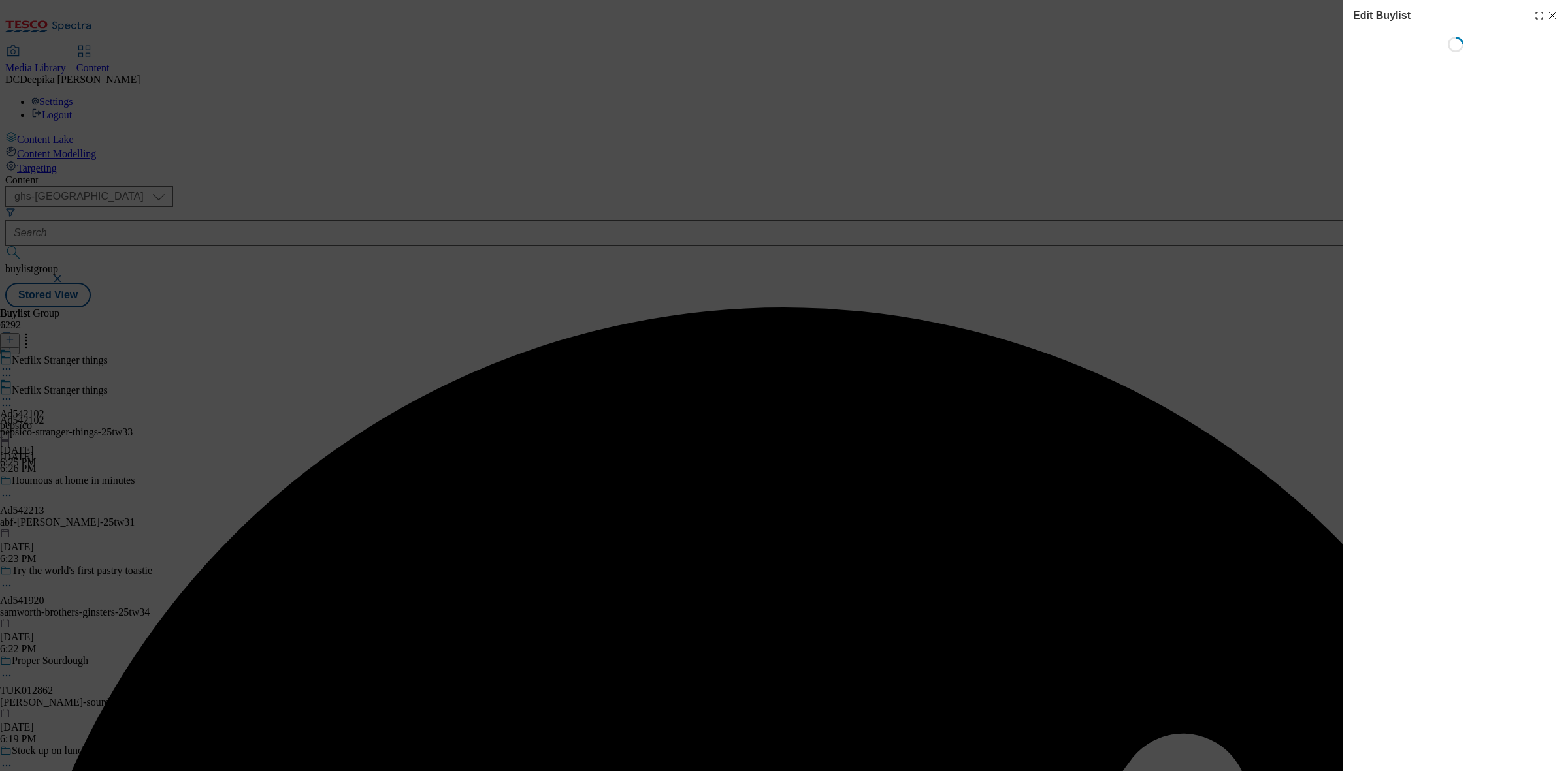
select select "tactical"
select select "supplier funded short term 1-3 weeks"
select select "dunnhumby"
select select "Banner"
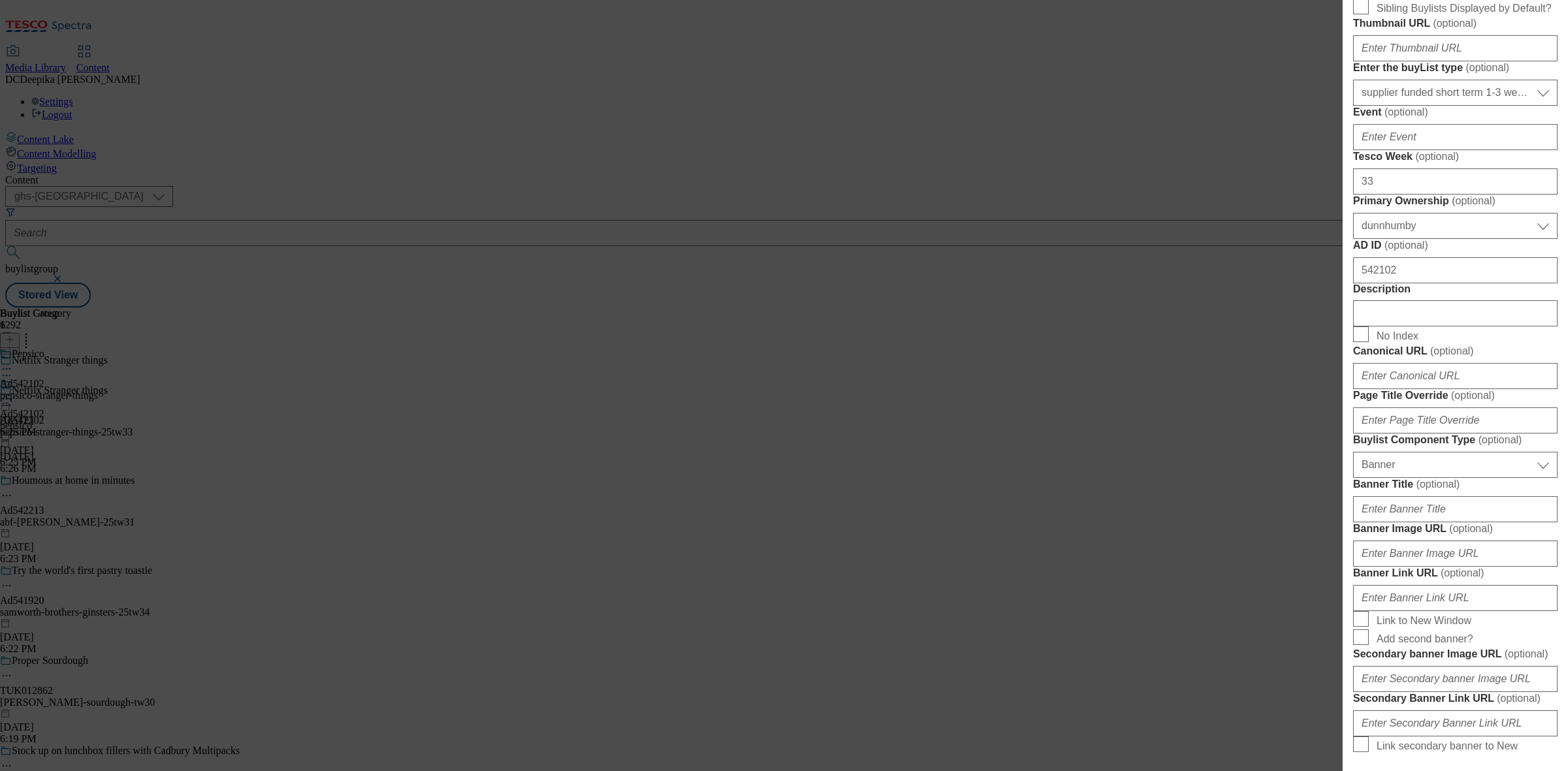
scroll to position [489, 0]
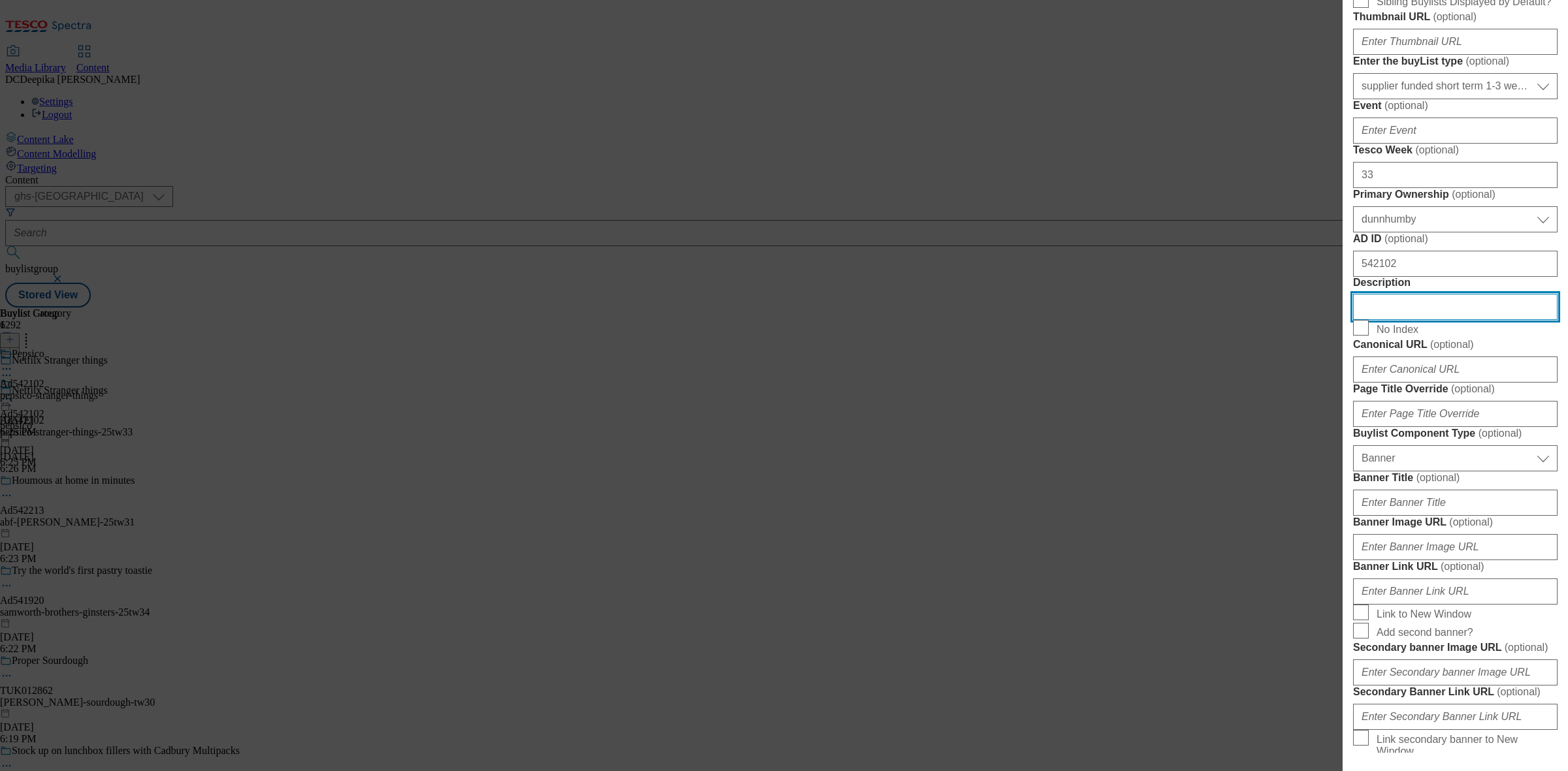
click at [1254, 320] on input "Description" at bounding box center [1455, 306] width 205 height 26
paste input "Walkers Wotsits Crispy Bacon Multipack Crisps 6 x 16g"
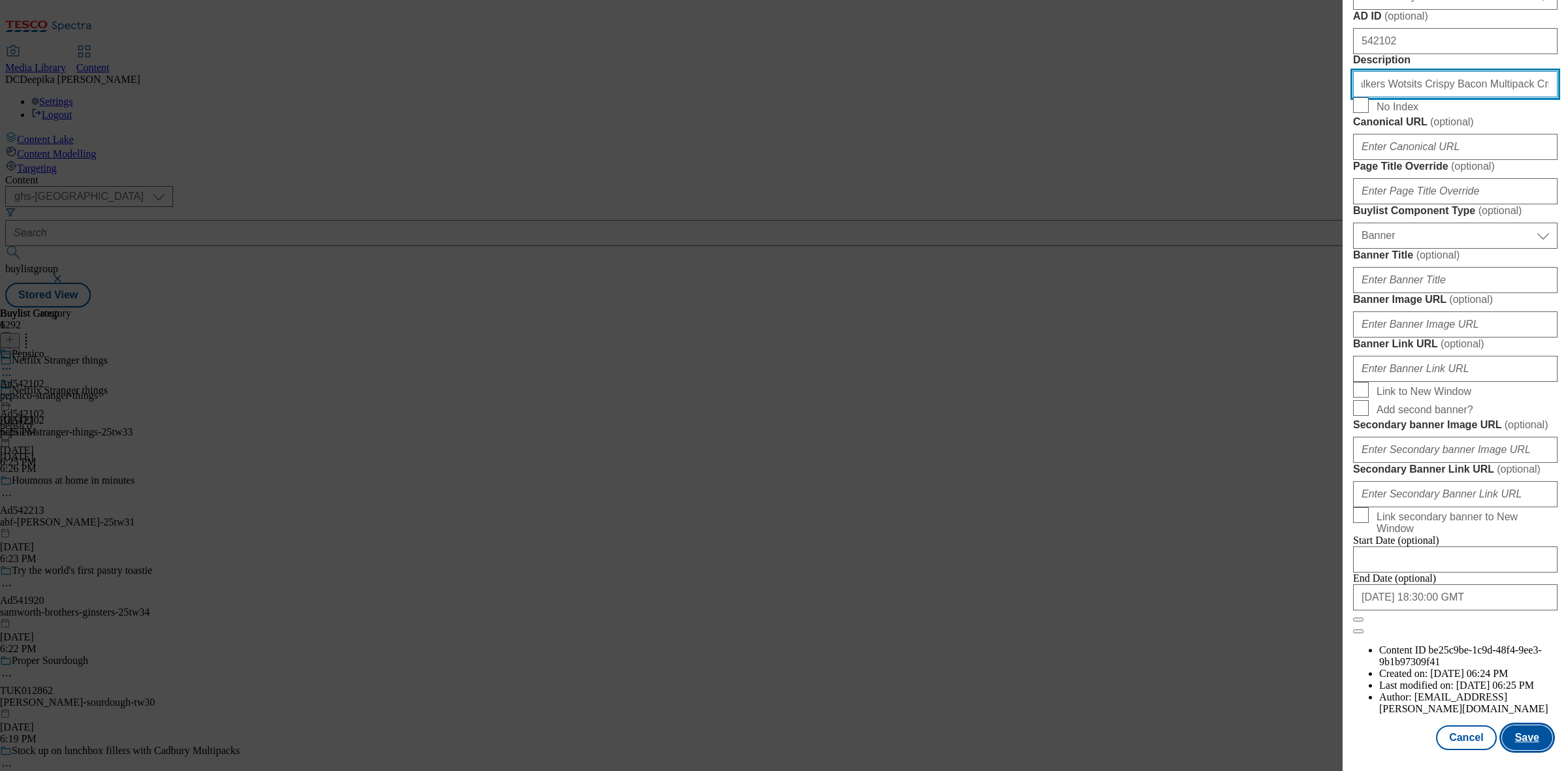
scroll to position [1208, 0]
type input "Walkers Wotsits Crispy Bacon Multipack Crisps 6 x 16g"
click at [1254, 617] on button "Save" at bounding box center [1527, 738] width 50 height 25
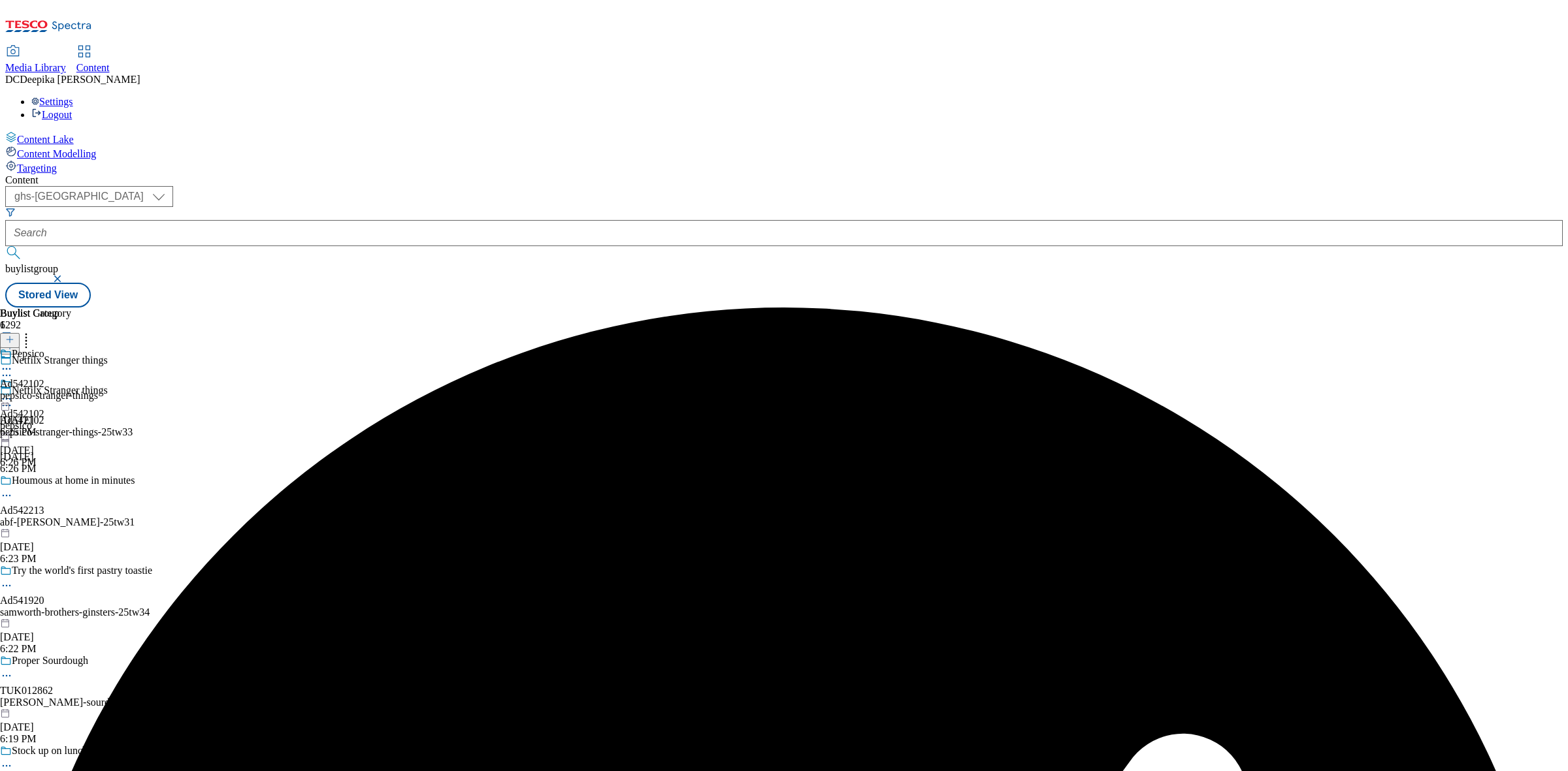
click at [13, 362] on icon at bounding box center [7, 369] width 13 height 13
click at [61, 388] on button "Edit" at bounding box center [43, 396] width 35 height 15
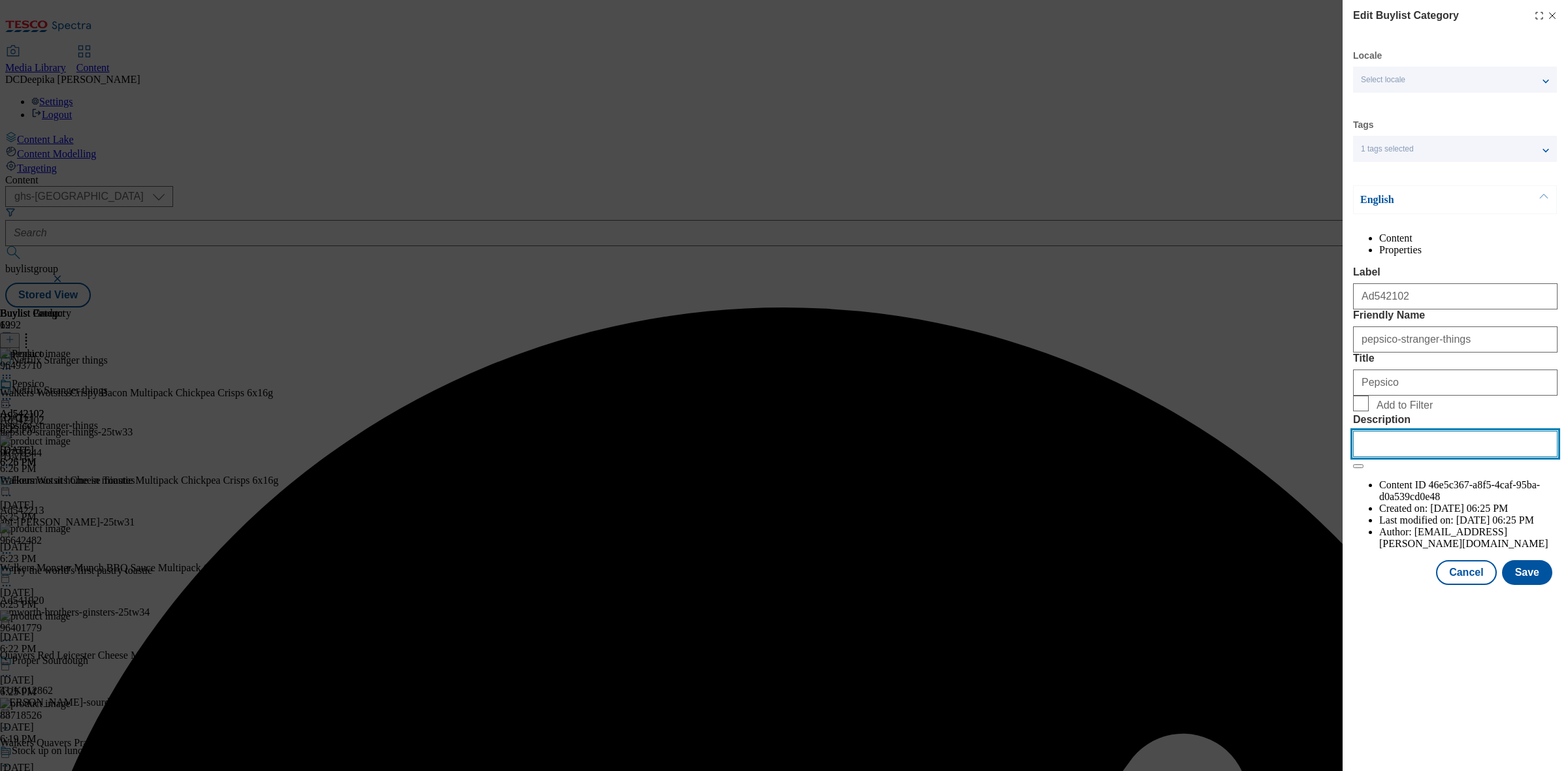
click at [1254, 457] on input "Description" at bounding box center [1455, 444] width 205 height 26
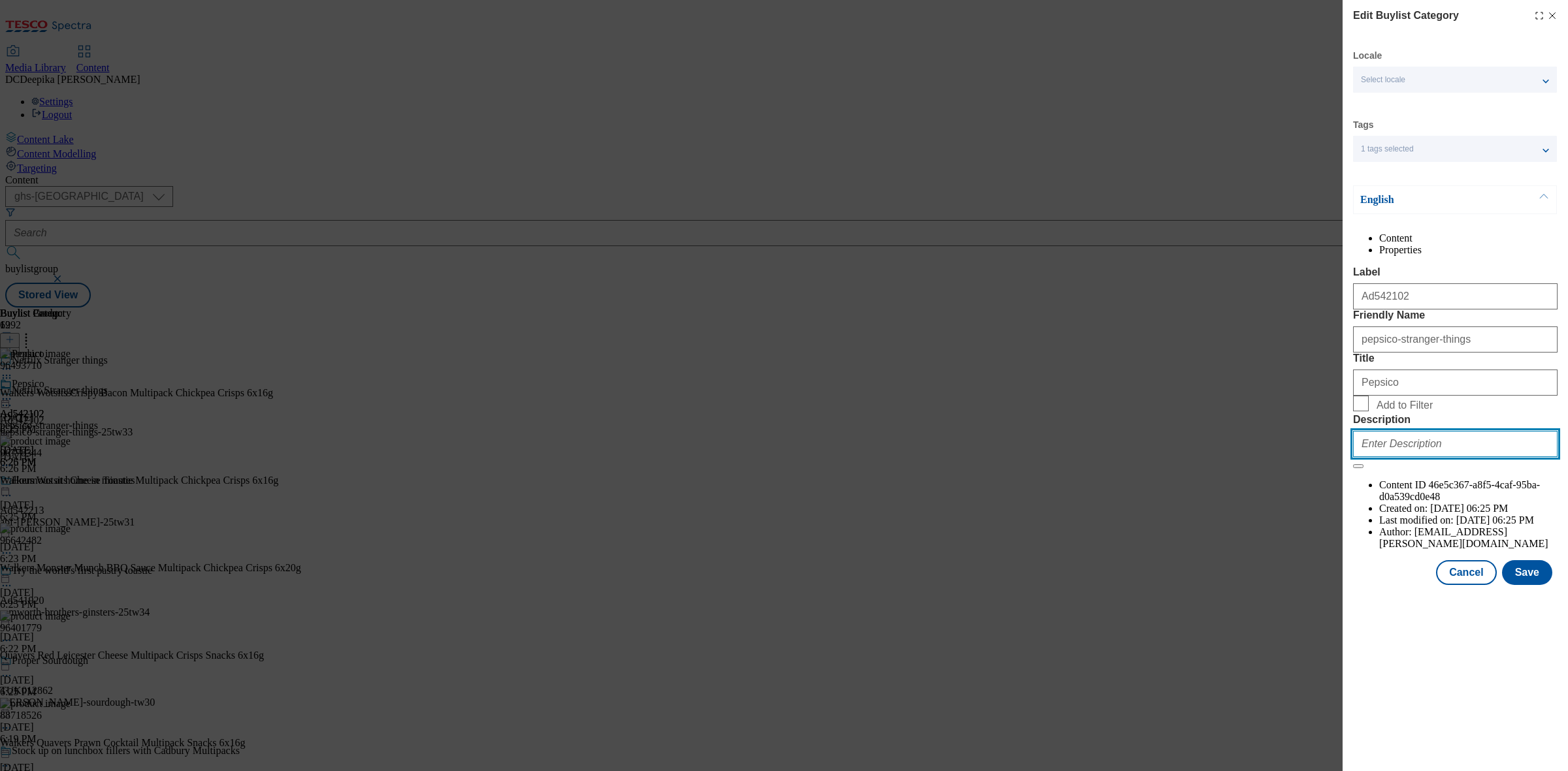
paste input "Walkers Wotsits Crispy Bacon Multipack Crisps 6 x 16g"
type input "Walkers Wotsits Crispy Bacon Multipack Crisps 6 x 16g"
click at [1254, 585] on button "Save" at bounding box center [1527, 572] width 50 height 25
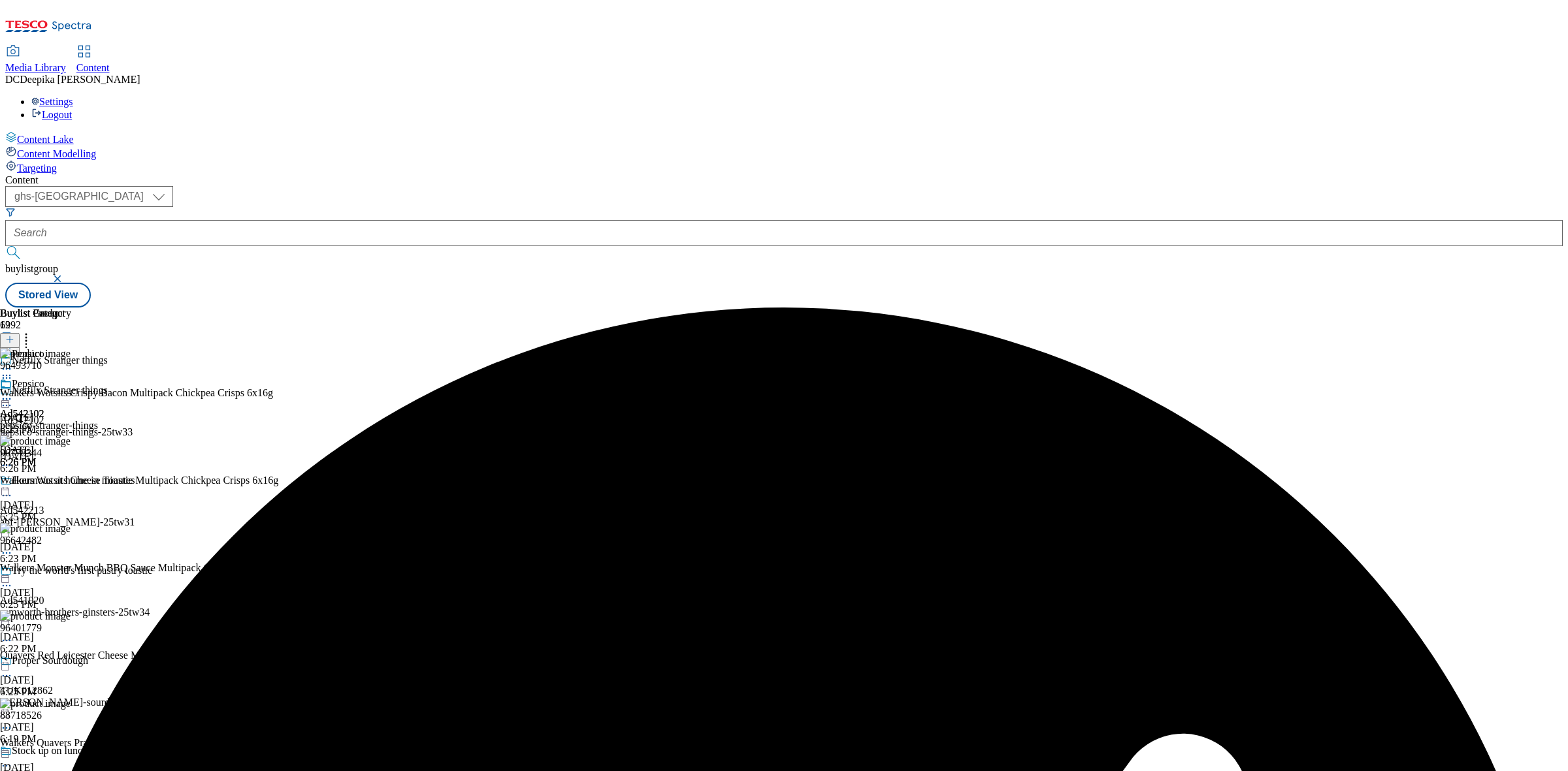
click at [13, 392] on icon at bounding box center [7, 399] width 13 height 13
click at [71, 482] on span "Preview" at bounding box center [56, 486] width 31 height 10
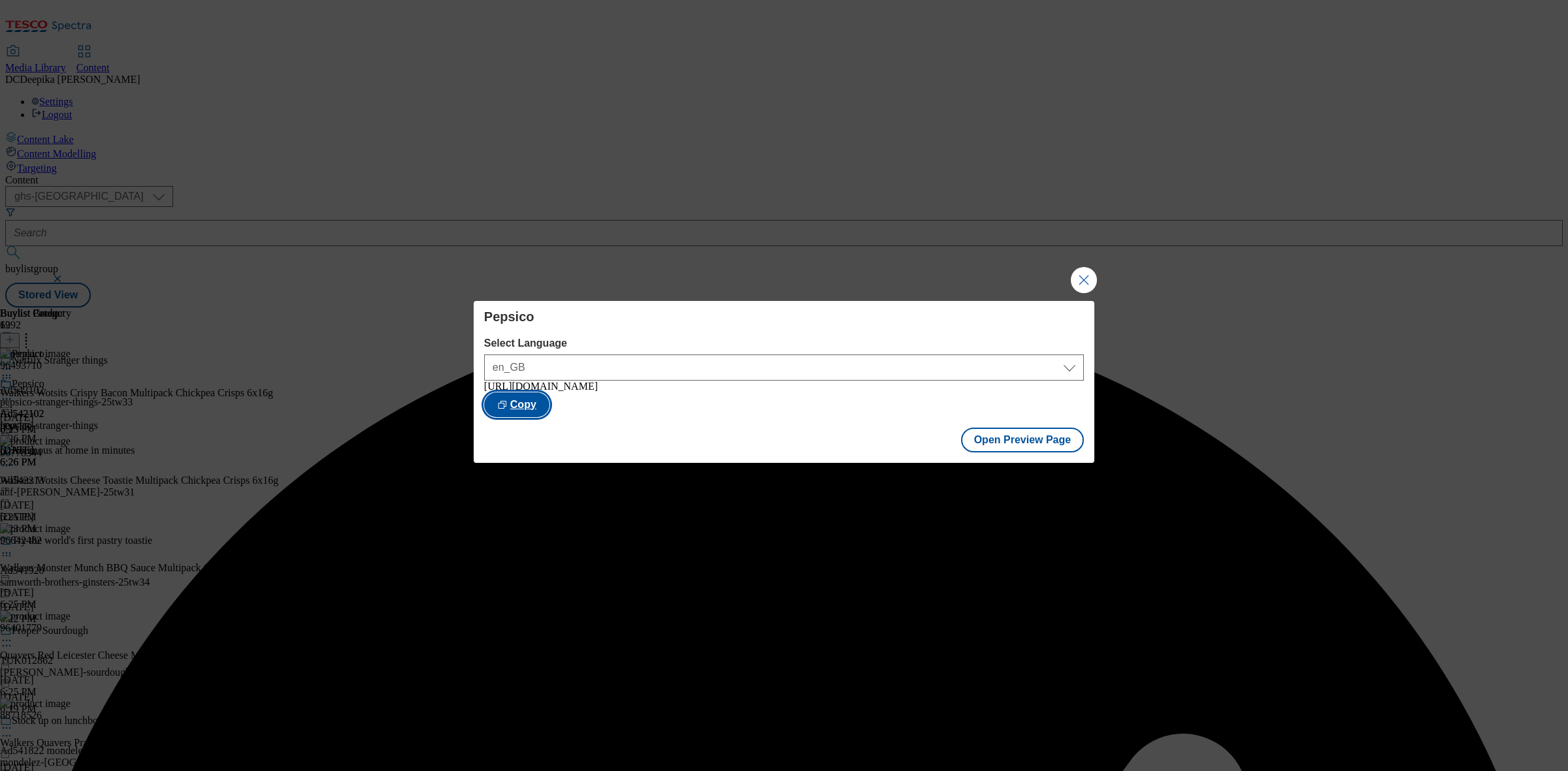
click at [549, 402] on button "Copy" at bounding box center [517, 405] width 66 height 25
click at [1072, 268] on button "Close Modal" at bounding box center [1083, 280] width 26 height 26
